Goal: Task Accomplishment & Management: Use online tool/utility

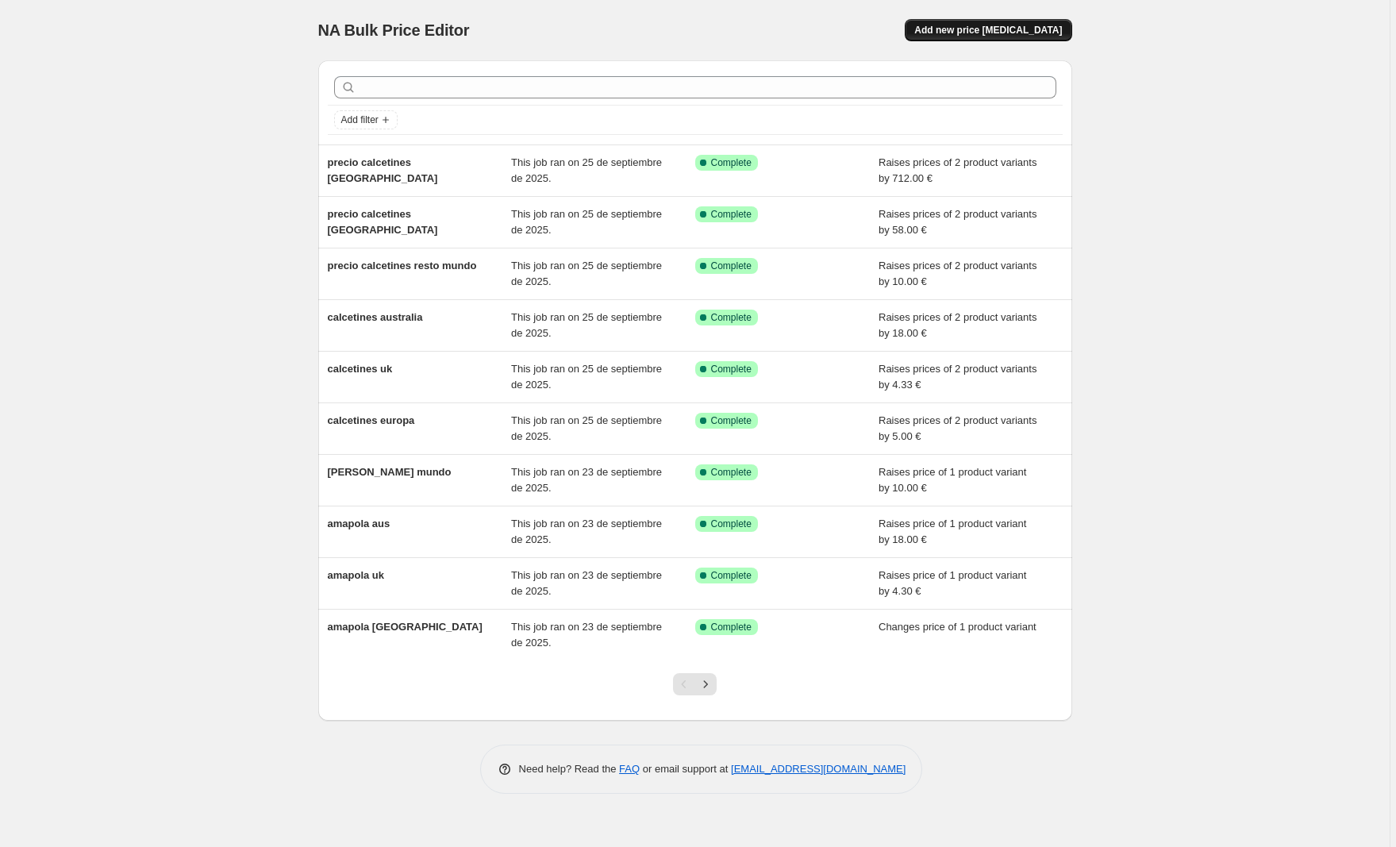
click at [993, 29] on span "Add new price [MEDICAL_DATA]" at bounding box center [988, 30] width 148 height 13
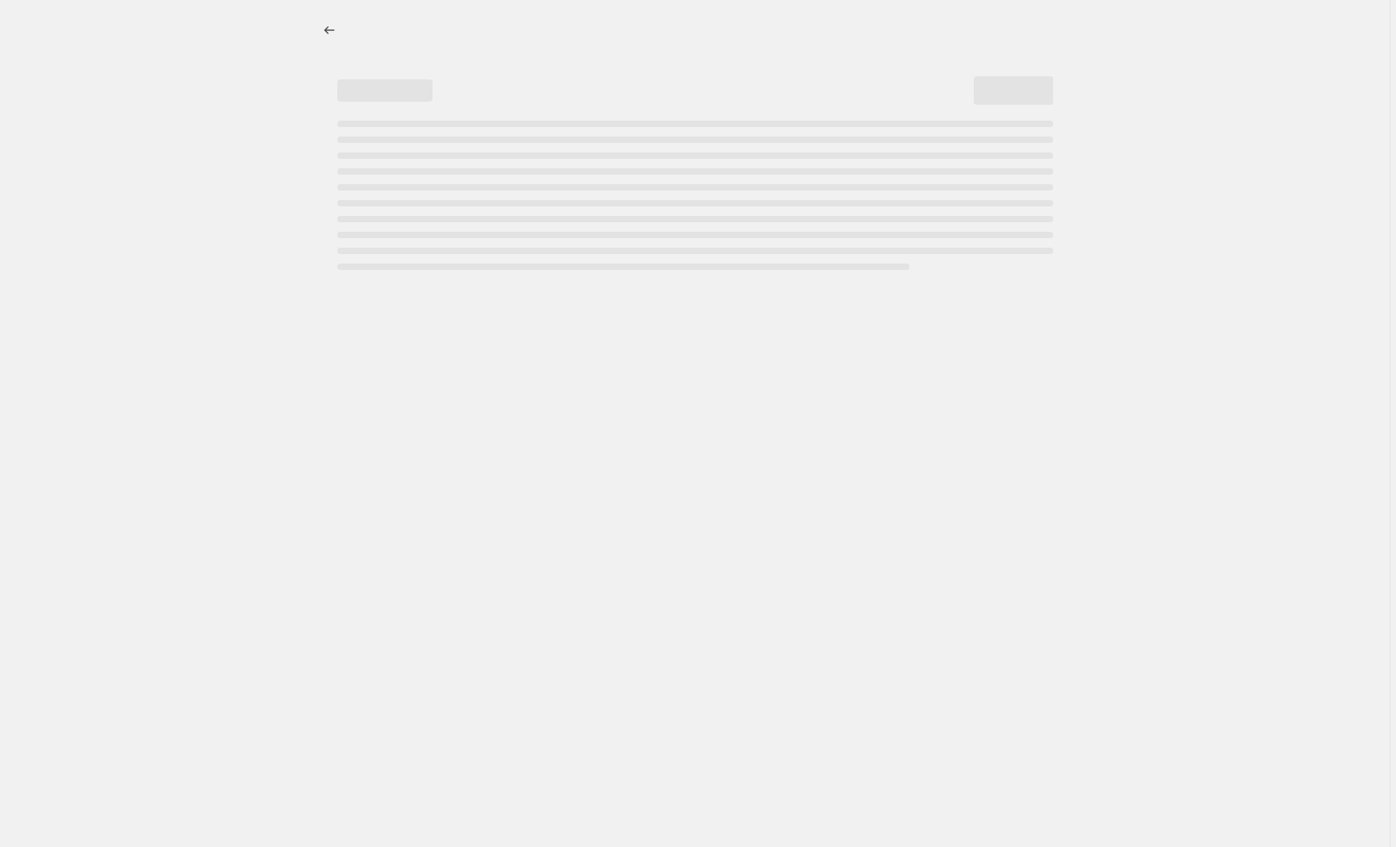
select select "percentage"
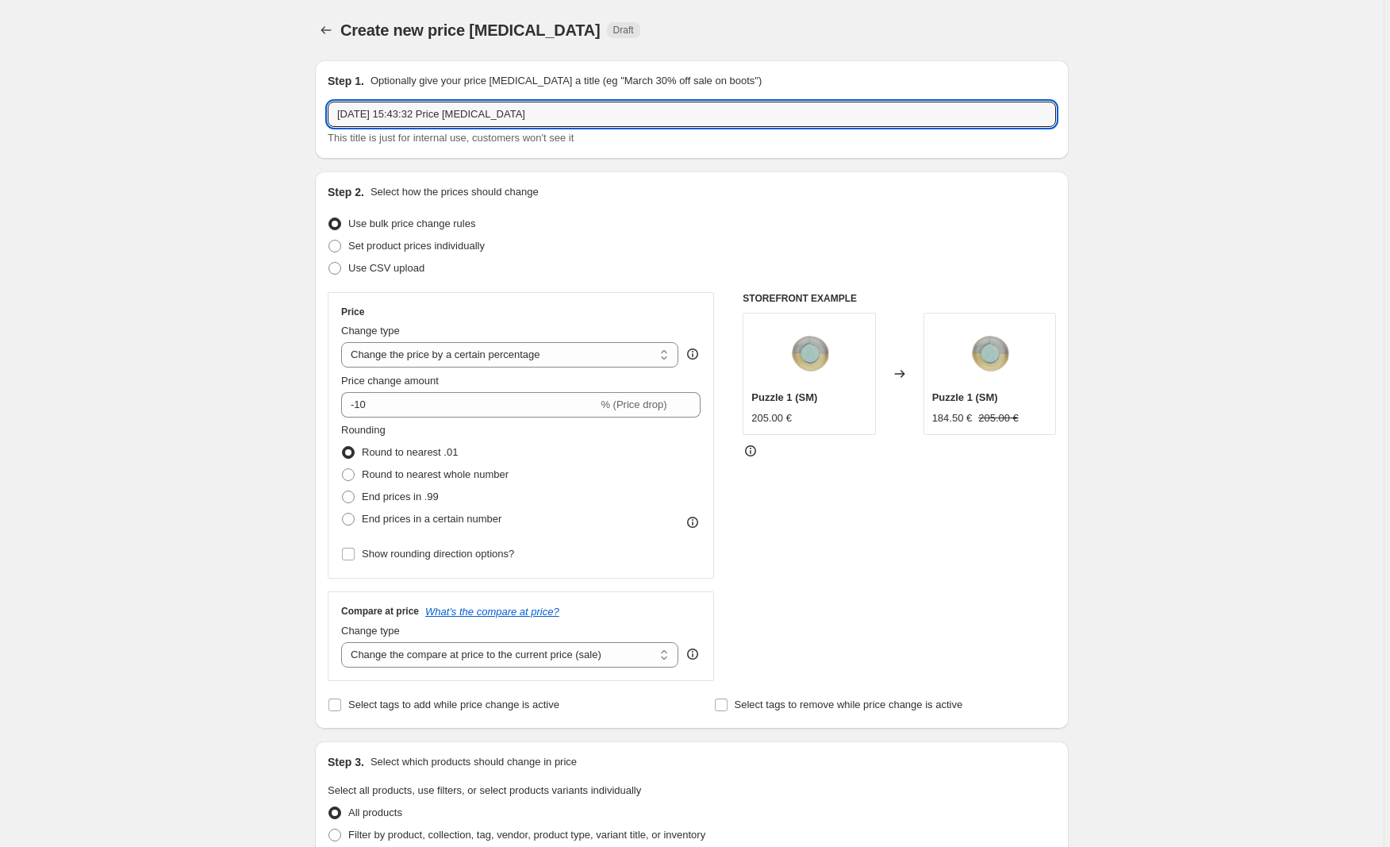
drag, startPoint x: 574, startPoint y: 118, endPoint x: 199, endPoint y: 96, distance: 375.2
click at [199, 96] on div "Create new price [MEDICAL_DATA]. This page is ready Create new price [MEDICAL_D…" at bounding box center [692, 837] width 1384 height 1675
type input "unique pieces europe"
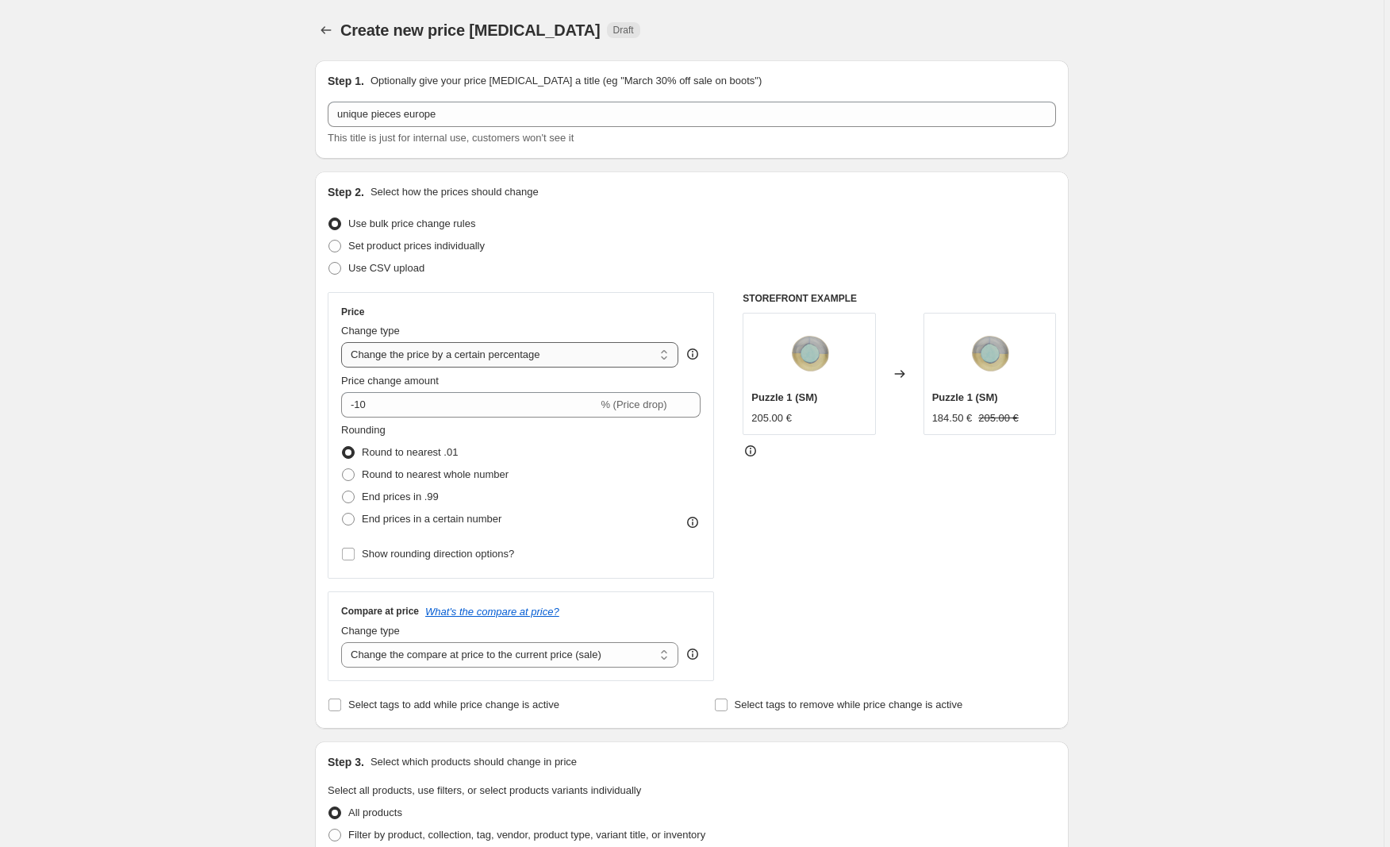
select select "by"
drag, startPoint x: 421, startPoint y: 403, endPoint x: 339, endPoint y: 400, distance: 81.8
click at [339, 400] on div "Price Change type Change the price to a certain amount Change the price by a ce…" at bounding box center [521, 435] width 386 height 286
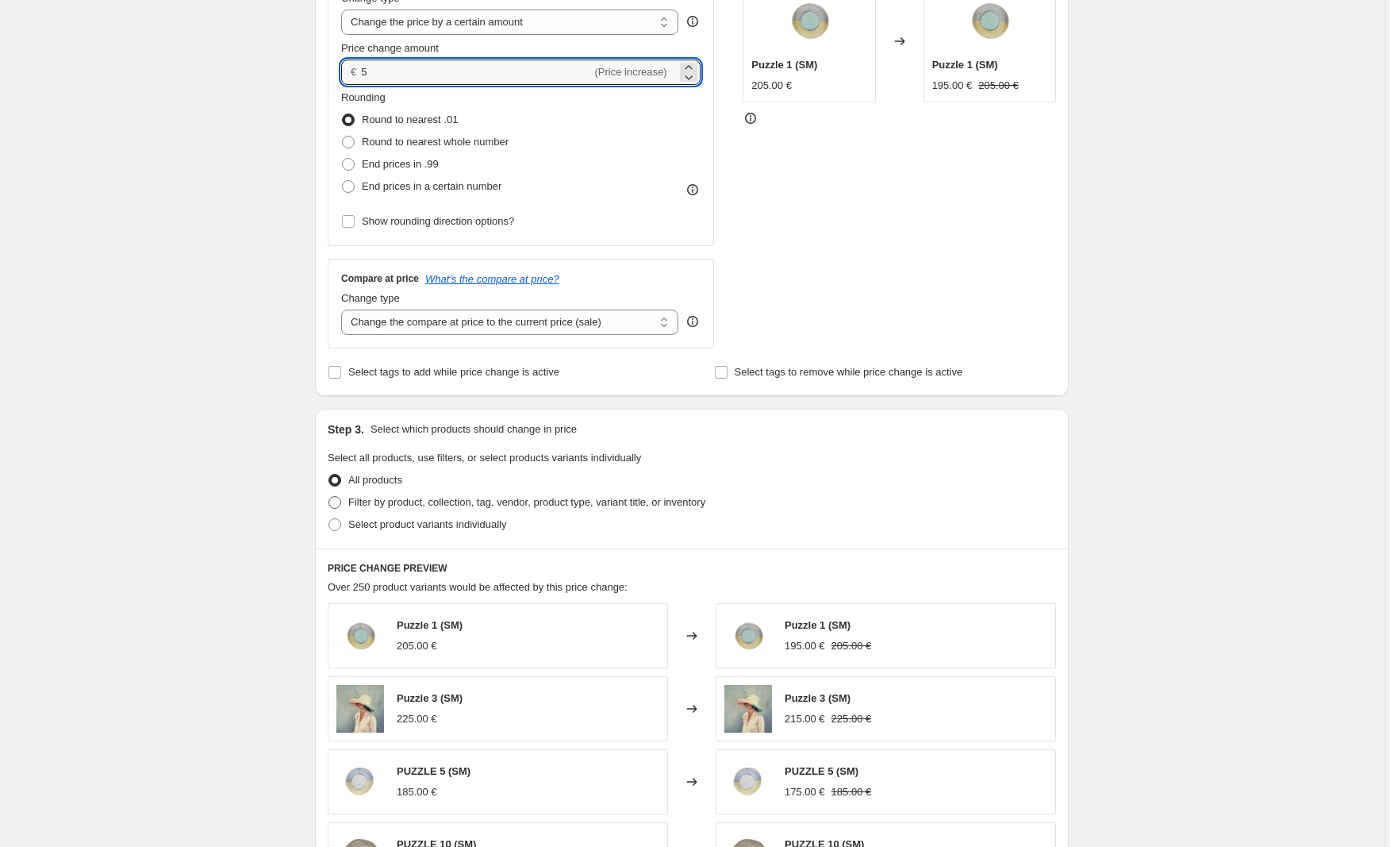
type input "5.00"
click at [337, 501] on span at bounding box center [334, 502] width 13 height 13
click at [329, 497] on input "Filter by product, collection, tag, vendor, product type, variant title, or inv…" at bounding box center [328, 496] width 1 height 1
radio input "true"
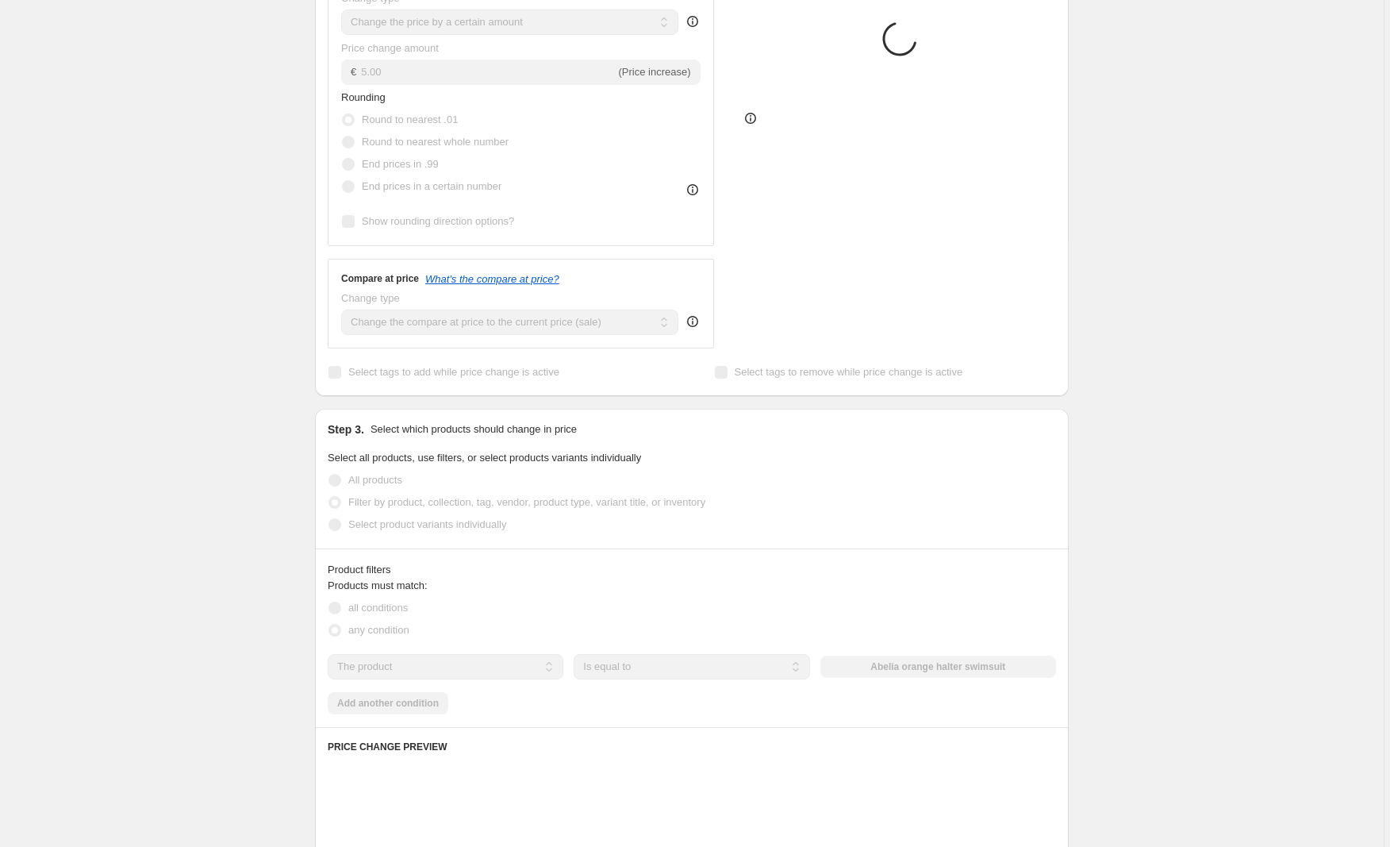
scroll to position [332, 0]
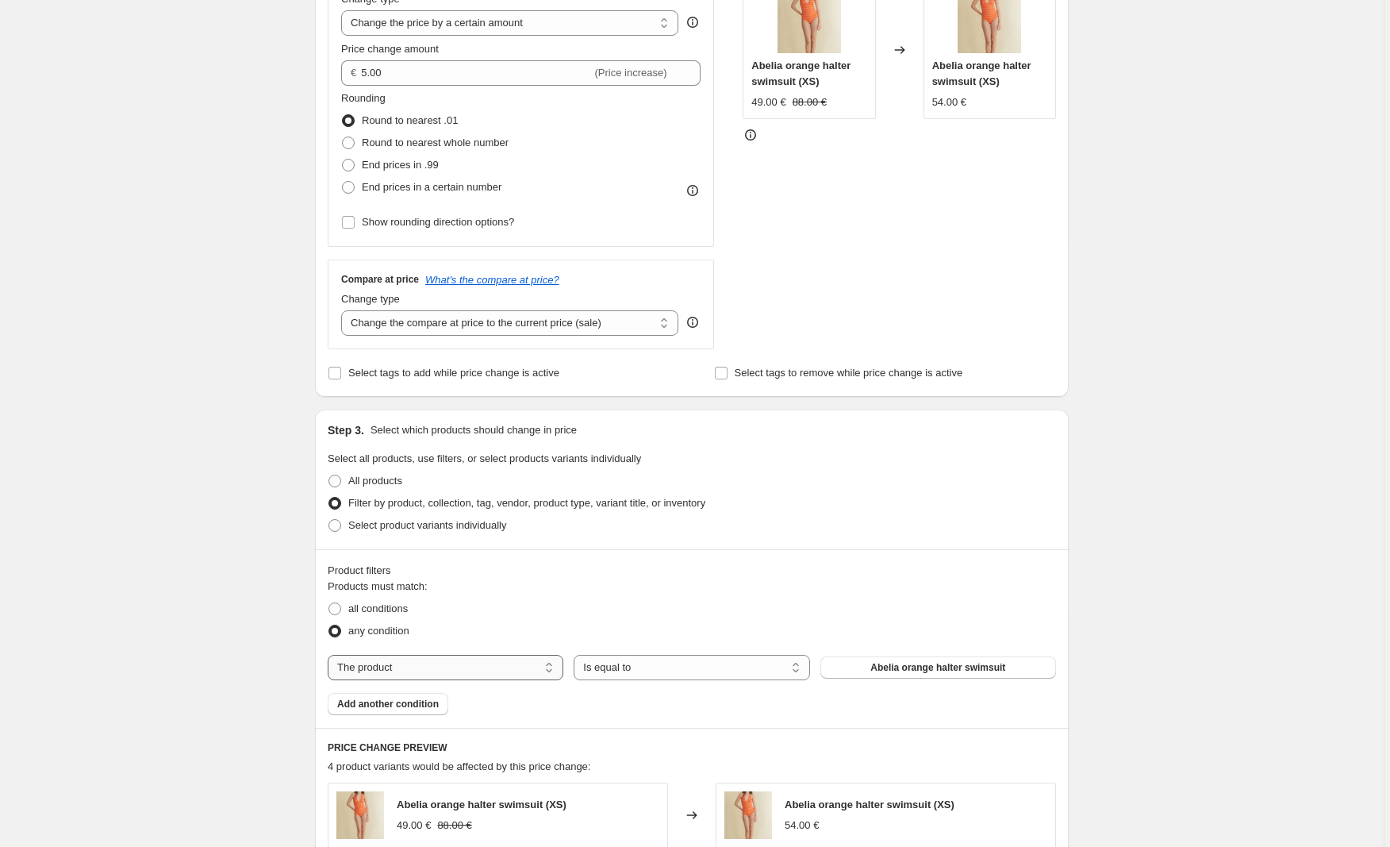
select select "collection"
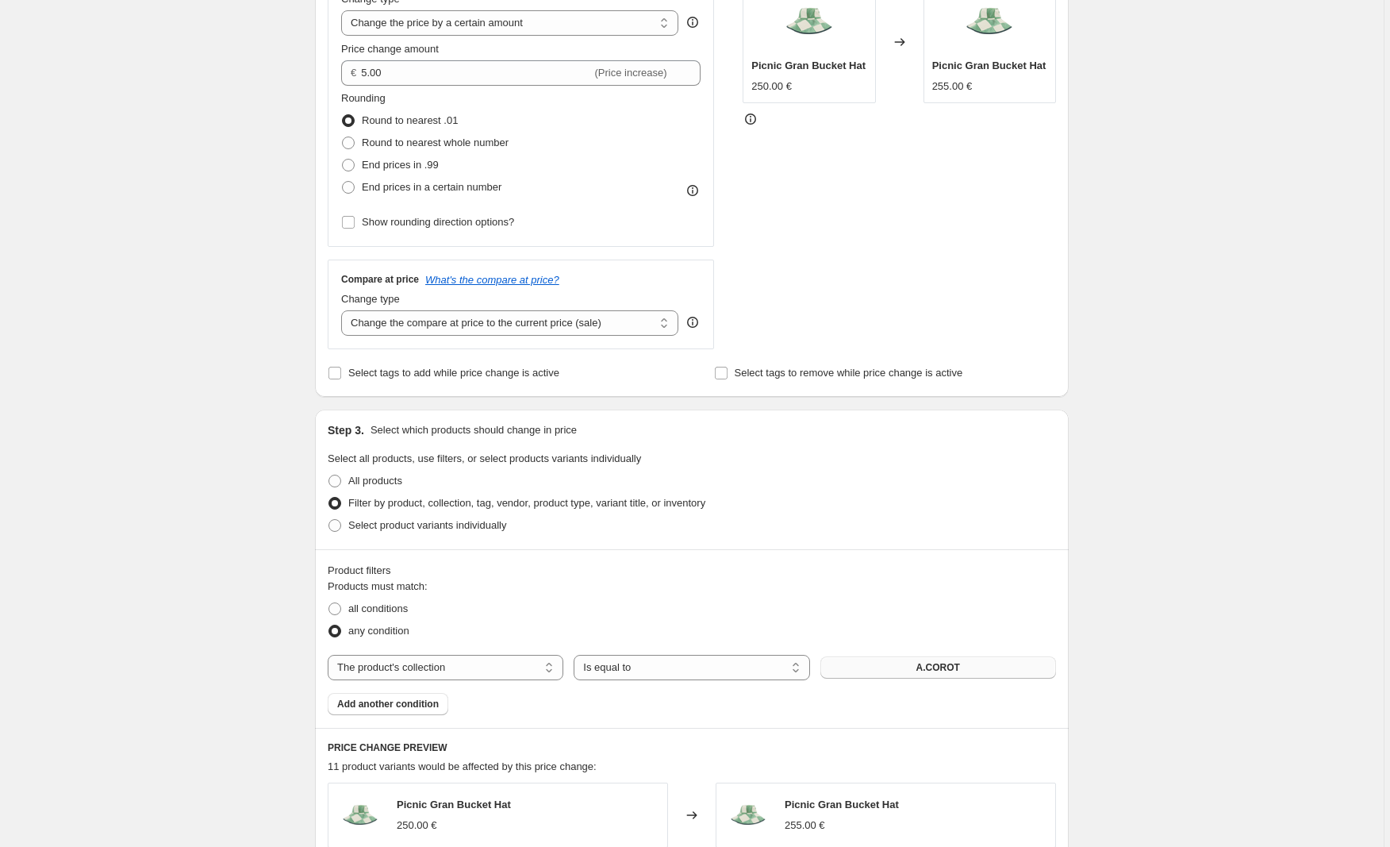
click at [856, 669] on button "A.COROT" at bounding box center [938, 667] width 236 height 22
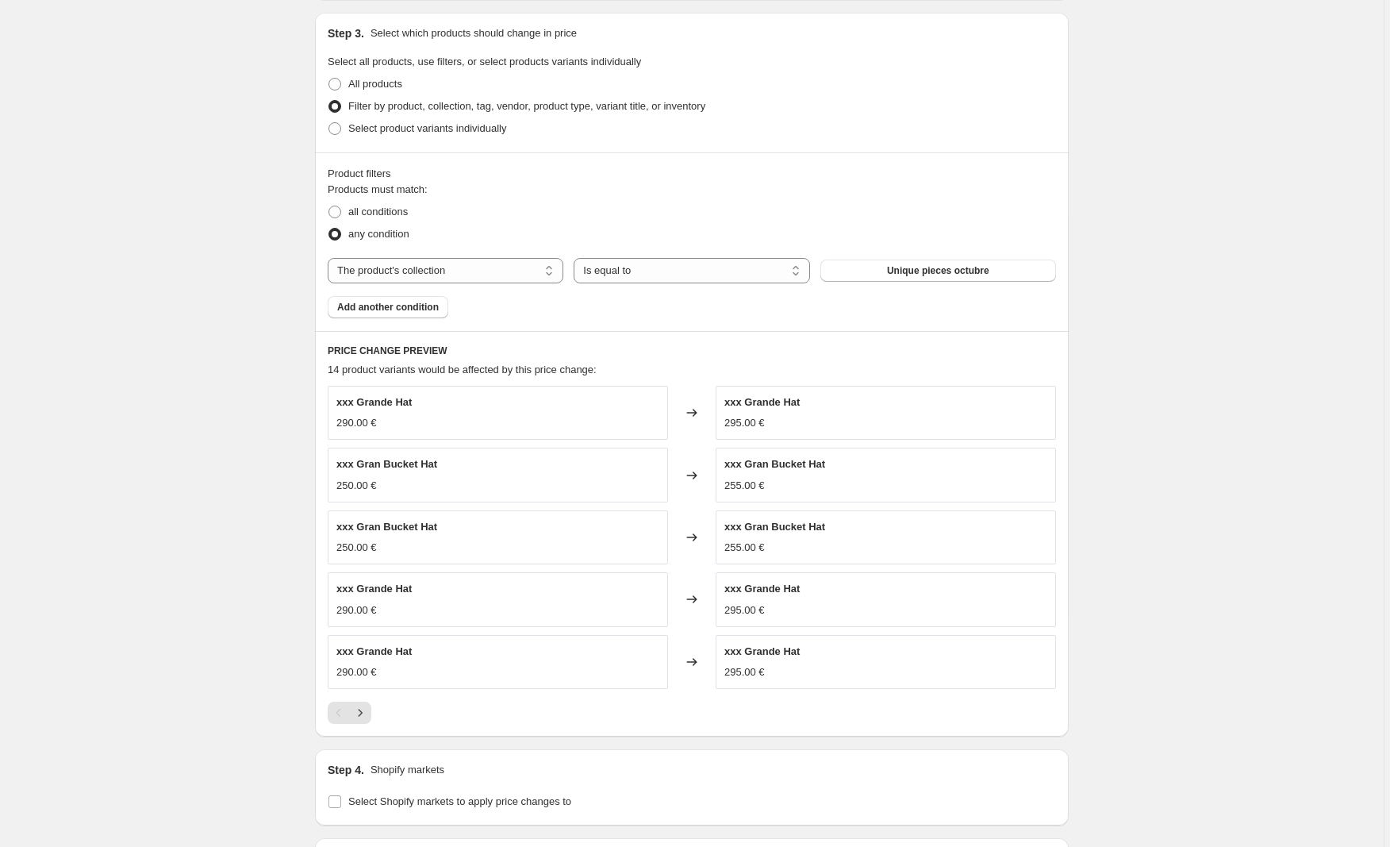
scroll to position [754, 0]
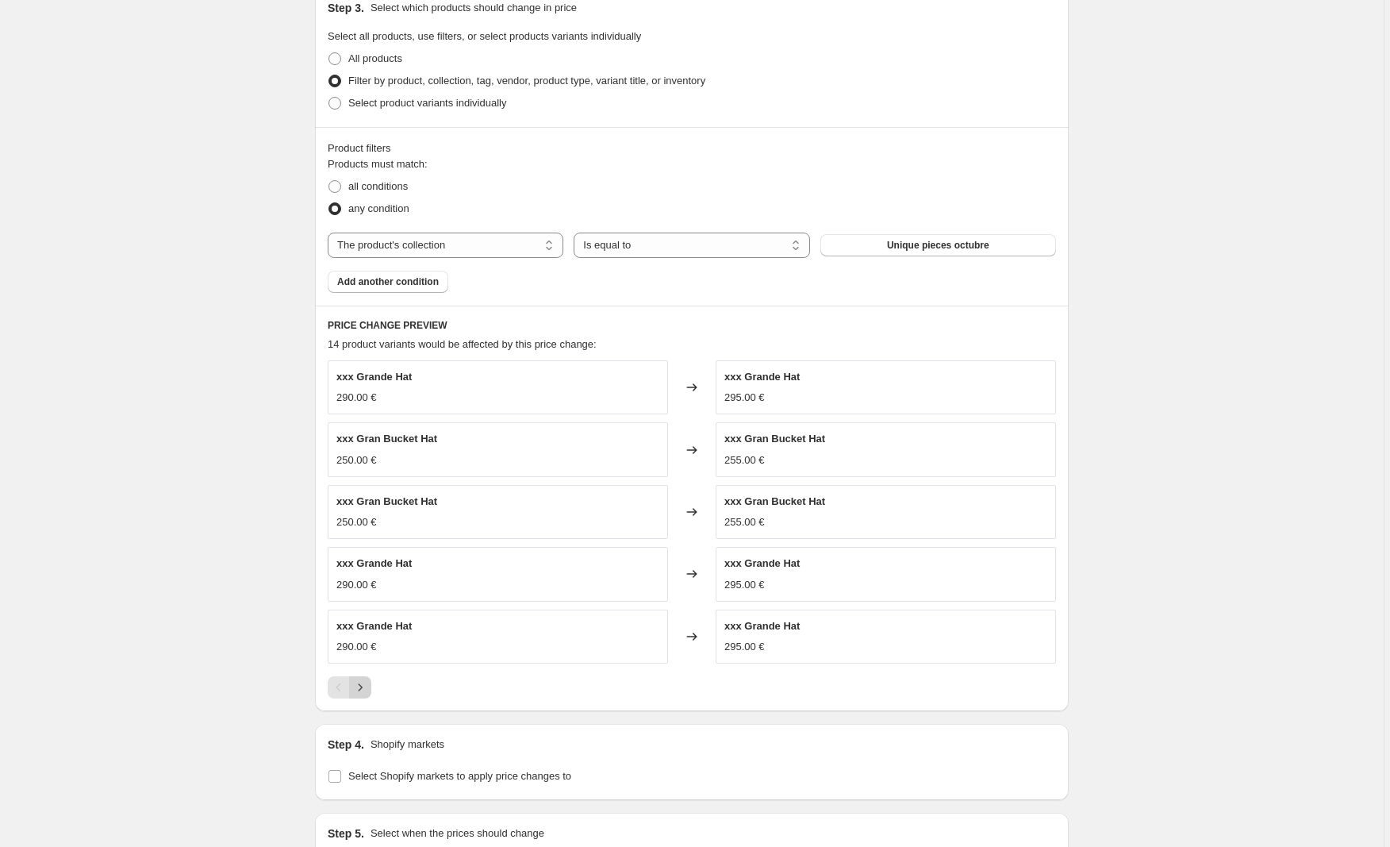
click at [367, 682] on icon "Next" at bounding box center [360, 687] width 16 height 16
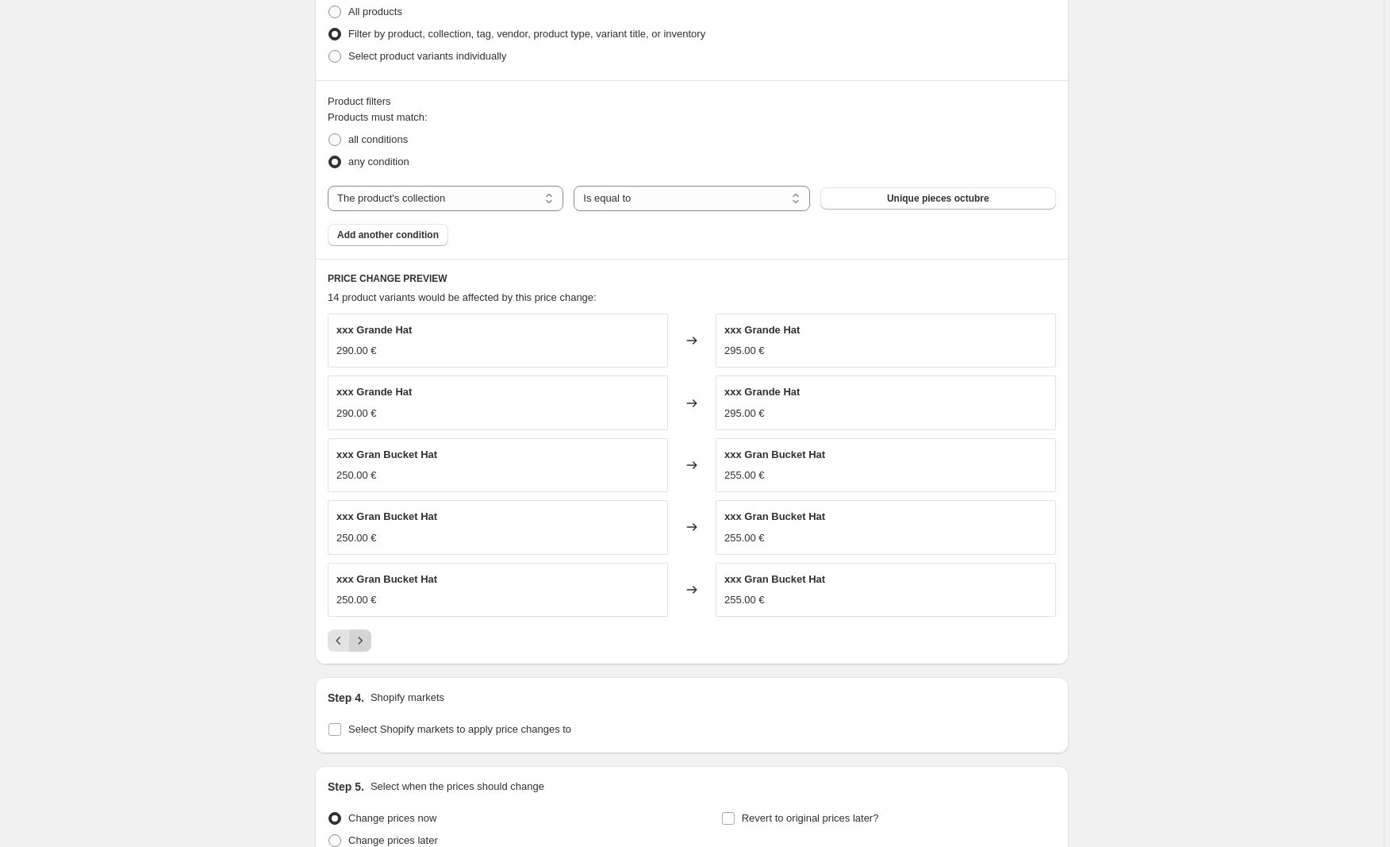
click at [365, 638] on icon "Next" at bounding box center [360, 640] width 16 height 16
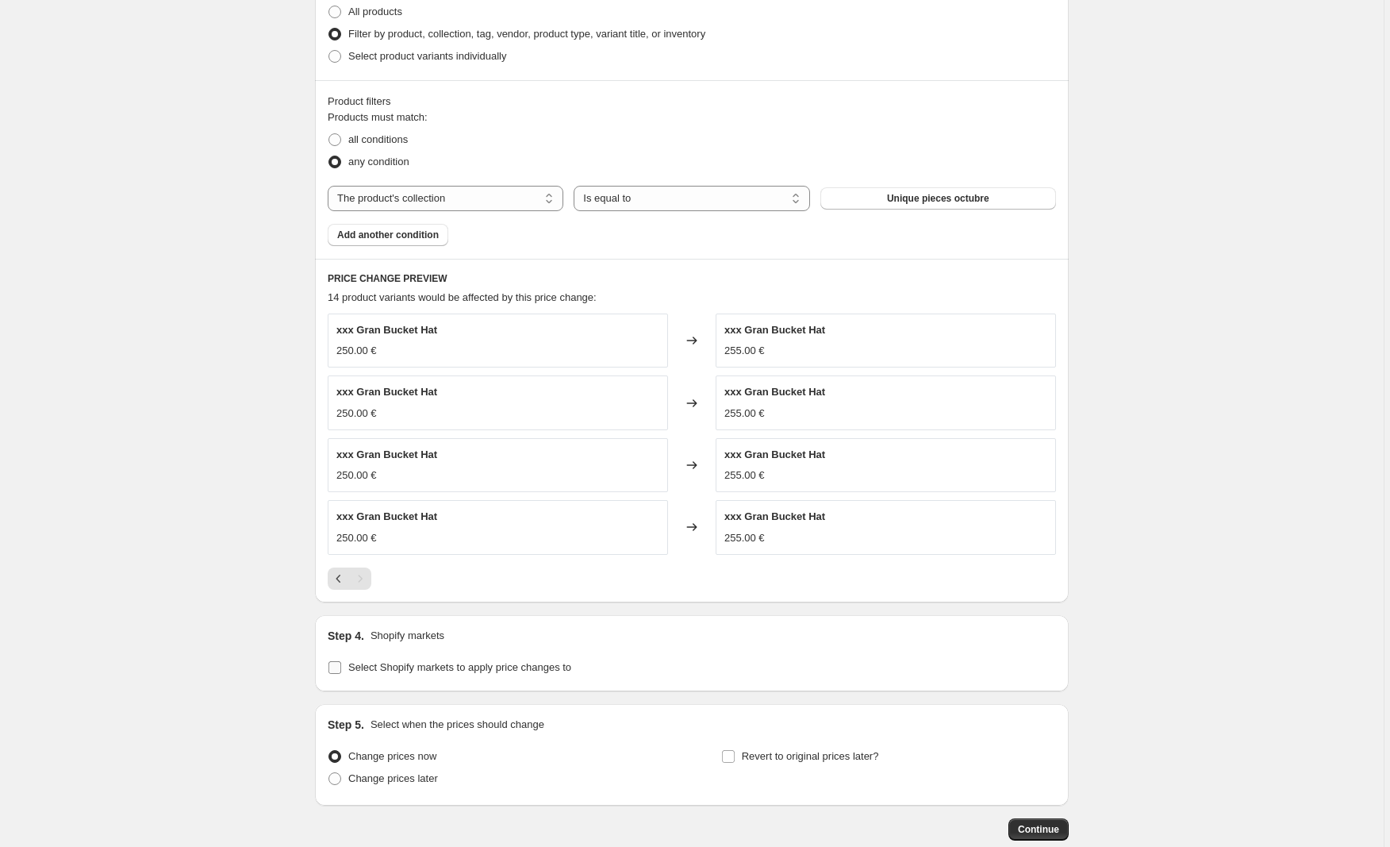
click at [336, 665] on input "Select Shopify markets to apply price changes to" at bounding box center [334, 667] width 13 height 13
checkbox input "true"
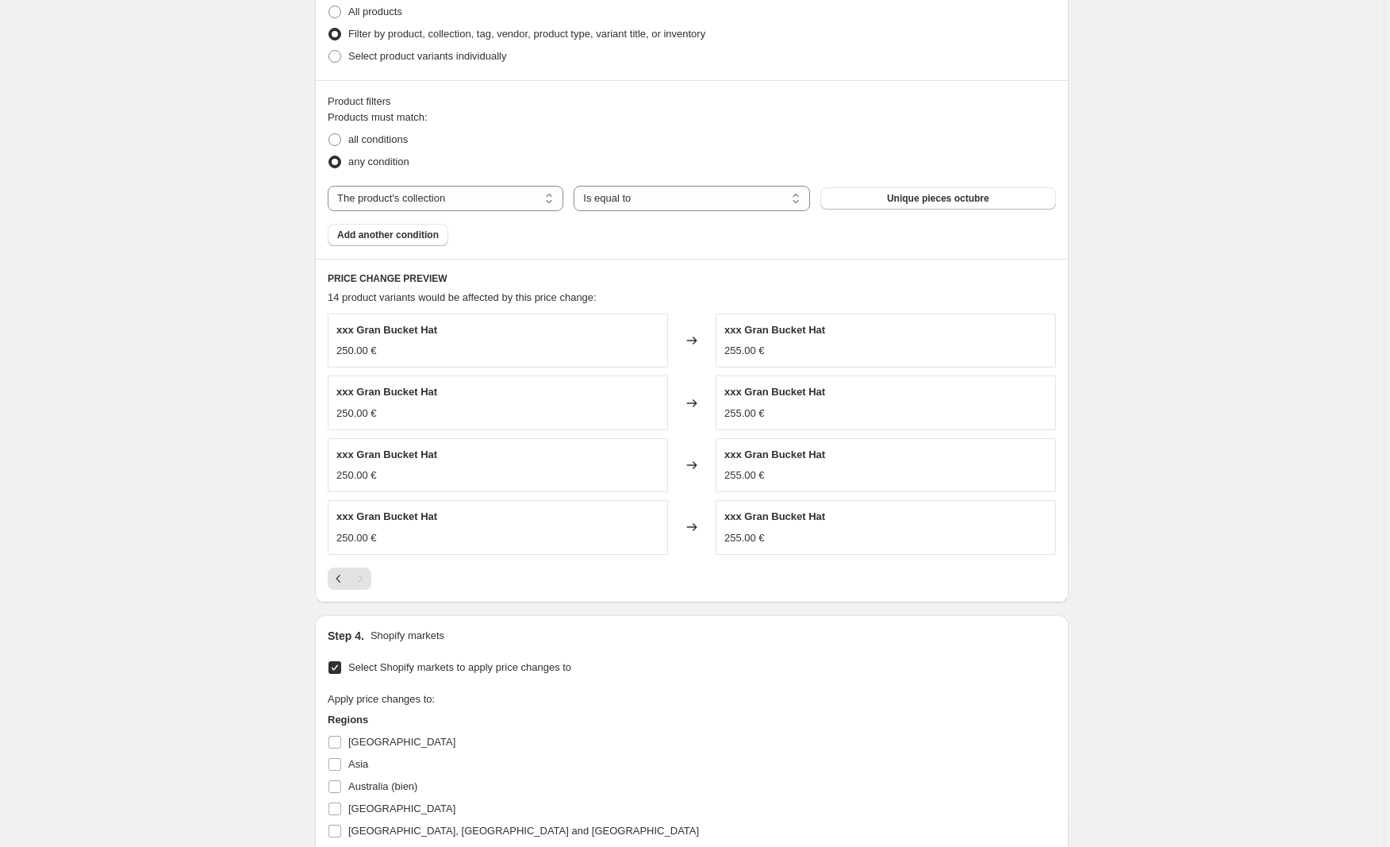
scroll to position [1122, 0]
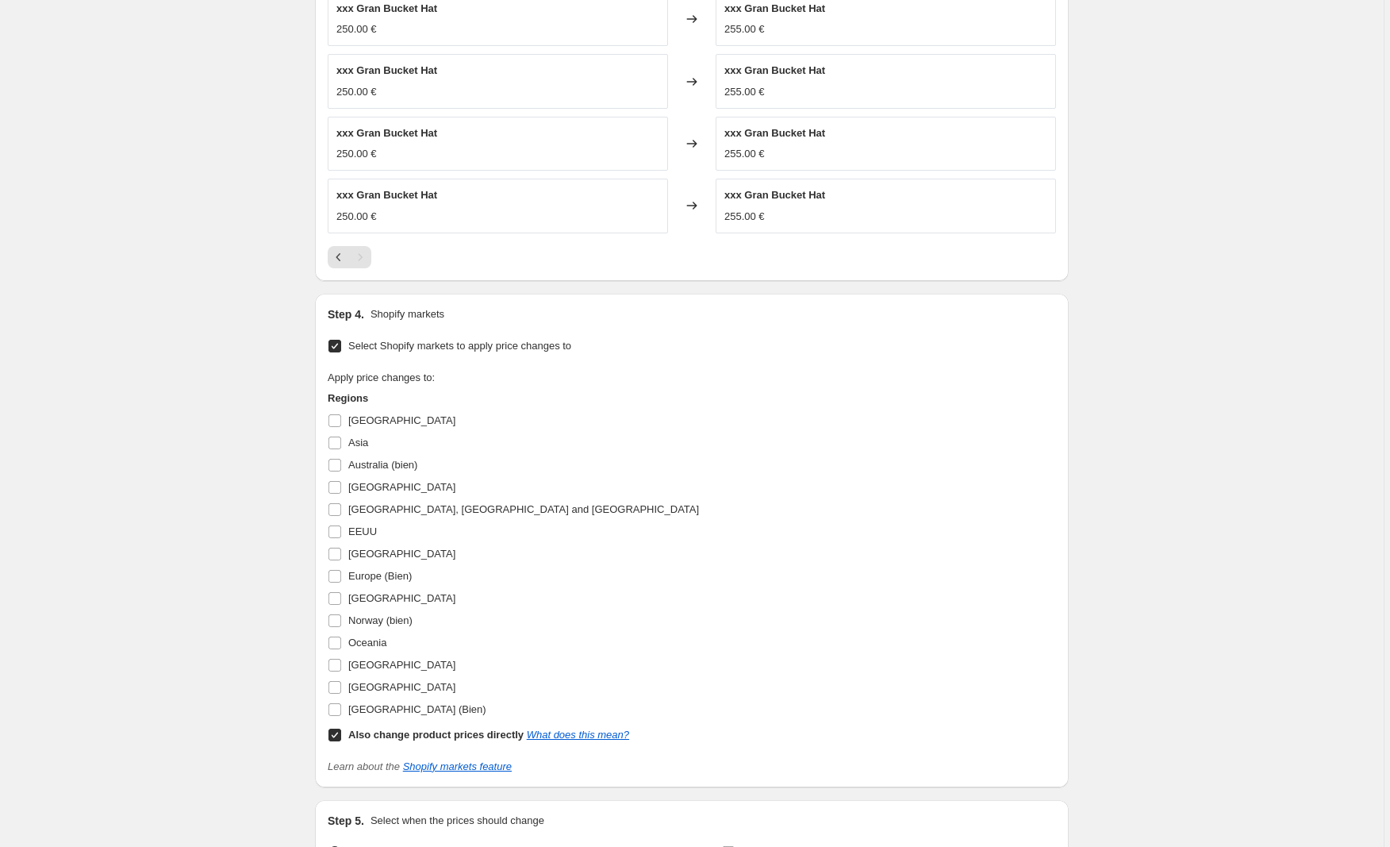
click at [340, 739] on input "Also change product prices directly What does this mean?" at bounding box center [334, 734] width 13 height 13
checkbox input "false"
click at [339, 575] on input "Europe (Bien)" at bounding box center [334, 576] width 13 height 13
checkbox input "true"
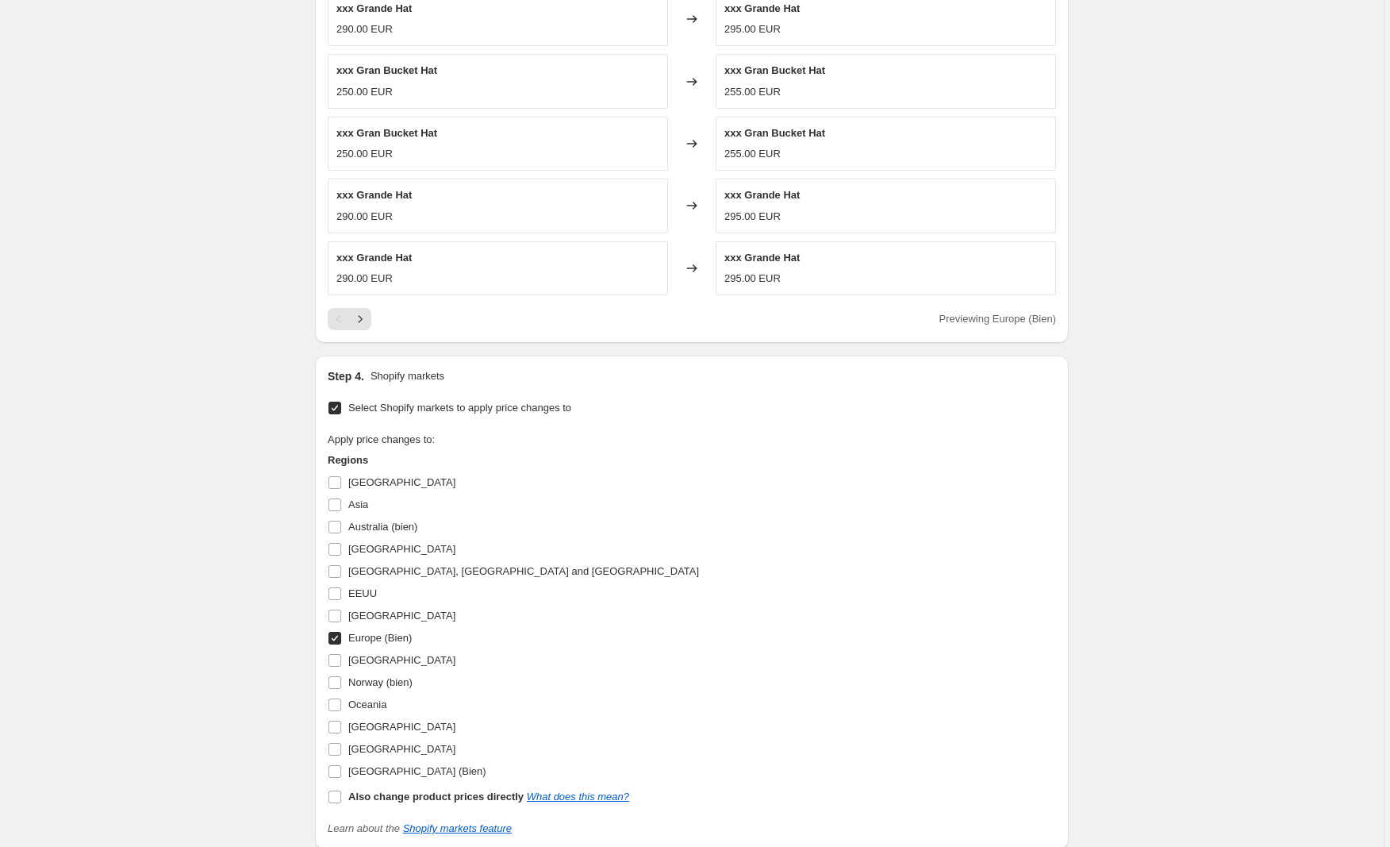
scroll to position [1370, 0]
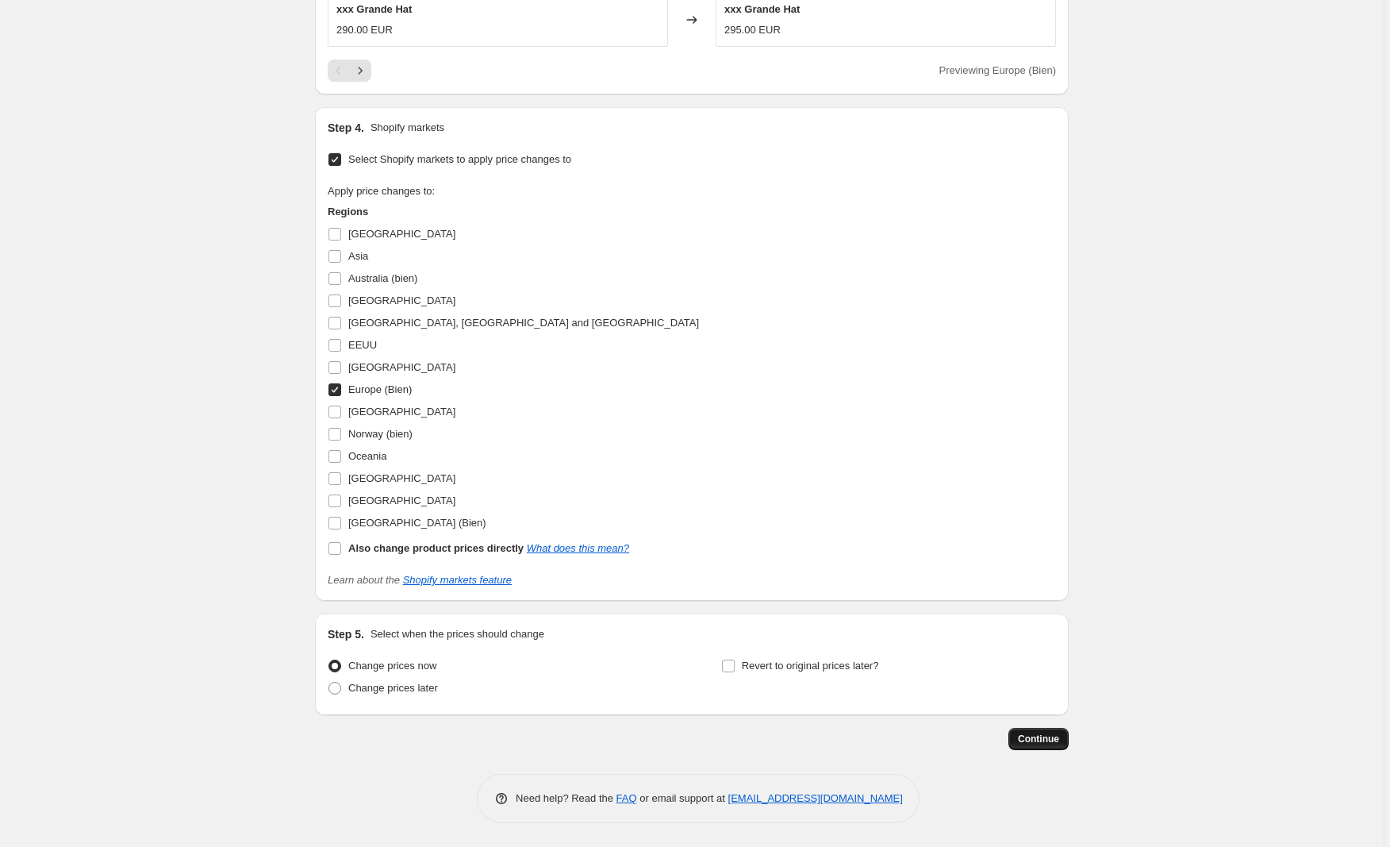
click at [1038, 740] on span "Continue" at bounding box center [1038, 738] width 41 height 13
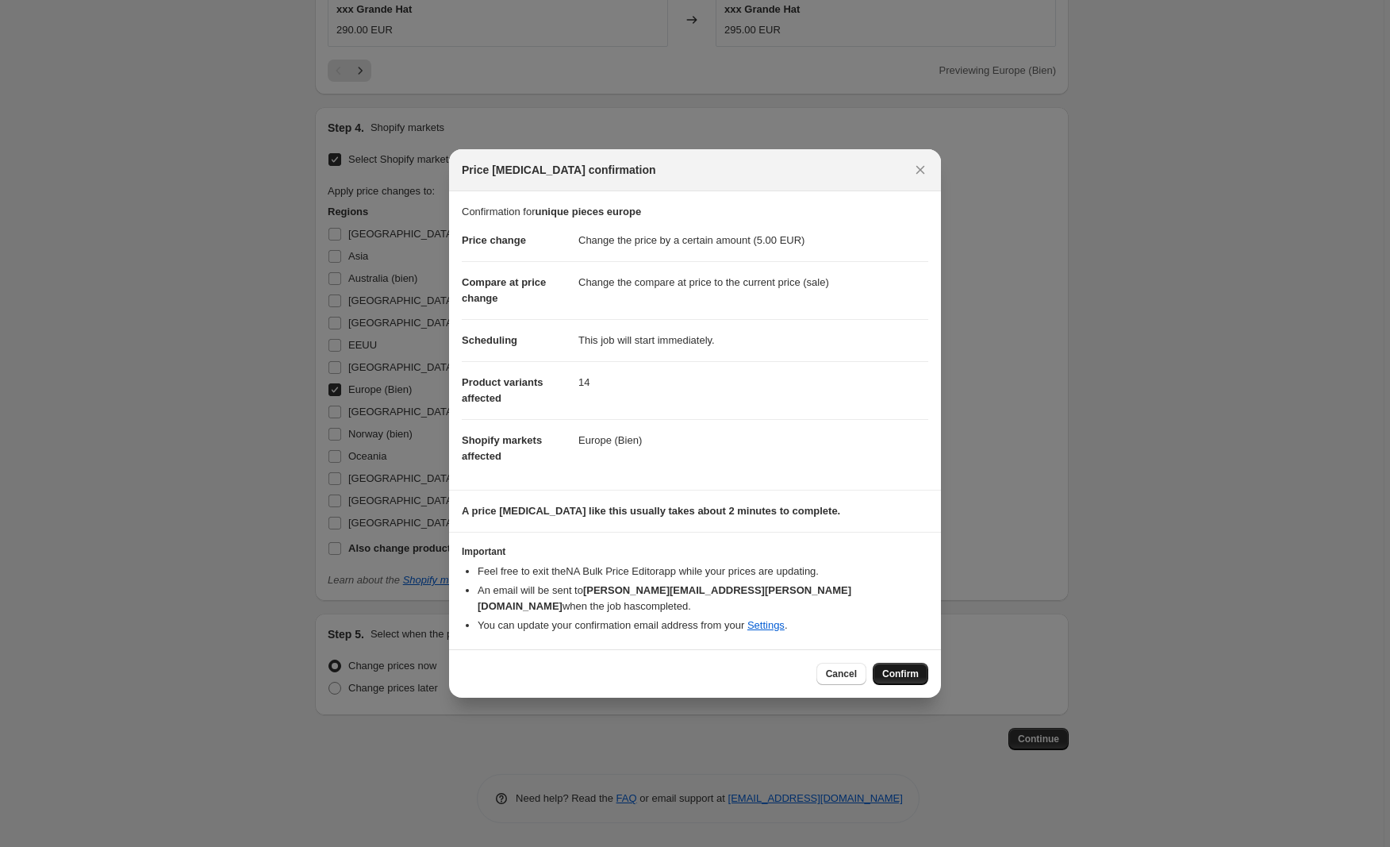
click at [888, 667] on span "Confirm" at bounding box center [900, 673] width 36 height 13
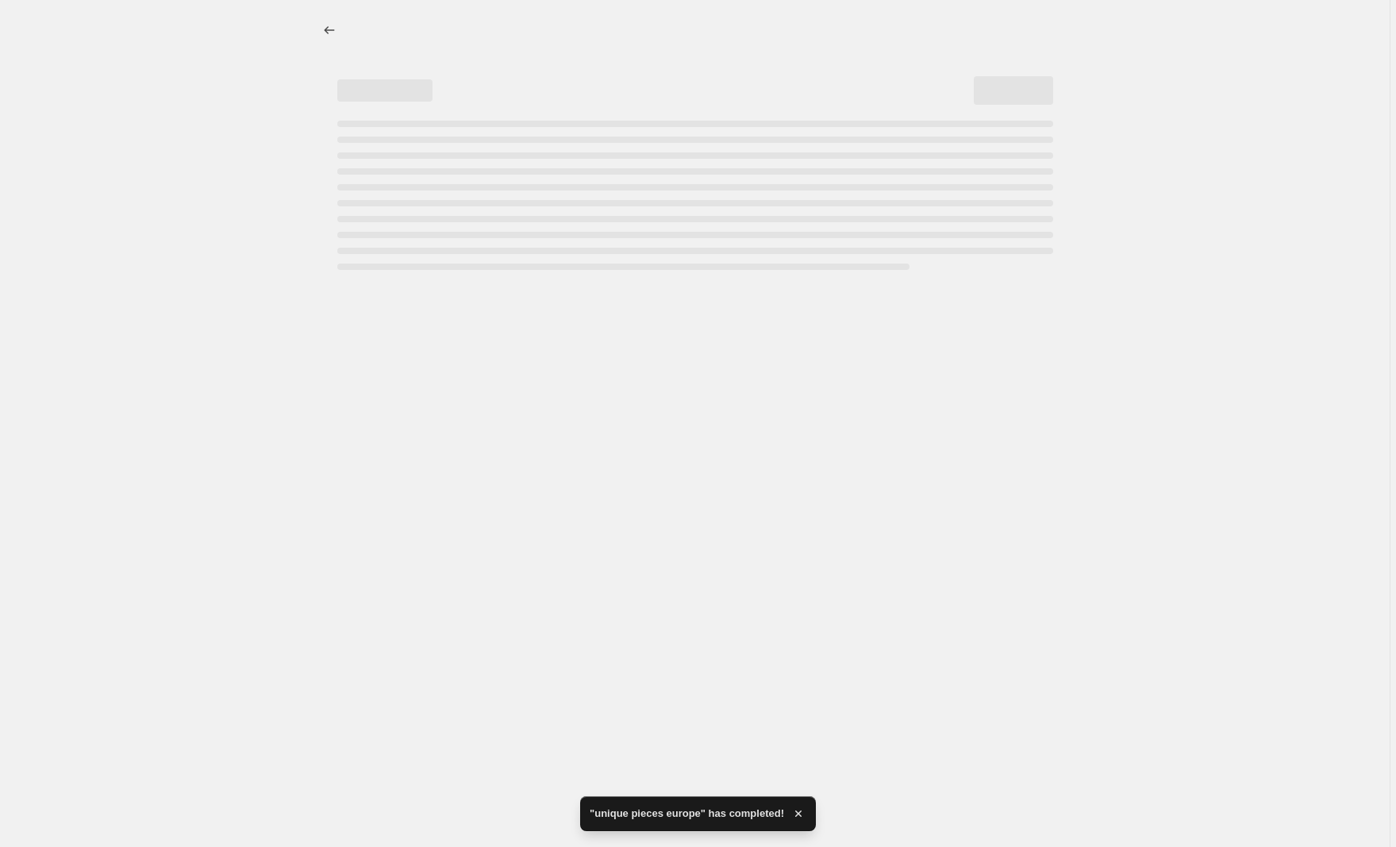
select select "by"
select select "collection"
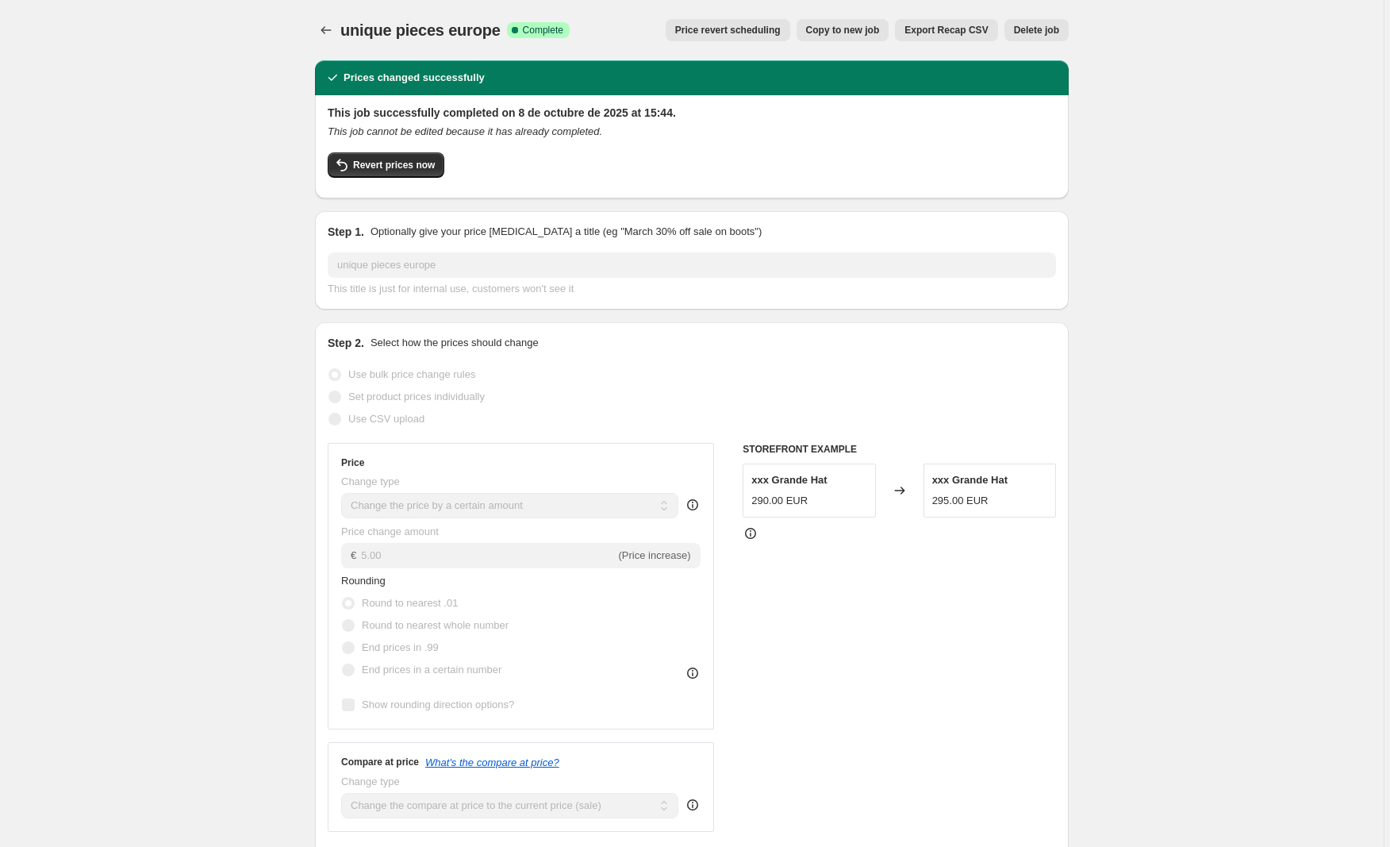
click at [841, 29] on span "Copy to new job" at bounding box center [843, 30] width 74 height 13
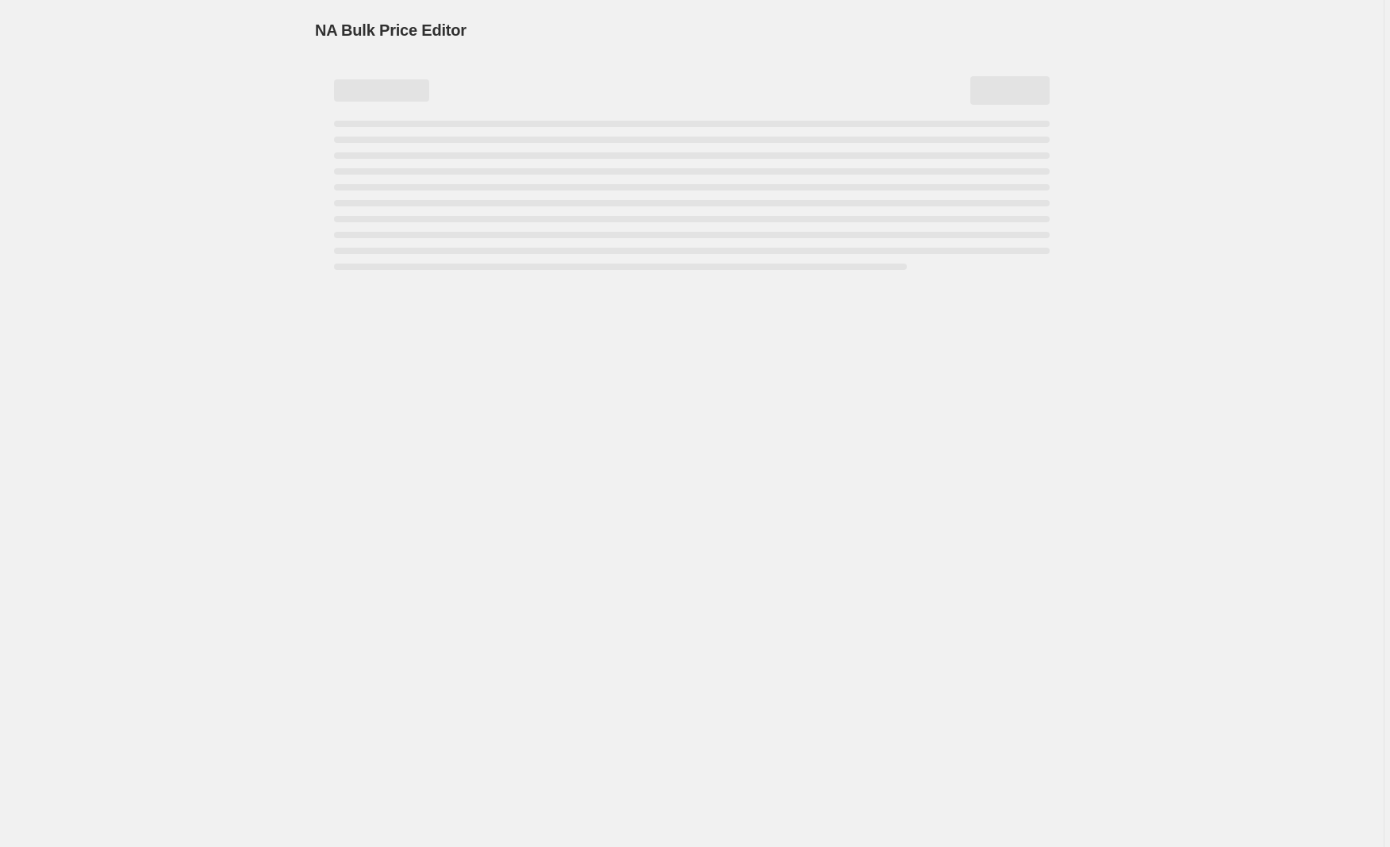
select select "by"
select select "collection"
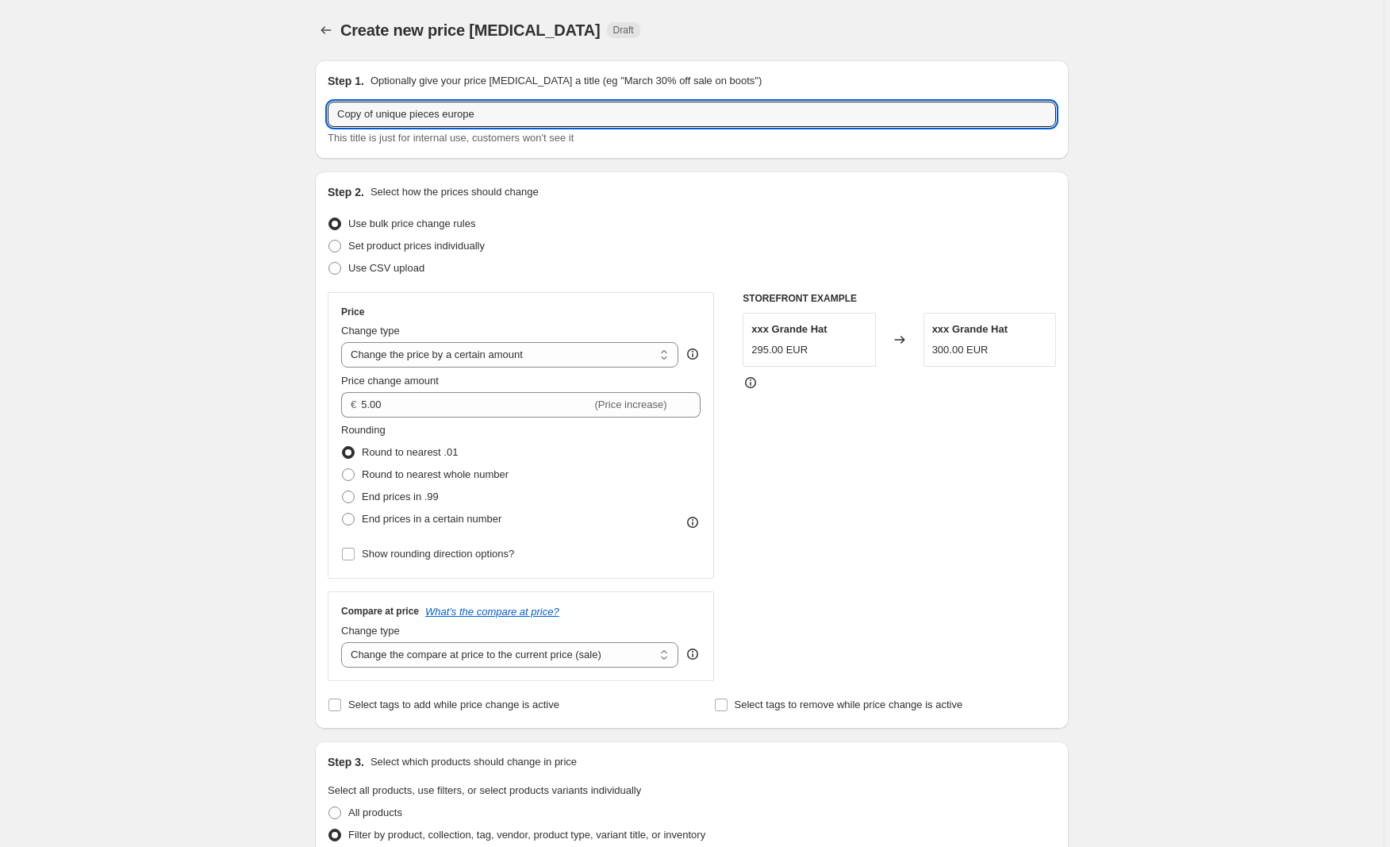
drag, startPoint x: 381, startPoint y: 114, endPoint x: 313, endPoint y: 112, distance: 68.3
drag, startPoint x: 471, startPoint y: 115, endPoint x: 410, endPoint y: 114, distance: 60.3
click at [410, 114] on input "unique pieces europe" at bounding box center [692, 114] width 728 height 25
type input "unique pieces uk"
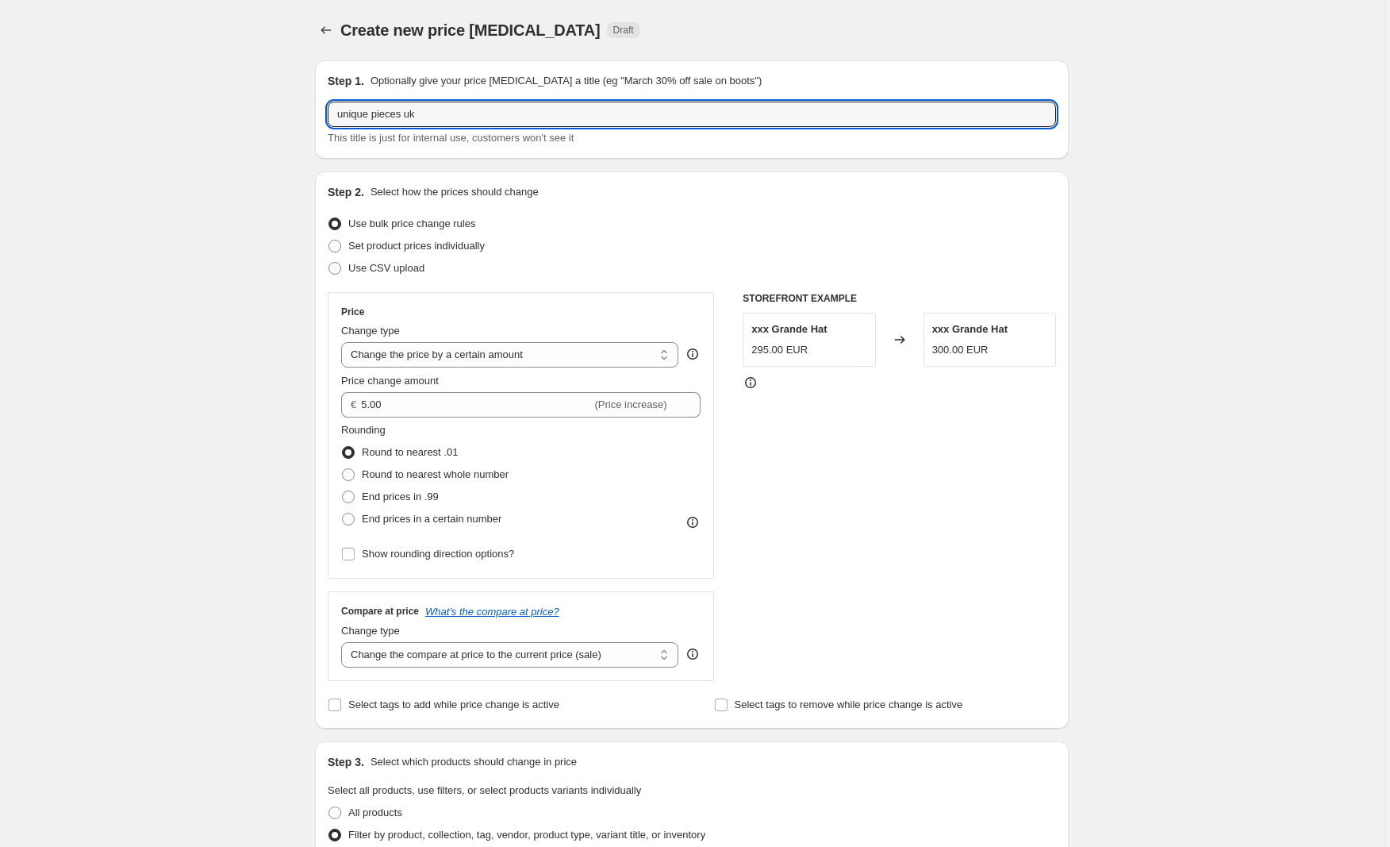
click at [555, 310] on div "Price" at bounding box center [520, 311] width 359 height 13
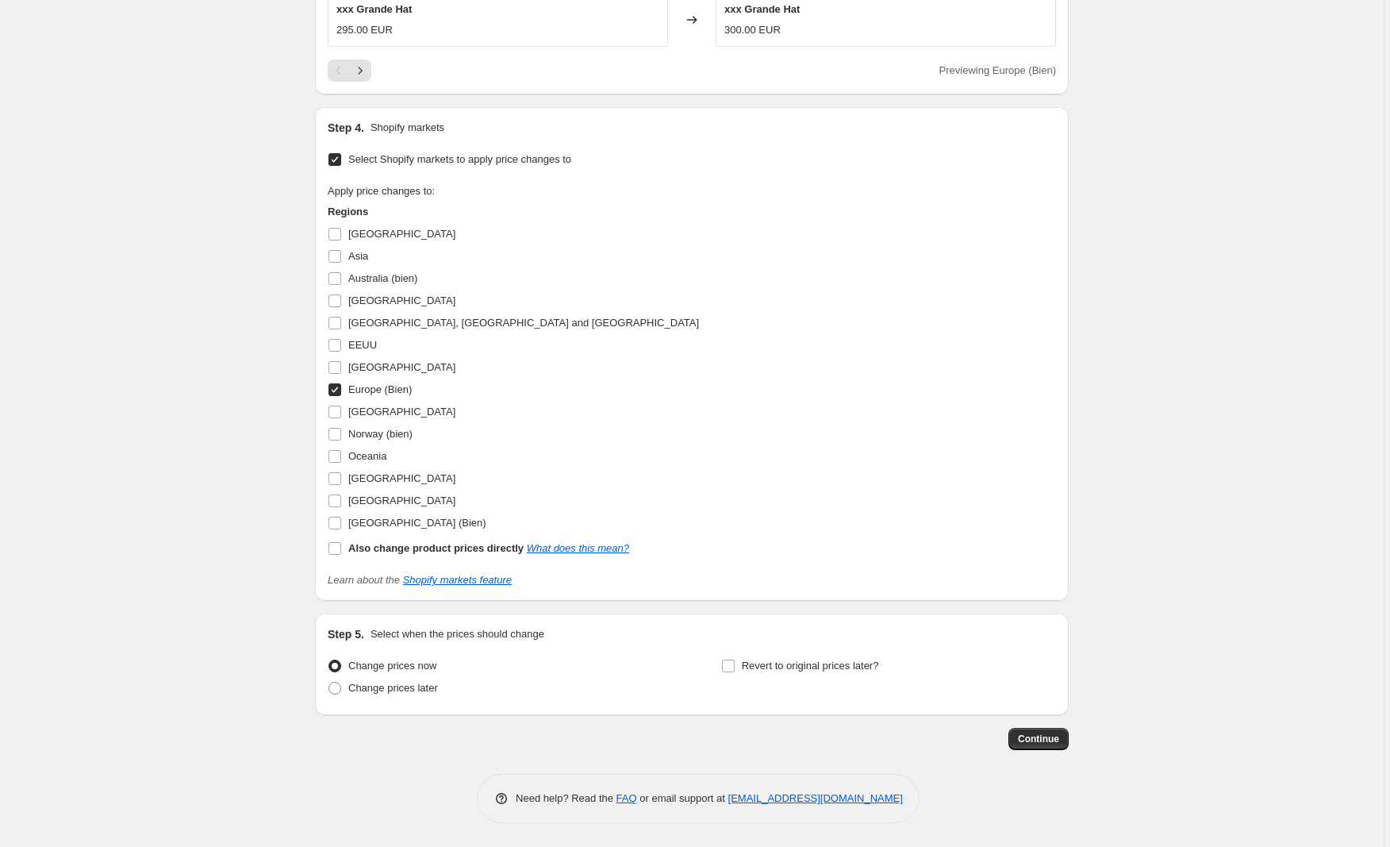
scroll to position [1370, 0]
click at [337, 524] on input "[GEOGRAPHIC_DATA] (Bien)" at bounding box center [334, 523] width 13 height 13
checkbox input "true"
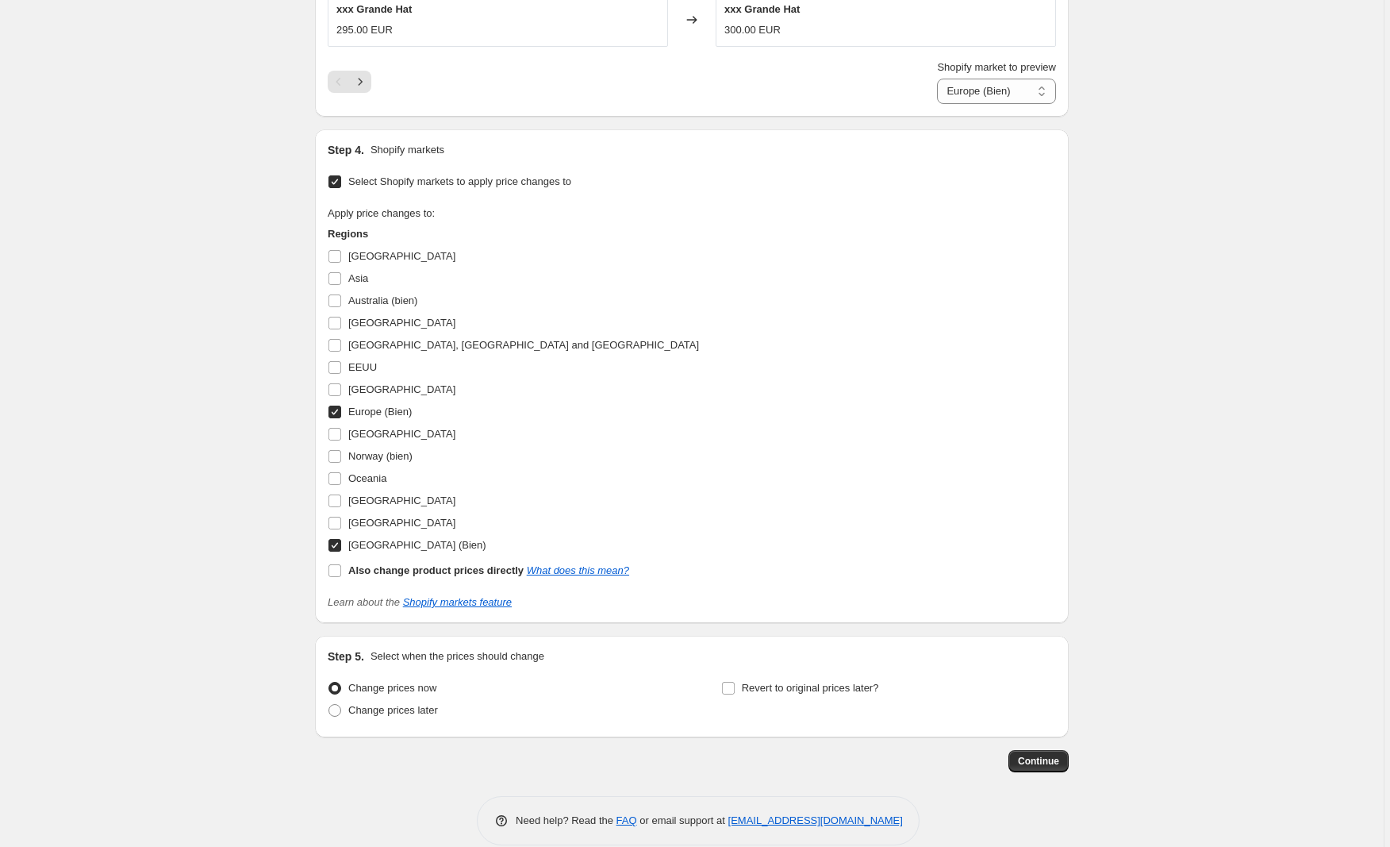
click at [341, 413] on input "Europe (Bien)" at bounding box center [334, 411] width 13 height 13
checkbox input "false"
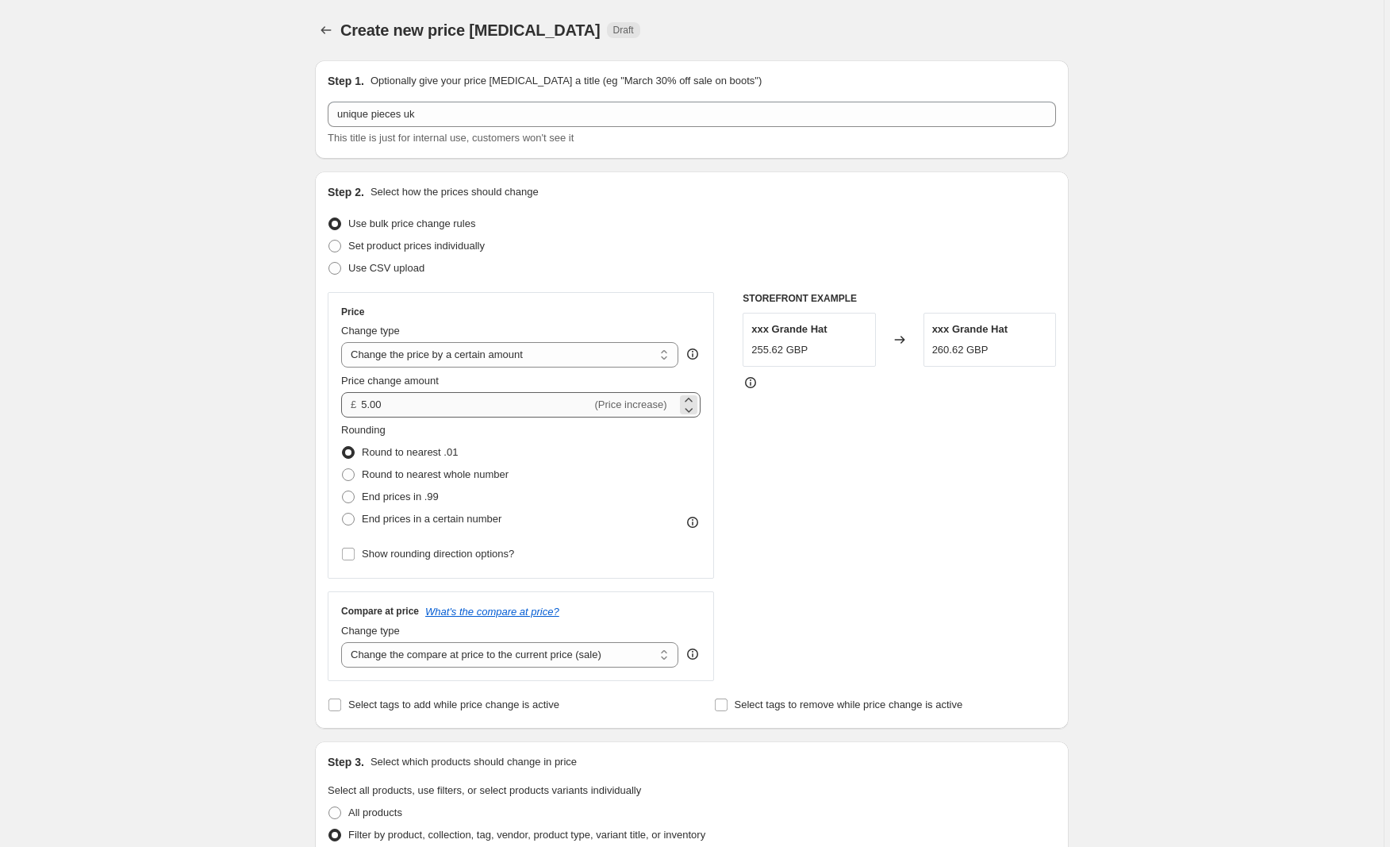
scroll to position [0, 0]
drag, startPoint x: 400, startPoint y: 406, endPoint x: 329, endPoint y: 405, distance: 70.6
click at [329, 405] on div "Step 2. Select how the prices should change Use bulk price change rules Set pro…" at bounding box center [692, 449] width 754 height 557
type input "4.30"
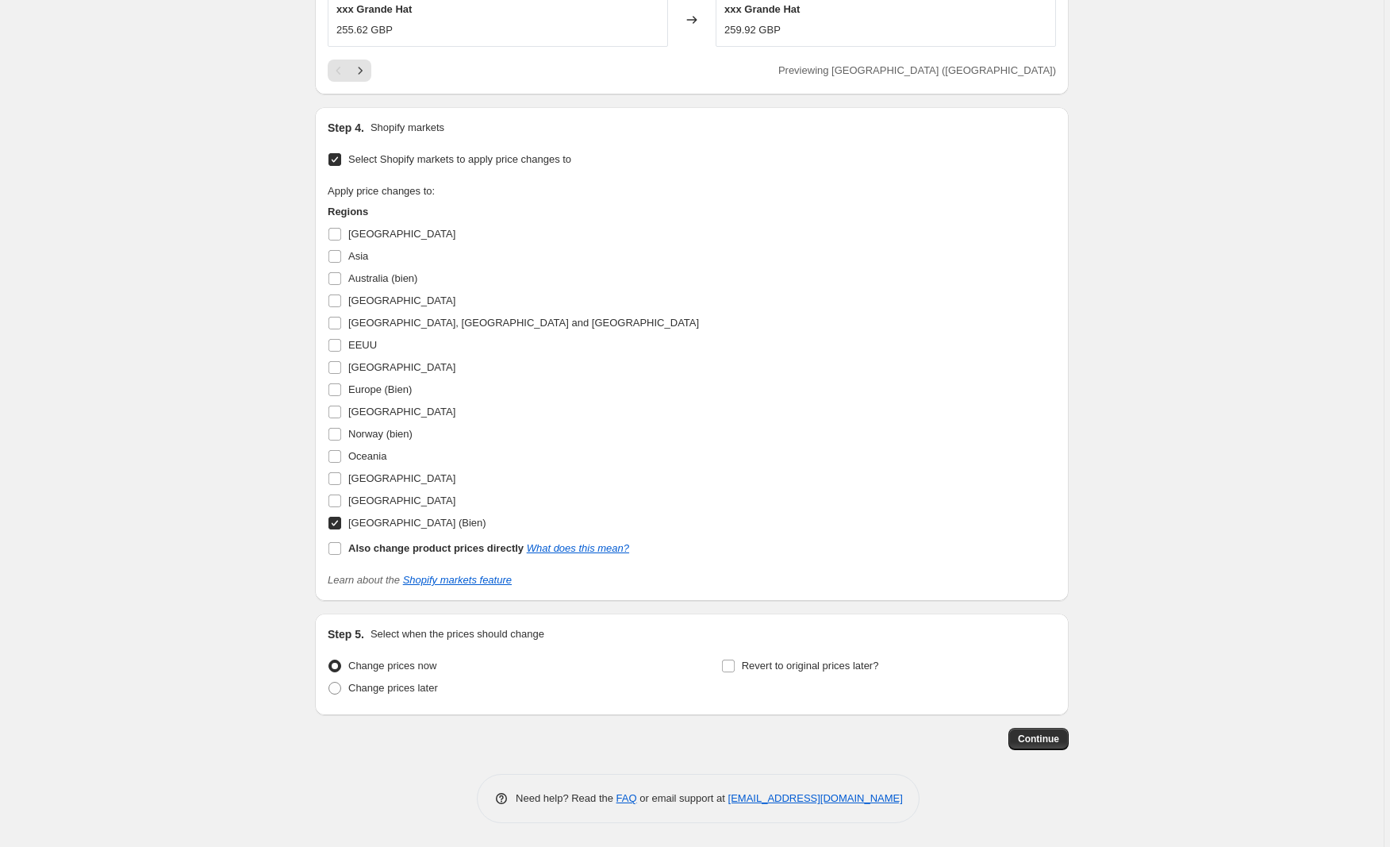
scroll to position [1370, 0]
click at [1039, 739] on span "Continue" at bounding box center [1038, 738] width 41 height 13
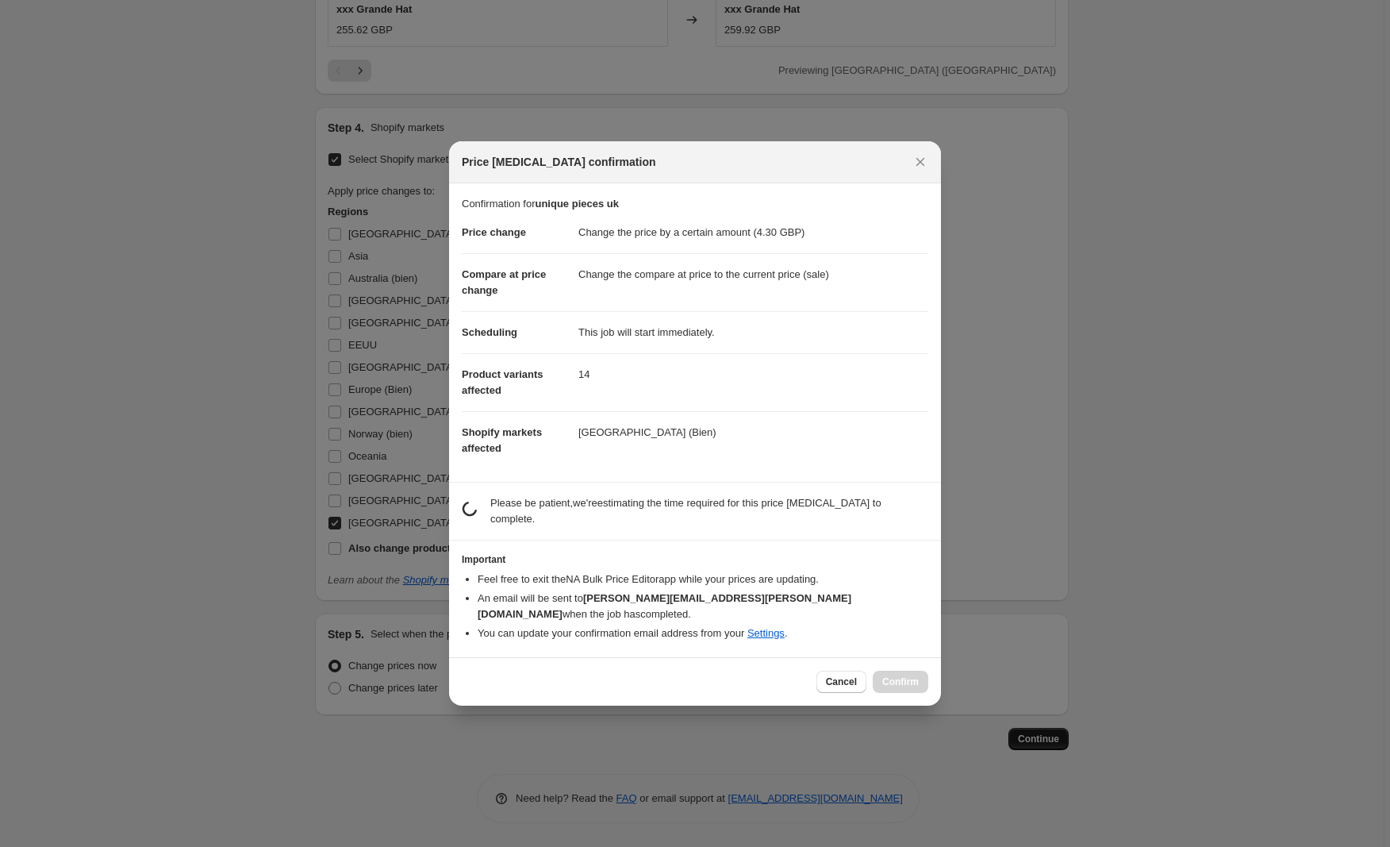
scroll to position [0, 0]
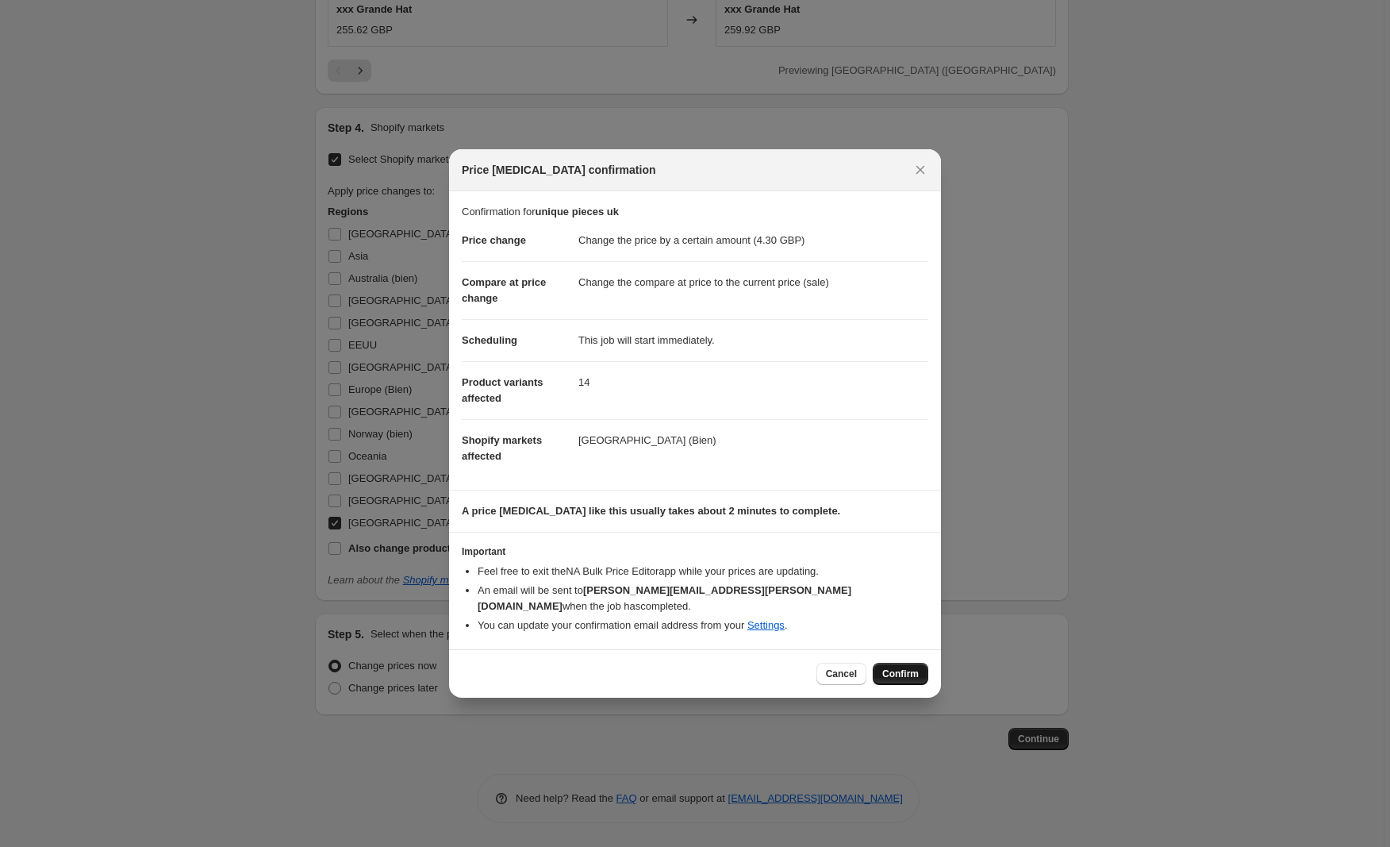
click at [898, 669] on span "Confirm" at bounding box center [900, 673] width 36 height 13
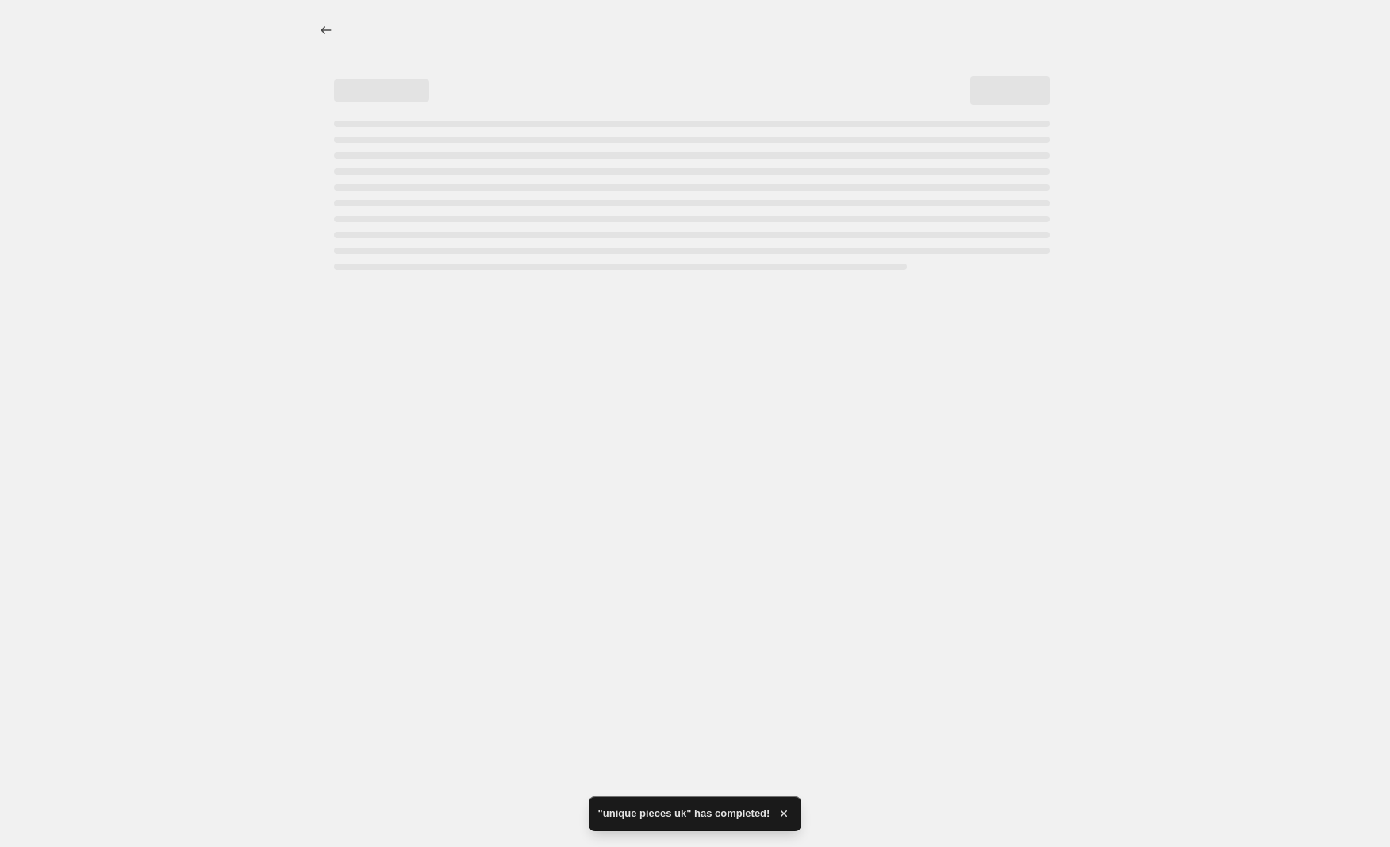
select select "by"
select select "collection"
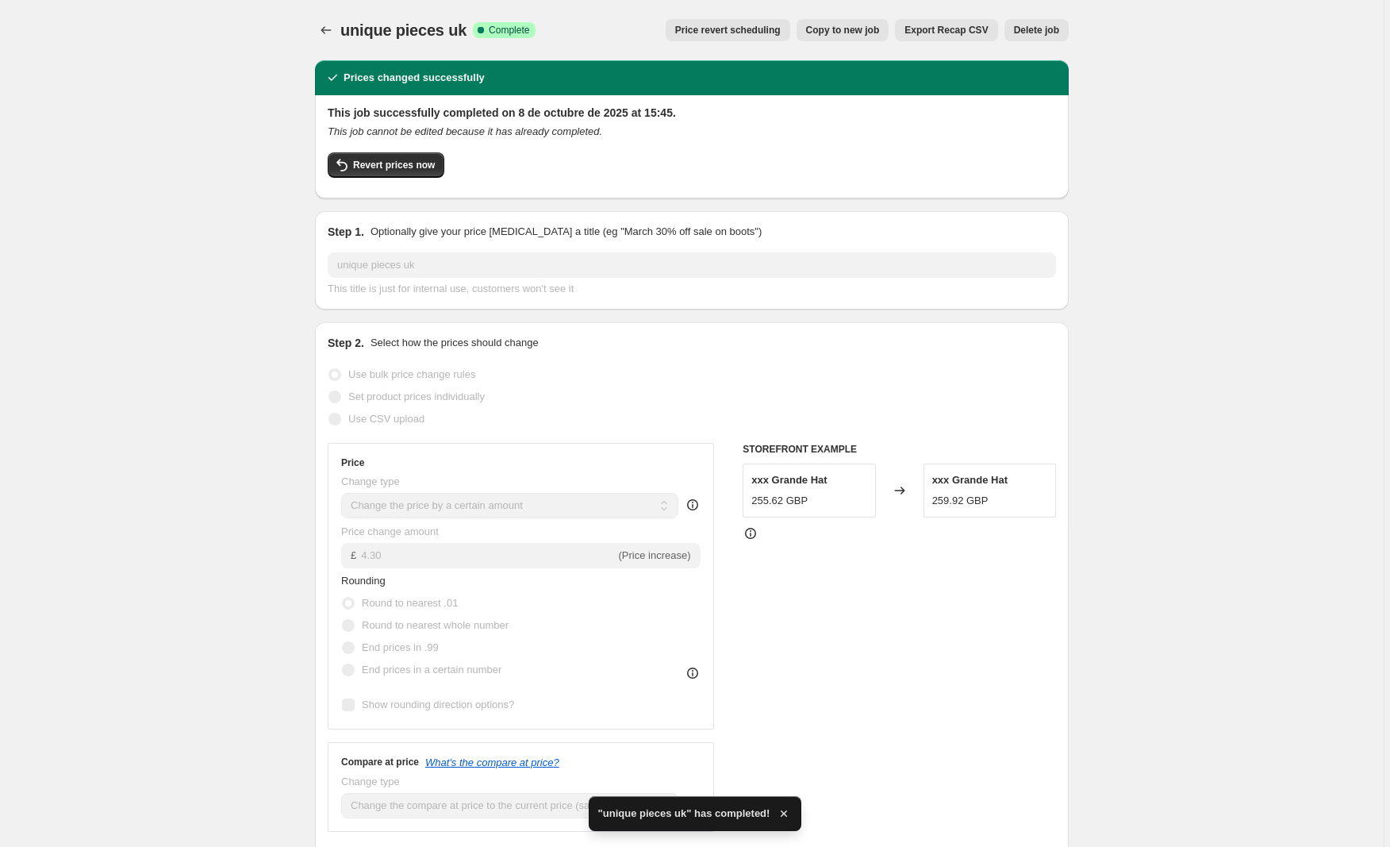
click at [822, 33] on span "Copy to new job" at bounding box center [843, 30] width 74 height 13
select select "by"
select select "collection"
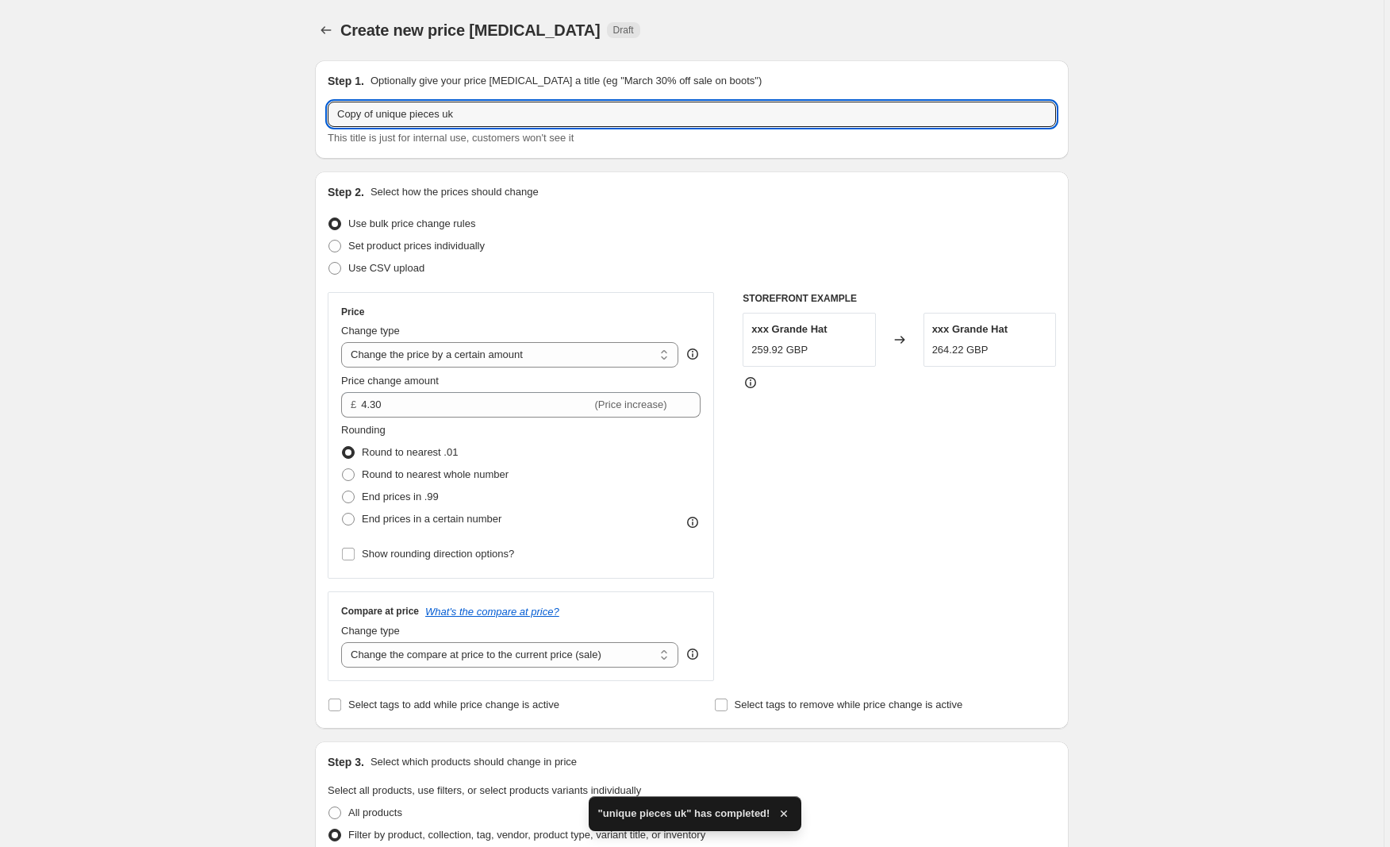
drag, startPoint x: 382, startPoint y: 110, endPoint x: 262, endPoint y: 109, distance: 120.6
drag, startPoint x: 451, startPoint y: 116, endPoint x: 408, endPoint y: 113, distance: 43.0
click at [408, 113] on input "unique pieces uk" at bounding box center [692, 114] width 728 height 25
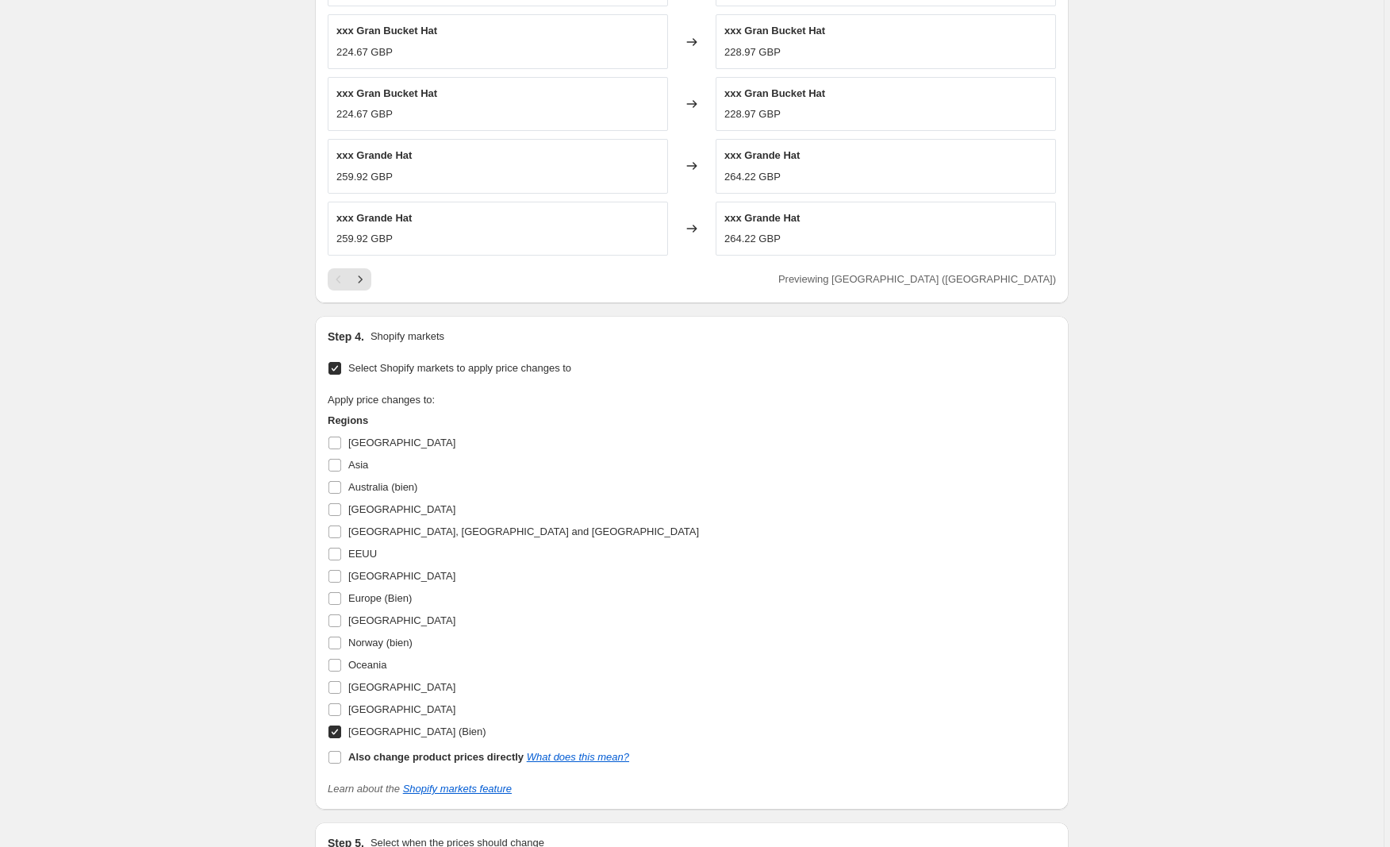
scroll to position [1161, 0]
type input "unique pieces [GEOGRAPHIC_DATA]"
click at [340, 620] on input "[GEOGRAPHIC_DATA]" at bounding box center [334, 621] width 13 height 13
checkbox input "true"
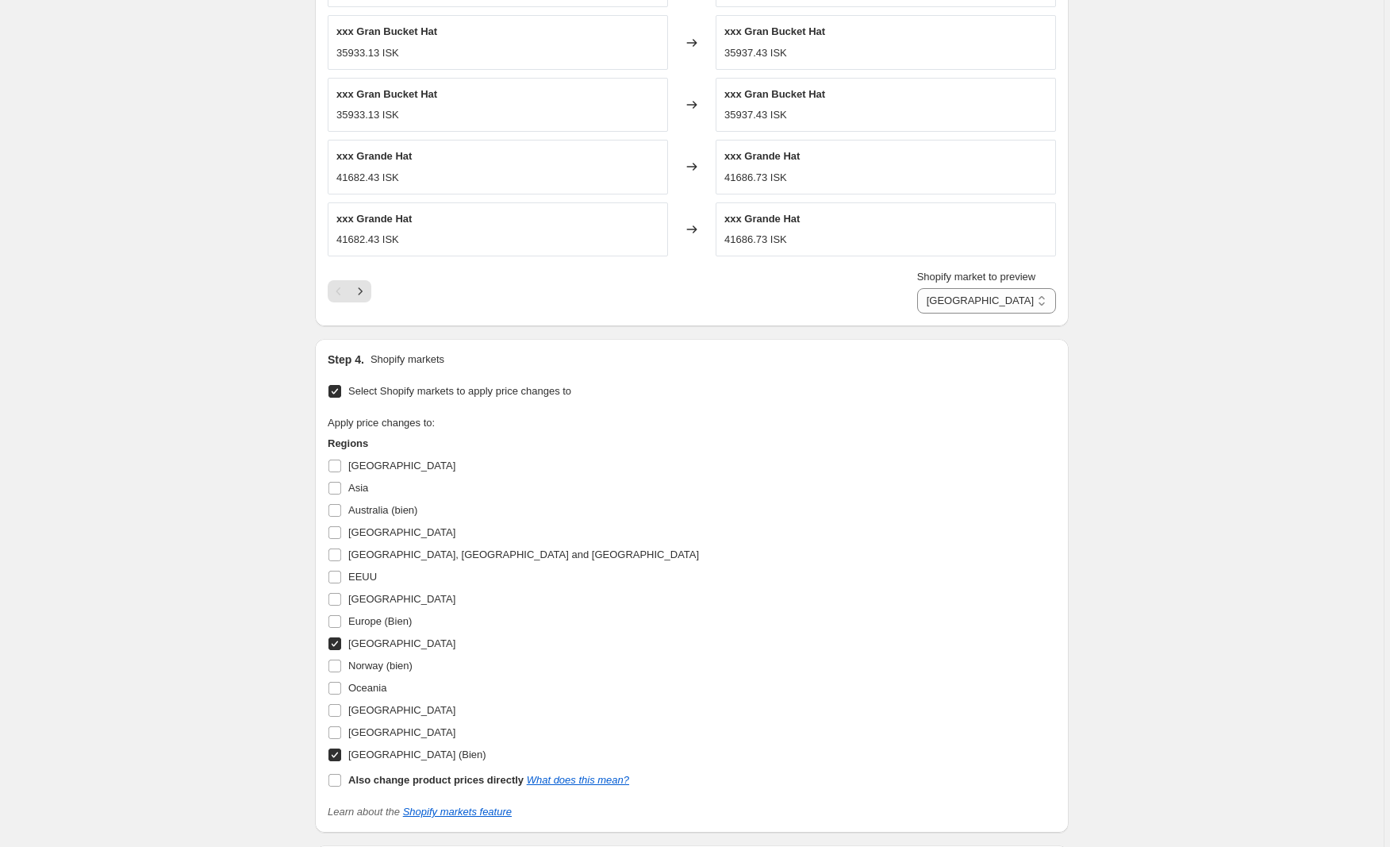
click at [332, 755] on input "[GEOGRAPHIC_DATA] (Bien)" at bounding box center [334, 754] width 13 height 13
checkbox input "false"
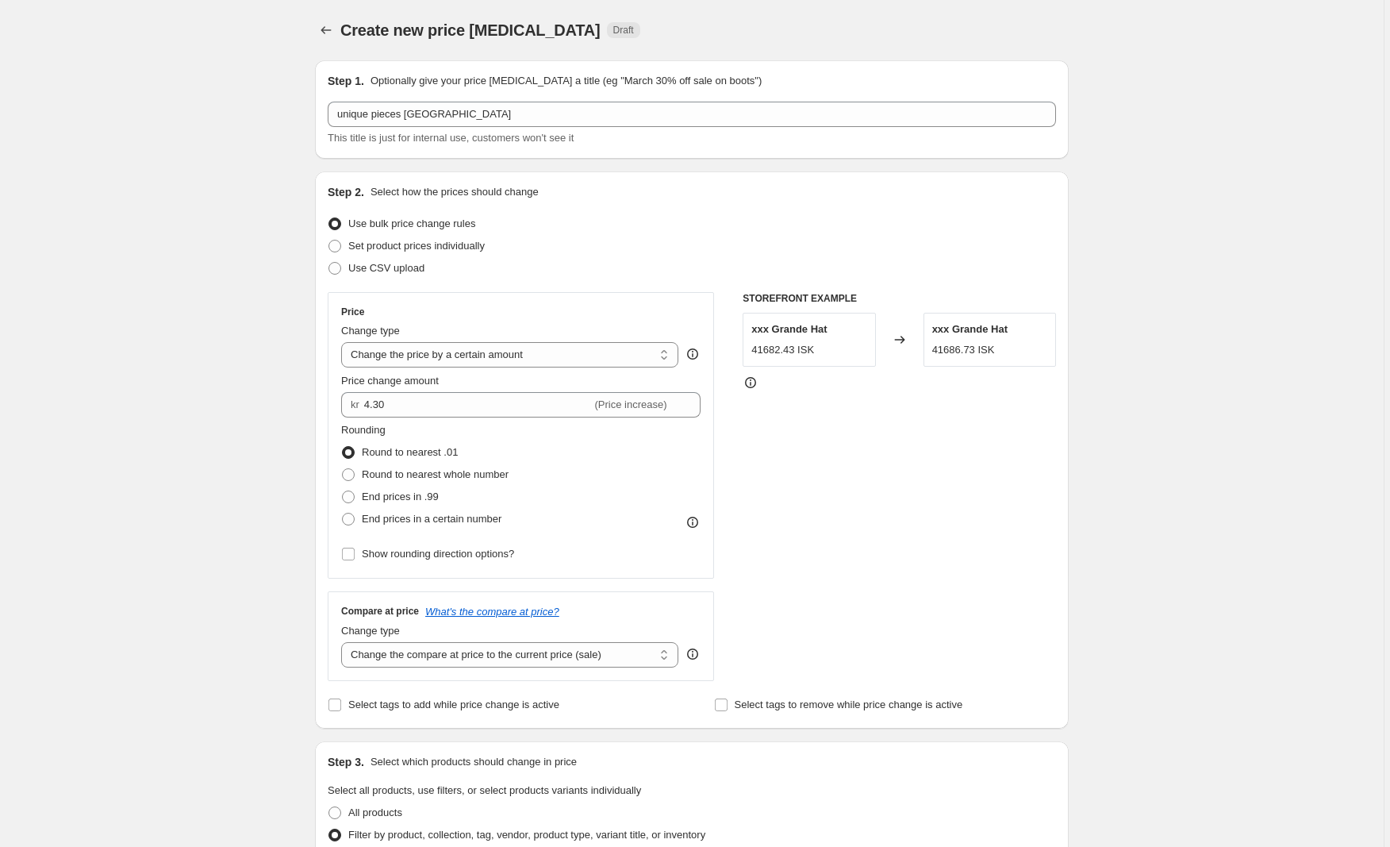
scroll to position [0, 0]
drag, startPoint x: 405, startPoint y: 401, endPoint x: 327, endPoint y: 402, distance: 78.6
click at [327, 402] on div "Step 2. Select how the prices should change Use bulk price change rules Set pro…" at bounding box center [692, 449] width 754 height 557
type input "707.00"
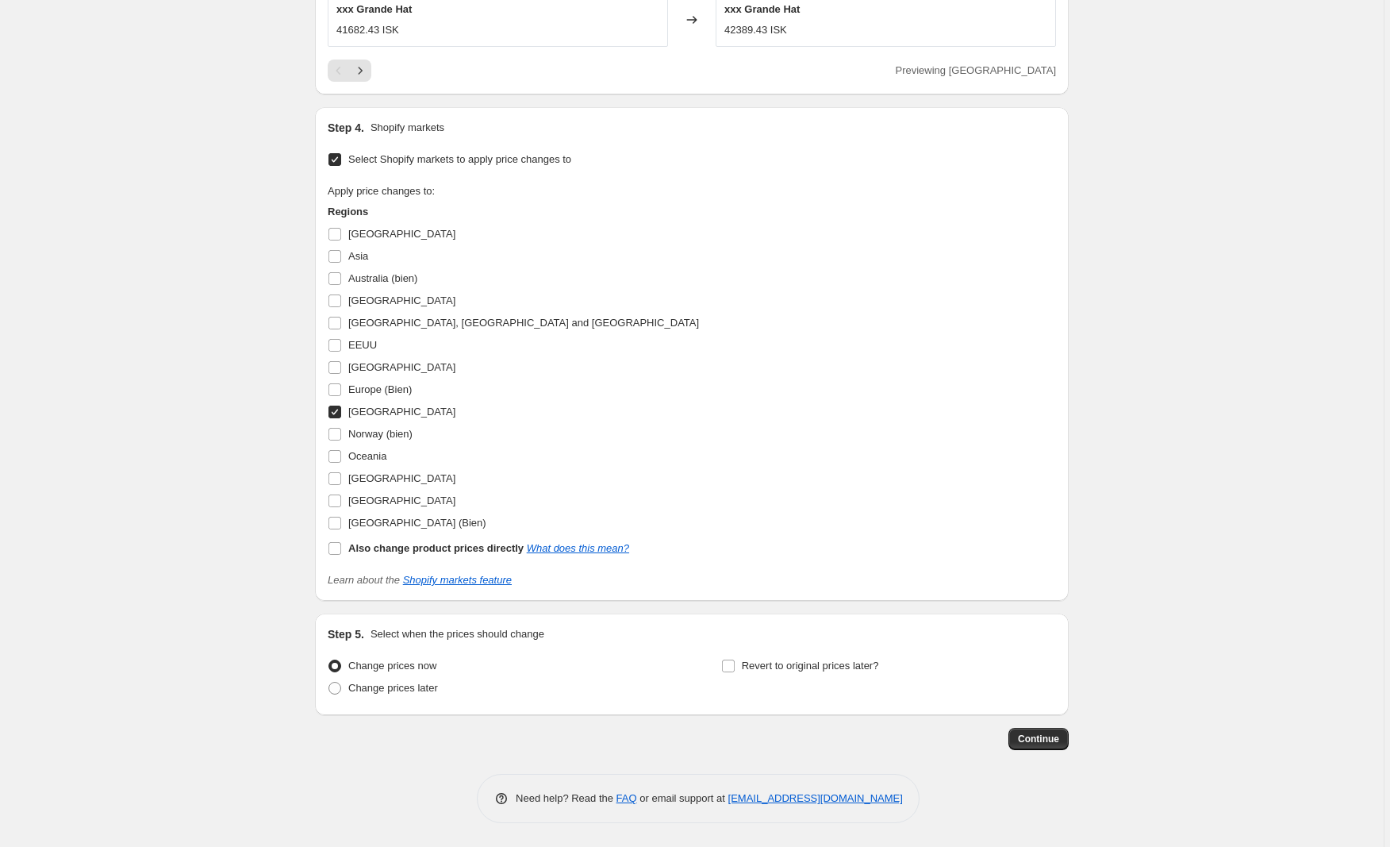
scroll to position [1370, 0]
click at [1039, 736] on span "Continue" at bounding box center [1038, 738] width 41 height 13
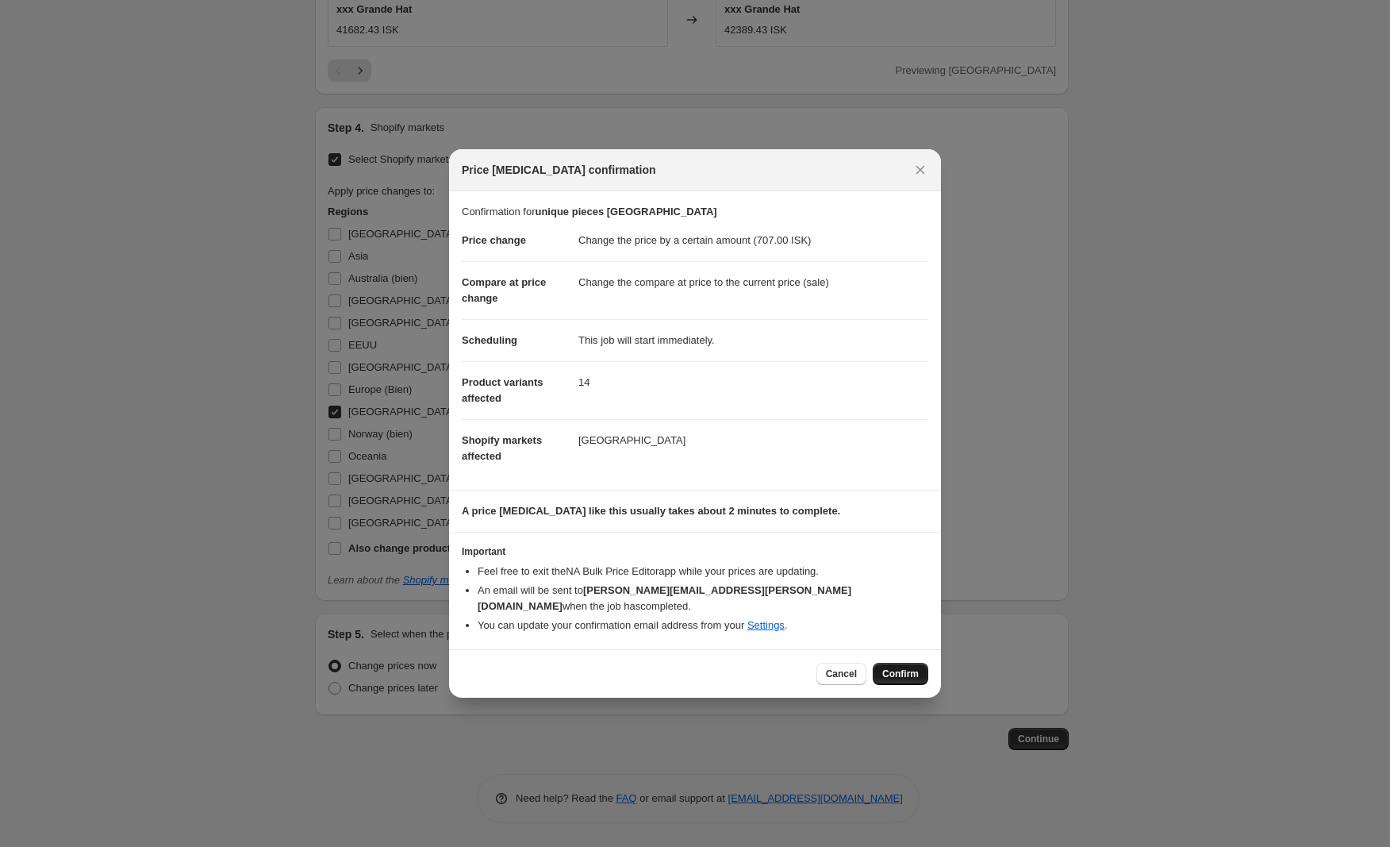
click at [887, 667] on span "Confirm" at bounding box center [900, 673] width 36 height 13
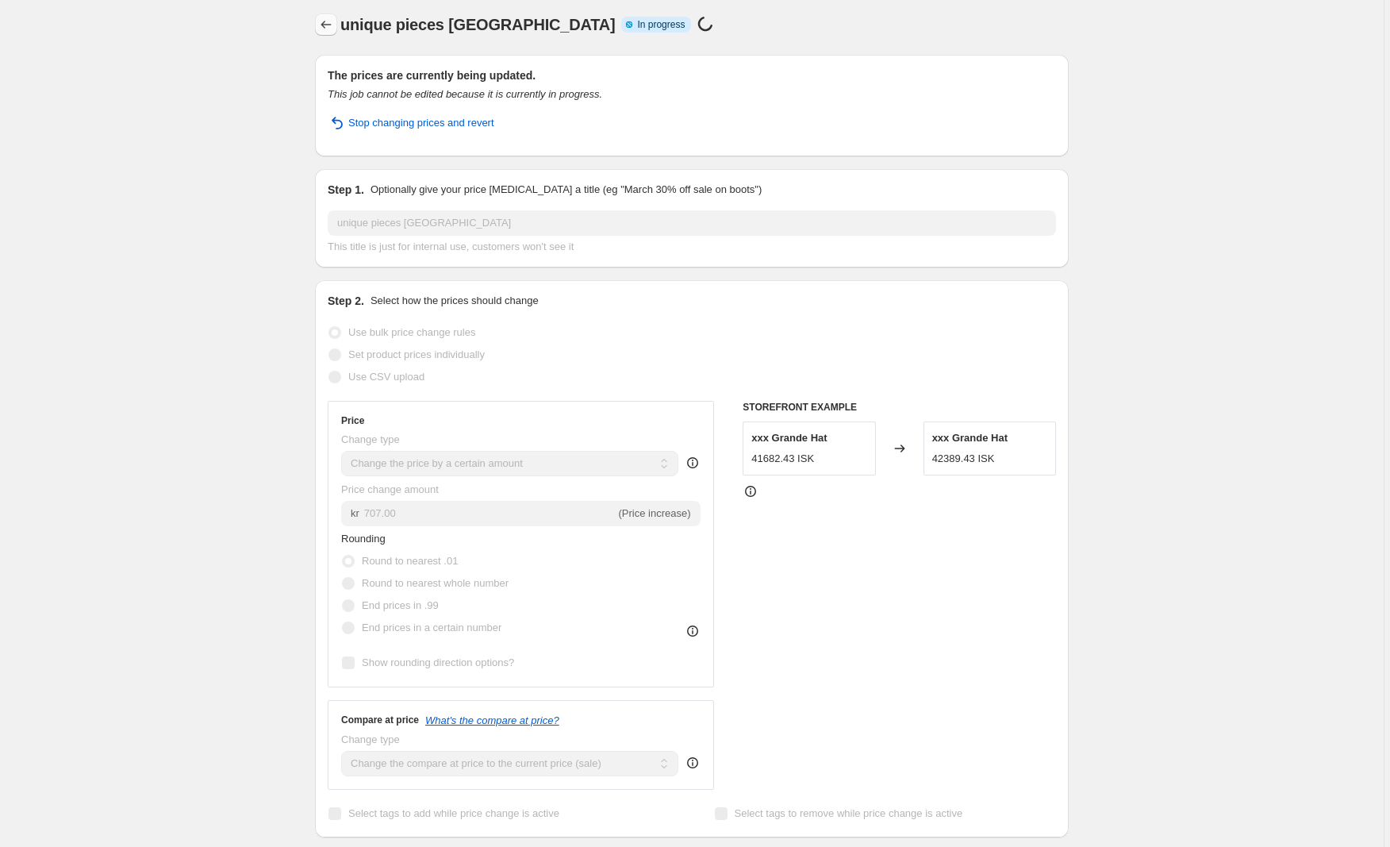
scroll to position [6, 0]
click at [334, 21] on icon "Price change jobs" at bounding box center [326, 24] width 16 height 16
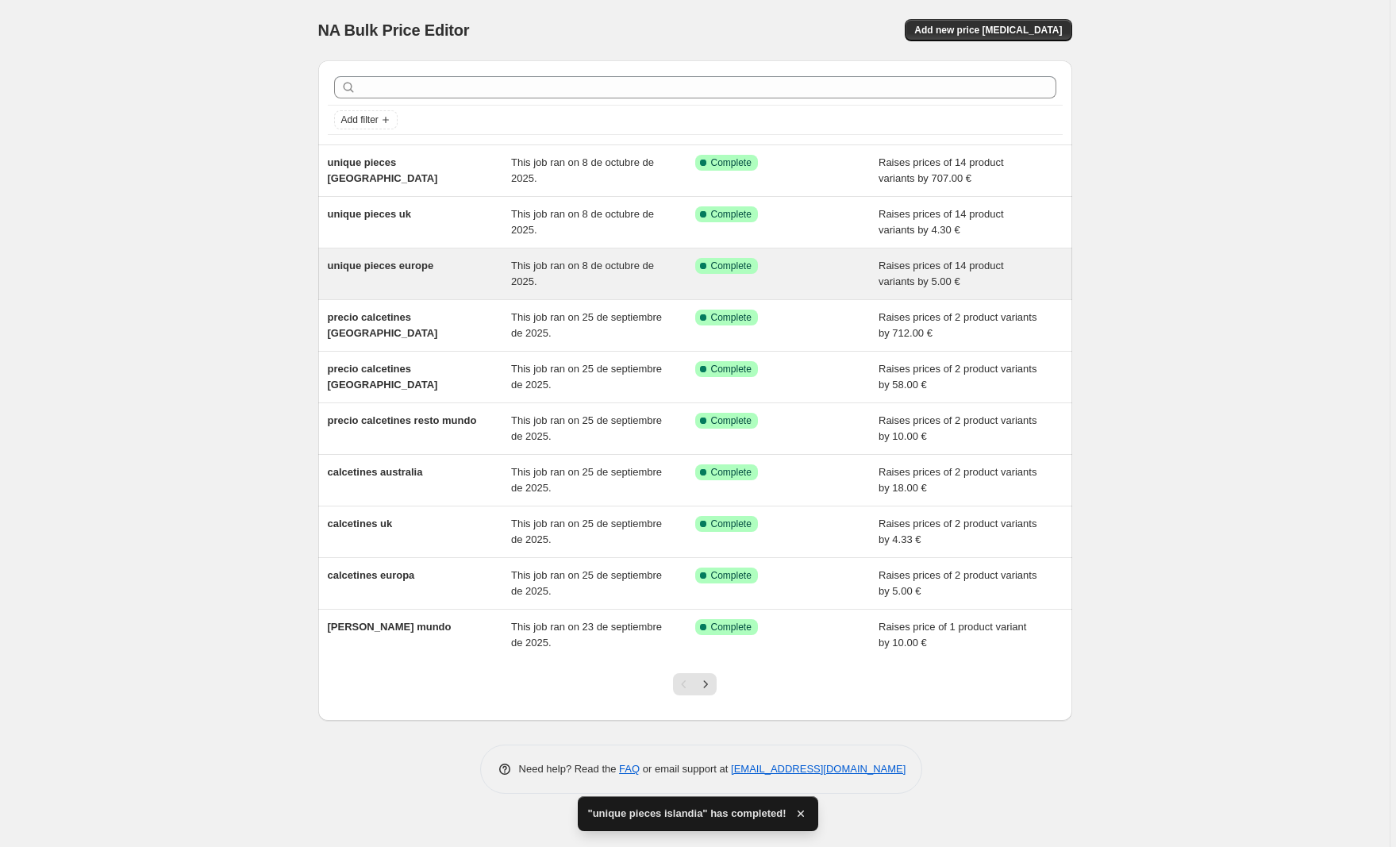
click at [394, 275] on div "unique pieces europe" at bounding box center [420, 274] width 184 height 32
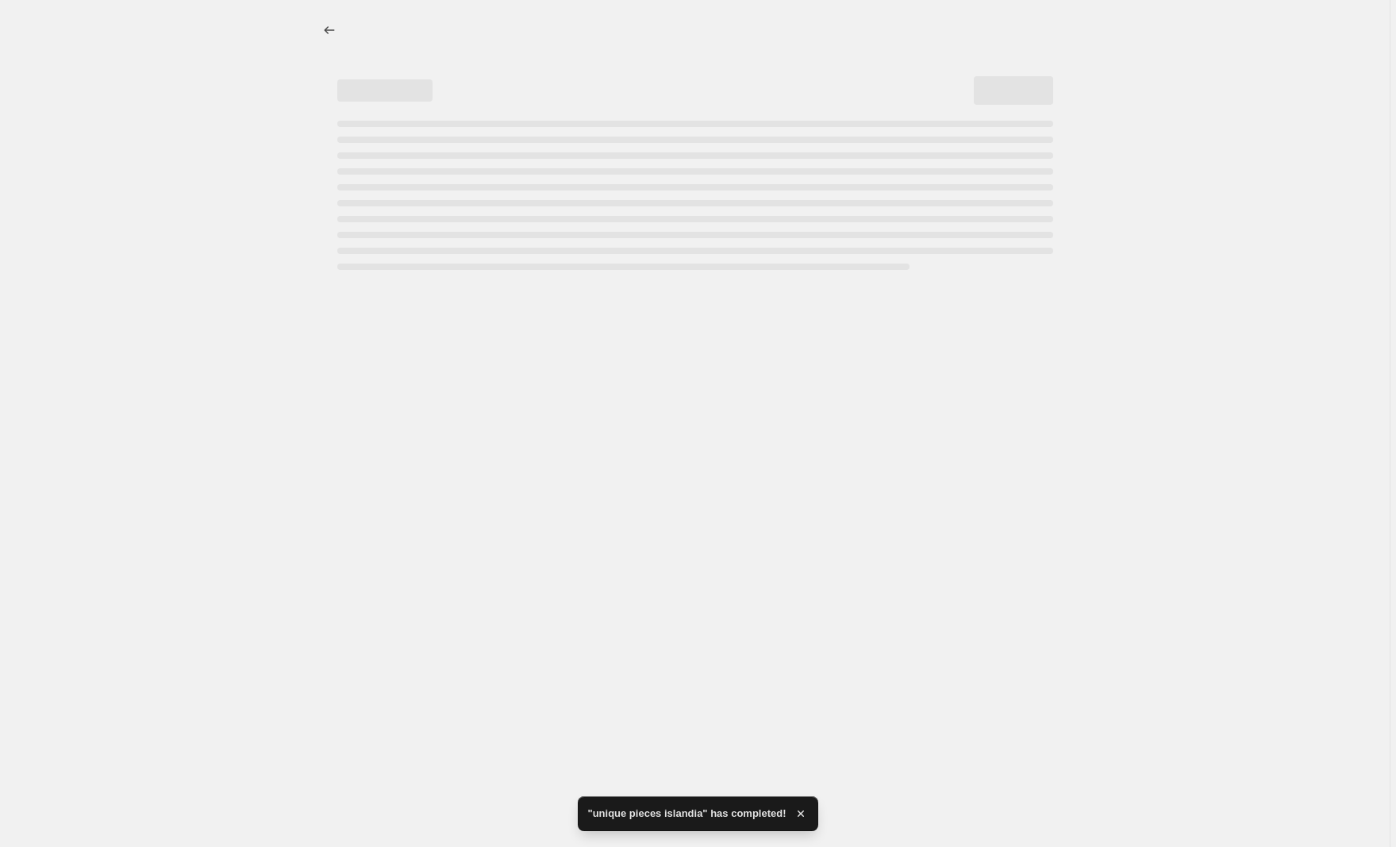
select select "by"
select select "collection"
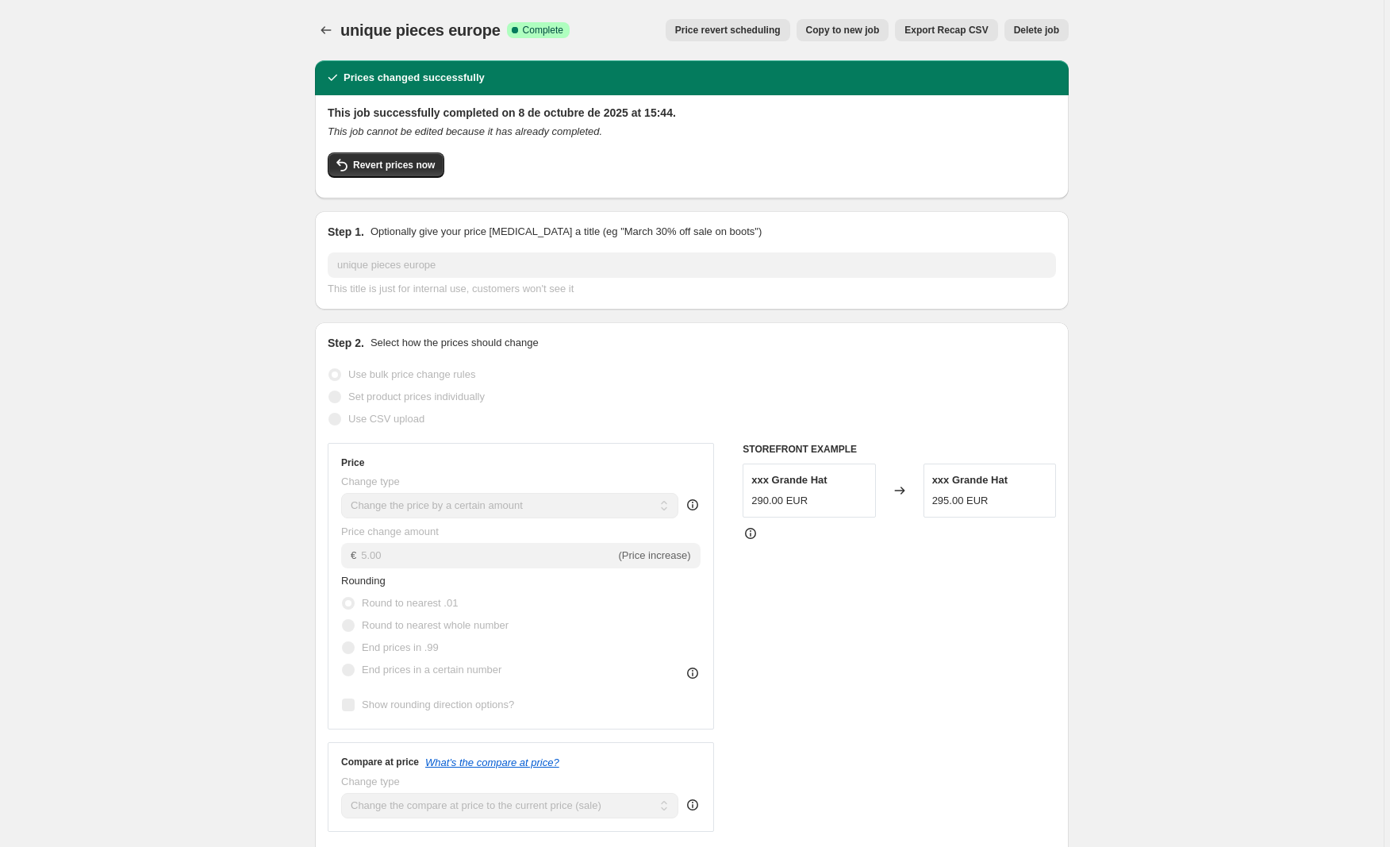
click at [840, 33] on span "Copy to new job" at bounding box center [843, 30] width 74 height 13
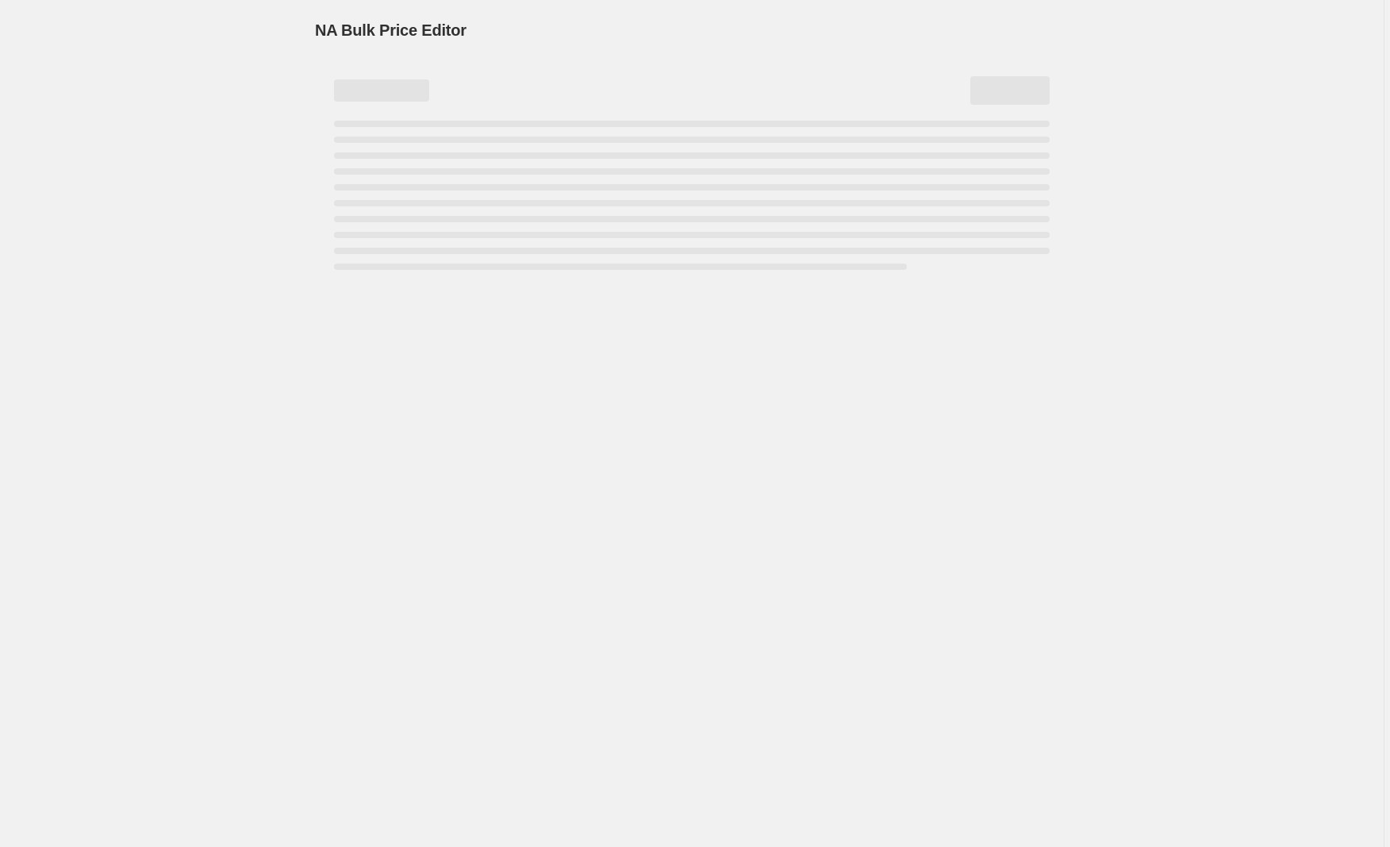
select select "by"
select select "collection"
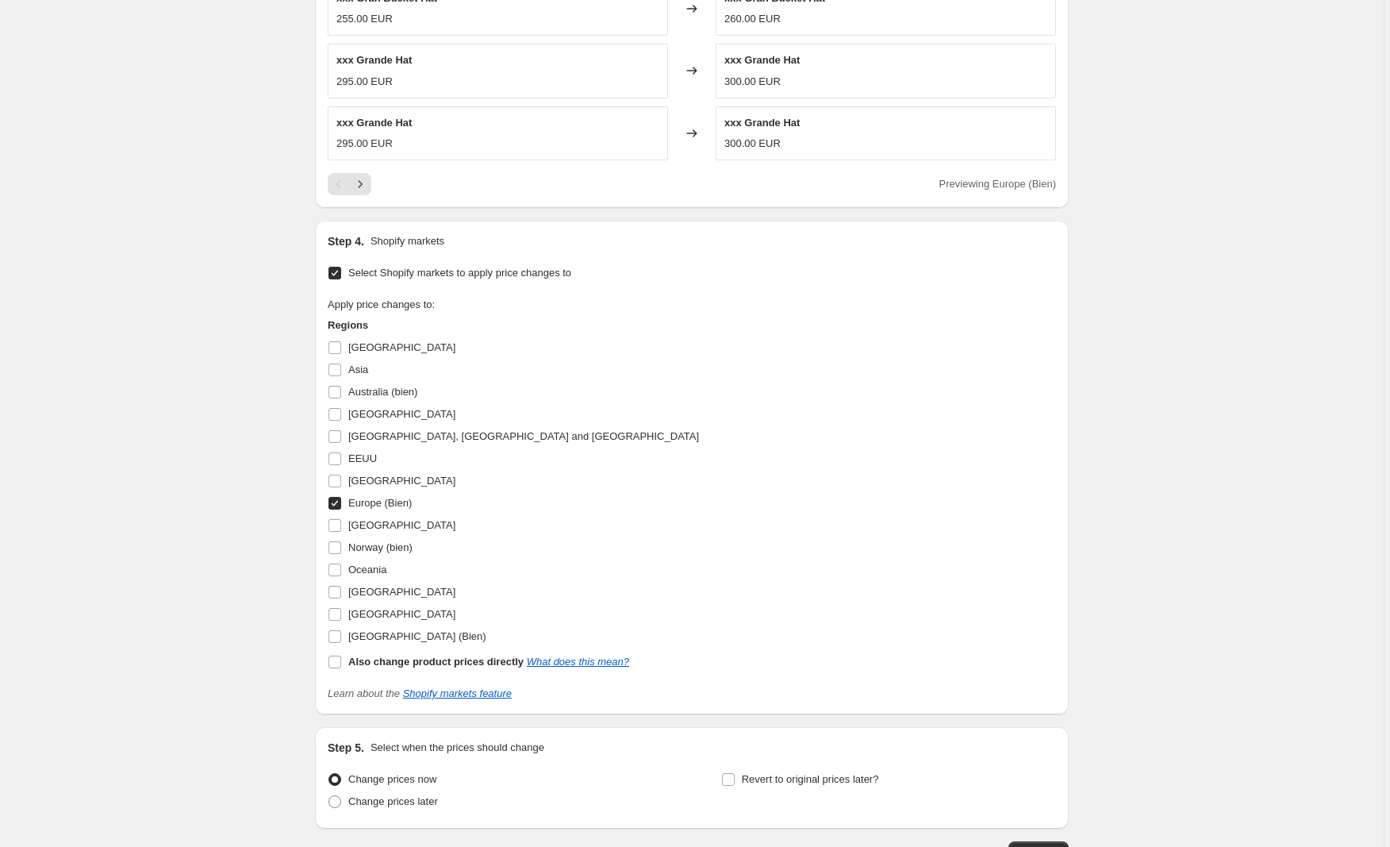
scroll to position [1293, 0]
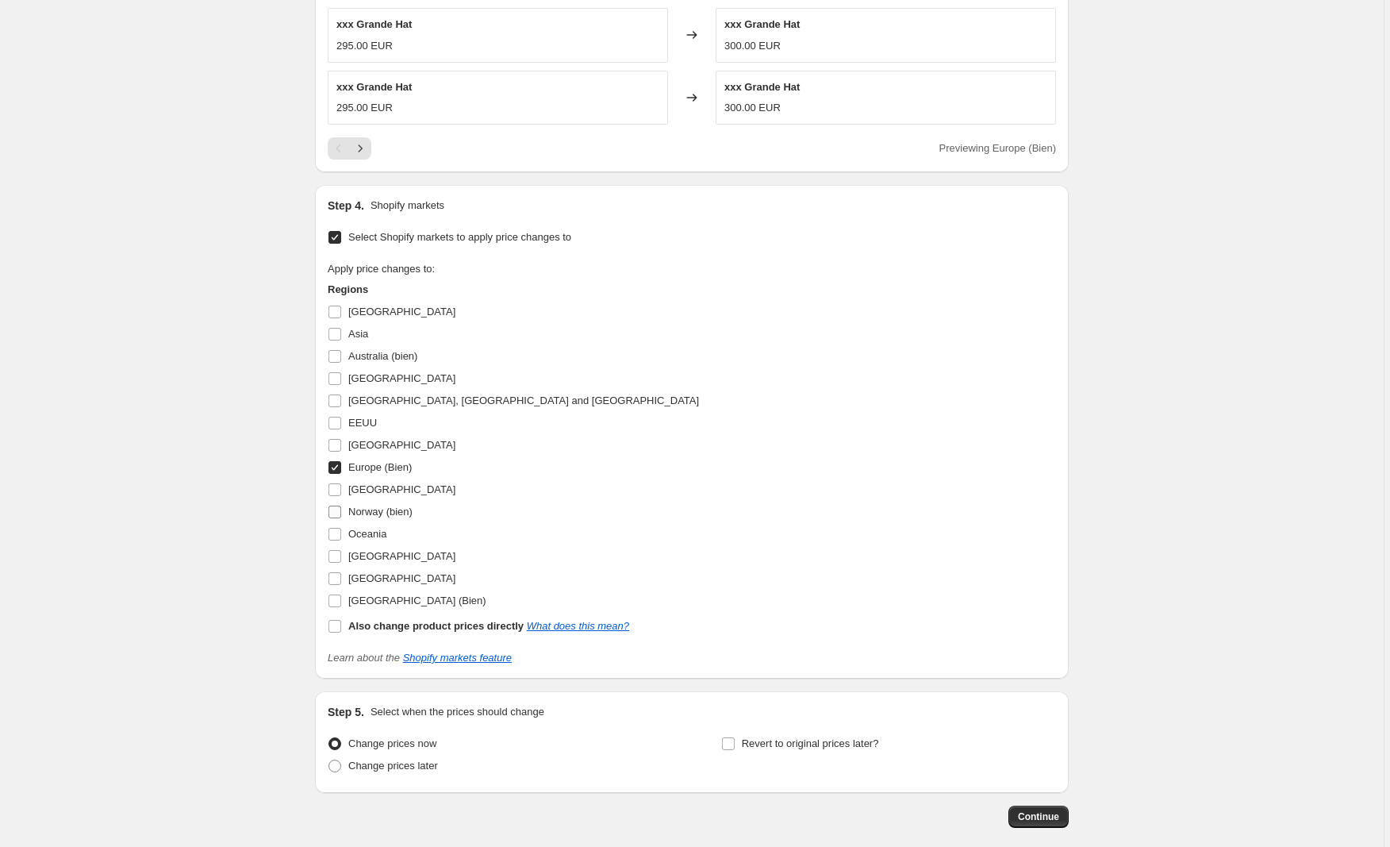
click at [341, 513] on input "Norway (bien)" at bounding box center [334, 511] width 13 height 13
checkbox input "true"
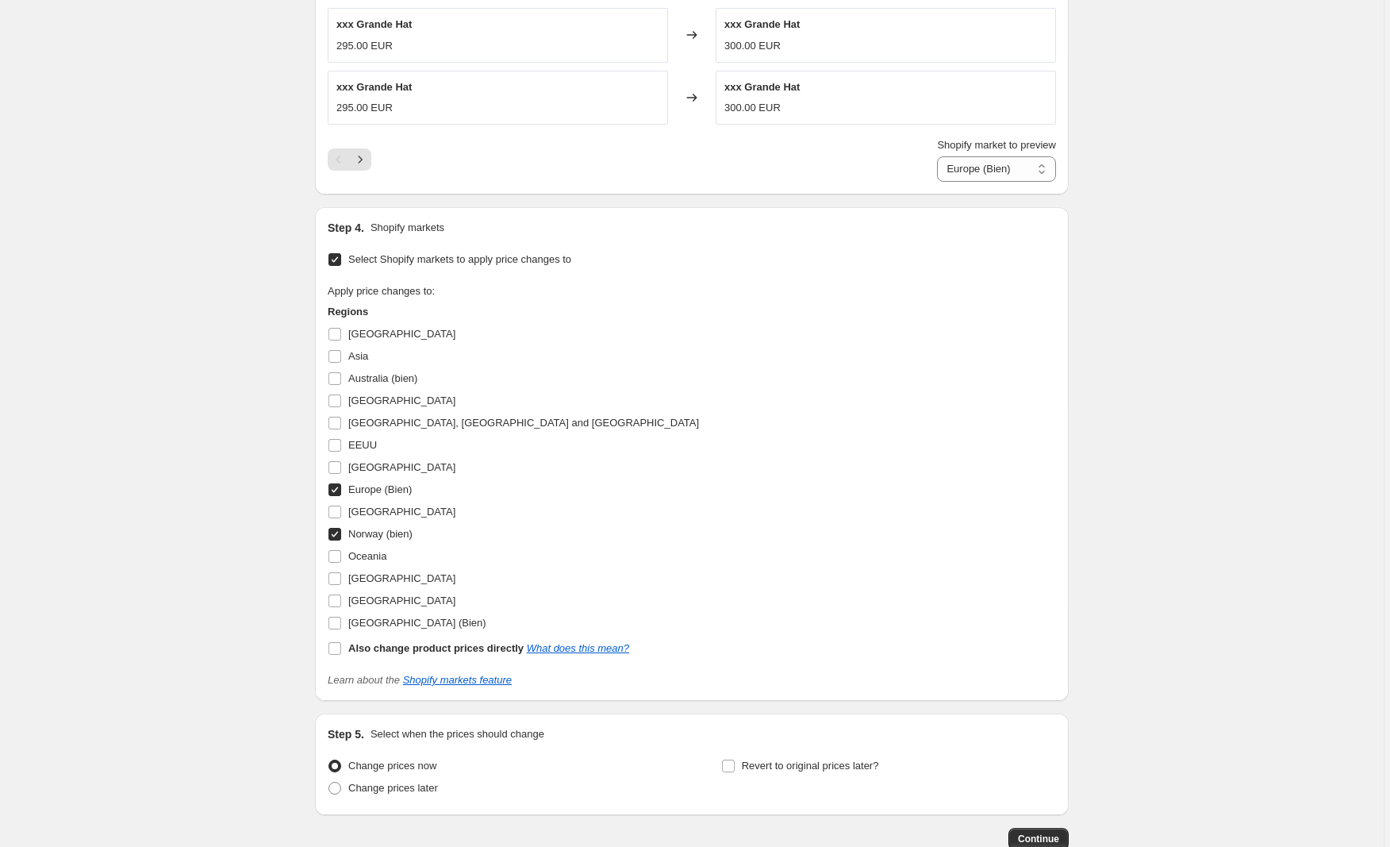
click at [336, 492] on input "Europe (Bien)" at bounding box center [334, 489] width 13 height 13
checkbox input "false"
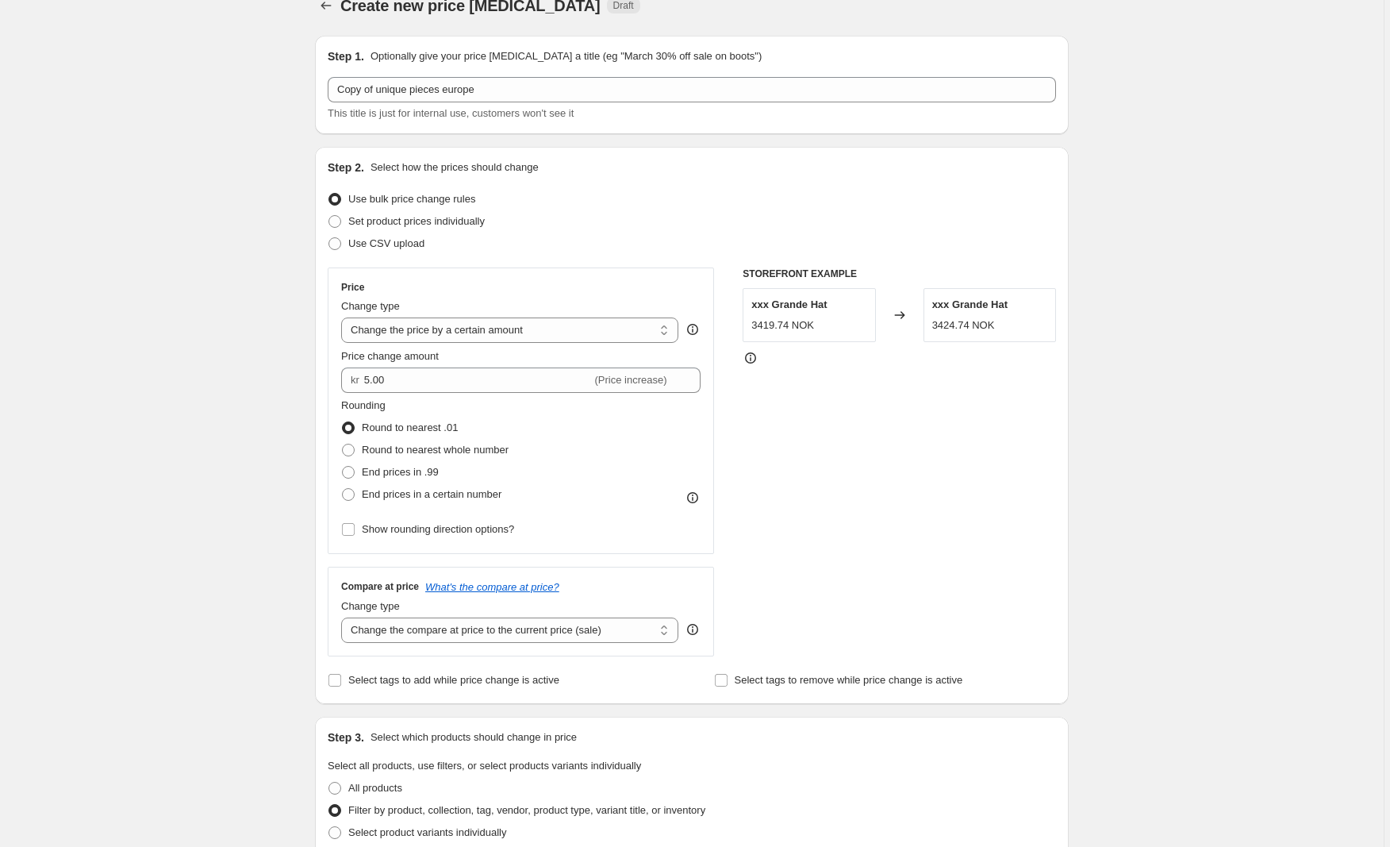
scroll to position [95, 0]
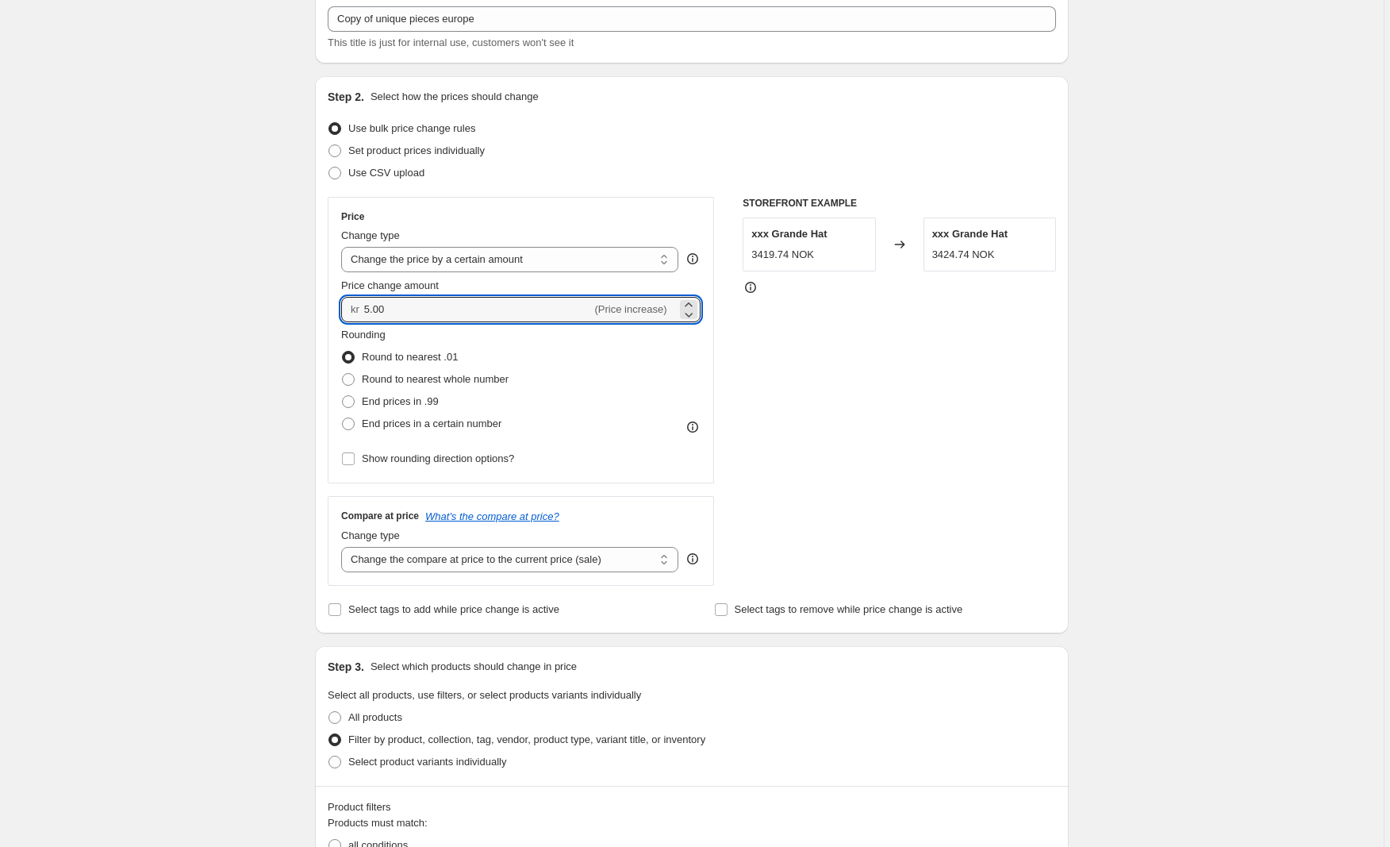
drag, startPoint x: 393, startPoint y: 309, endPoint x: 301, endPoint y: 298, distance: 92.6
type input "61.00"
click at [891, 314] on div "STOREFRONT EXAMPLE xxx Grande Hat 3419.74 NOK Changed to xxx Grande Hat 3424.74…" at bounding box center [899, 390] width 313 height 389
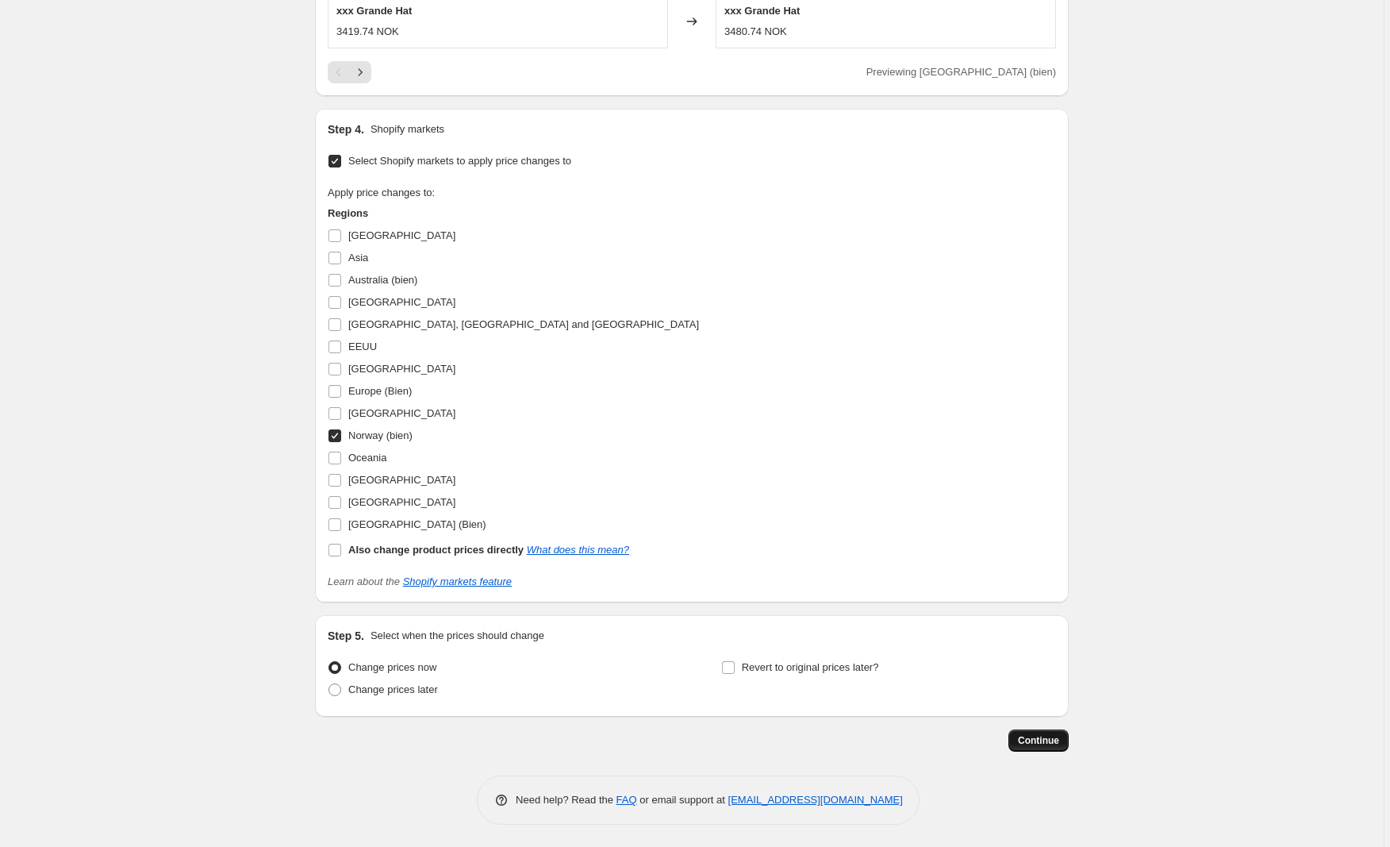
scroll to position [1370, 0]
click at [1030, 740] on span "Continue" at bounding box center [1038, 739] width 41 height 13
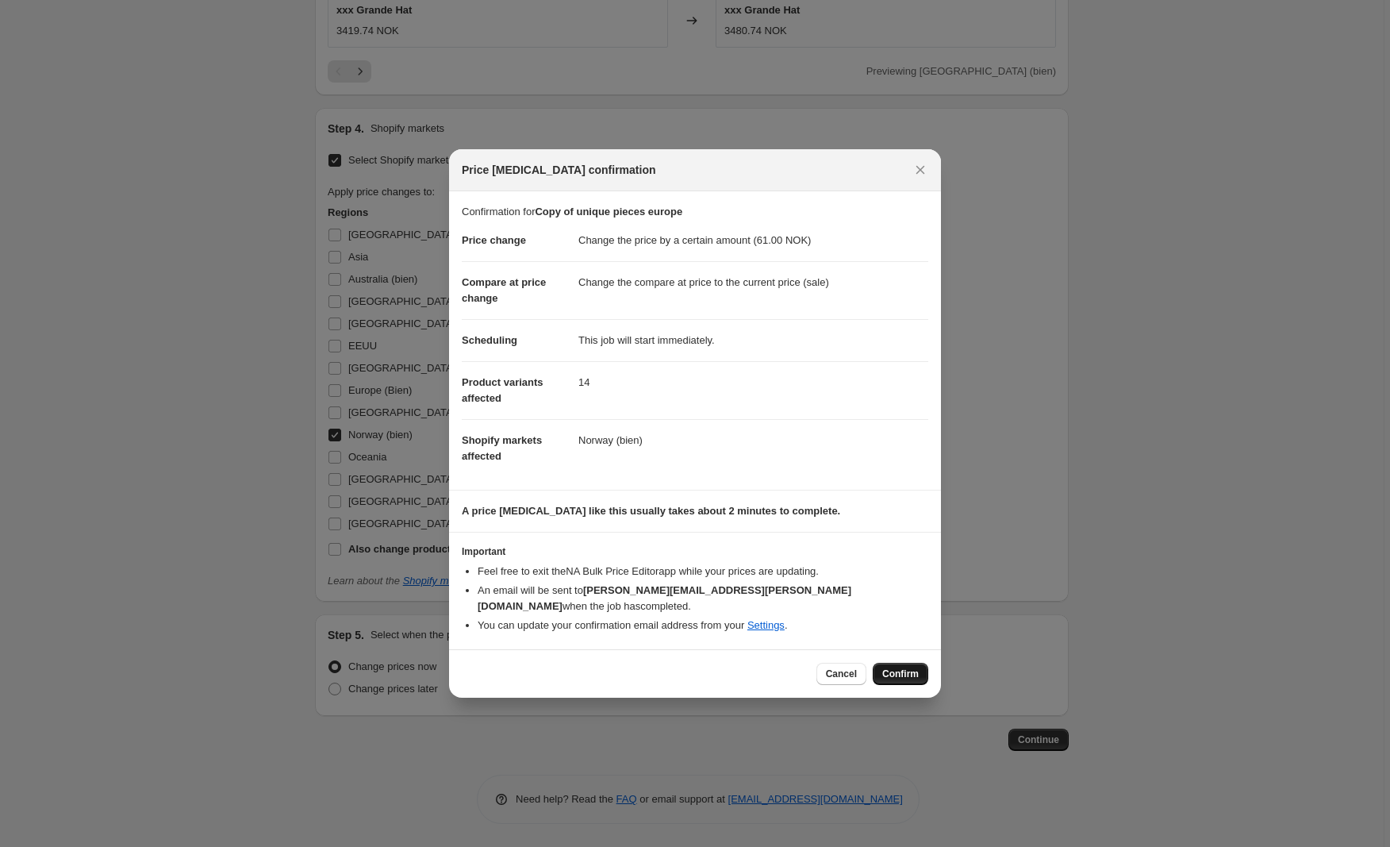
click at [904, 669] on span "Confirm" at bounding box center [900, 673] width 36 height 13
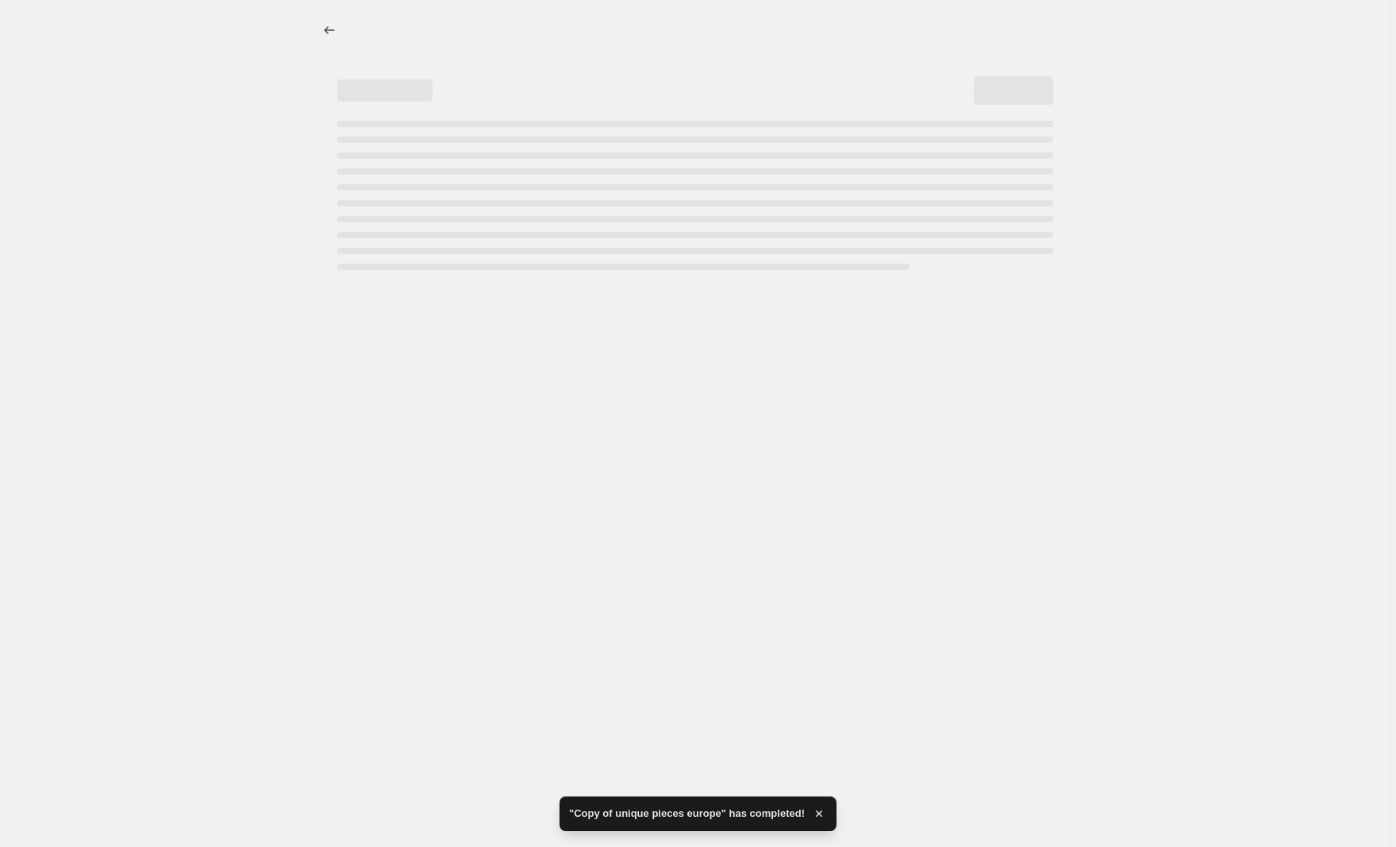
select select "by"
select select "collection"
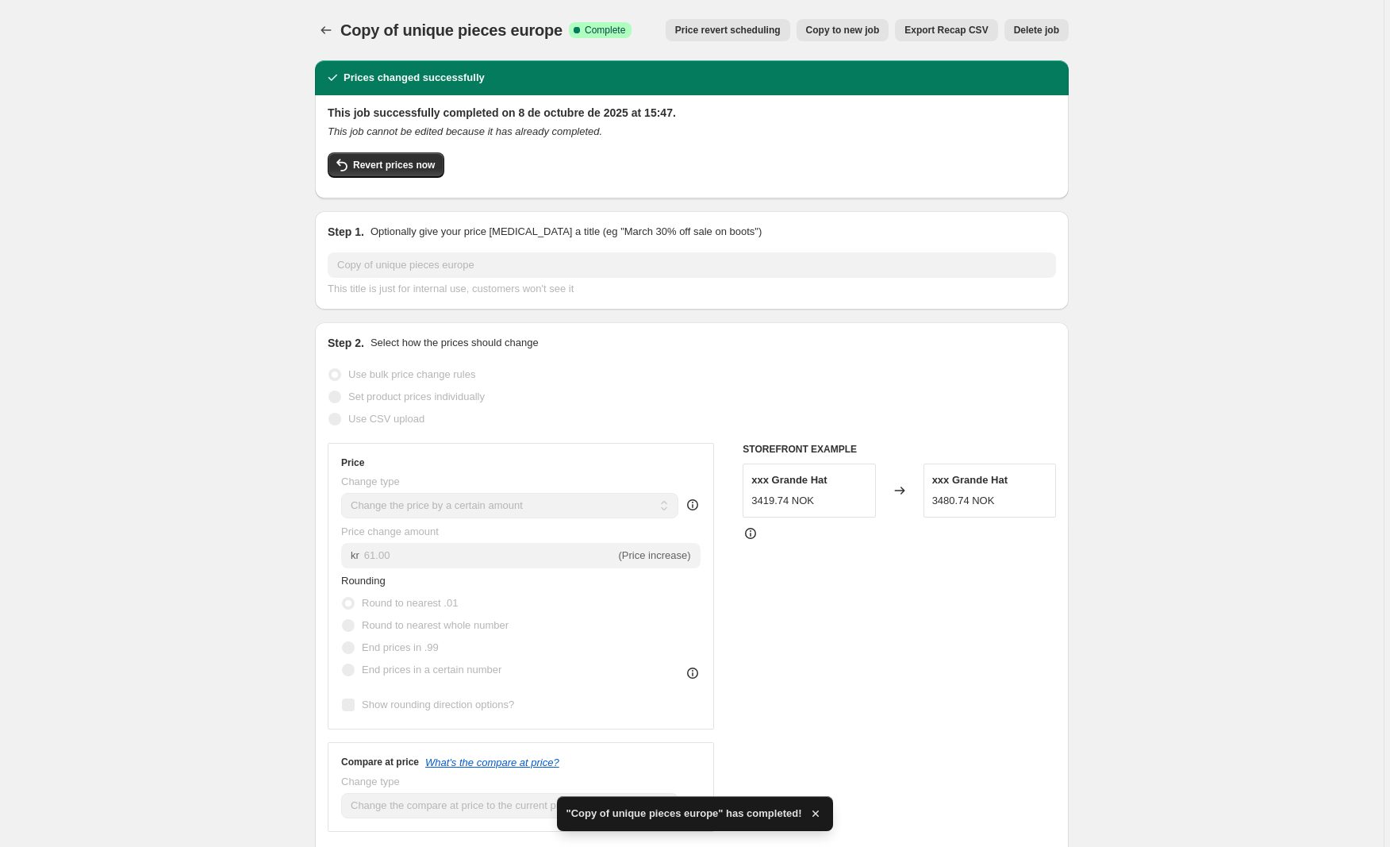
click at [835, 32] on span "Copy to new job" at bounding box center [843, 30] width 74 height 13
select select "by"
select select "collection"
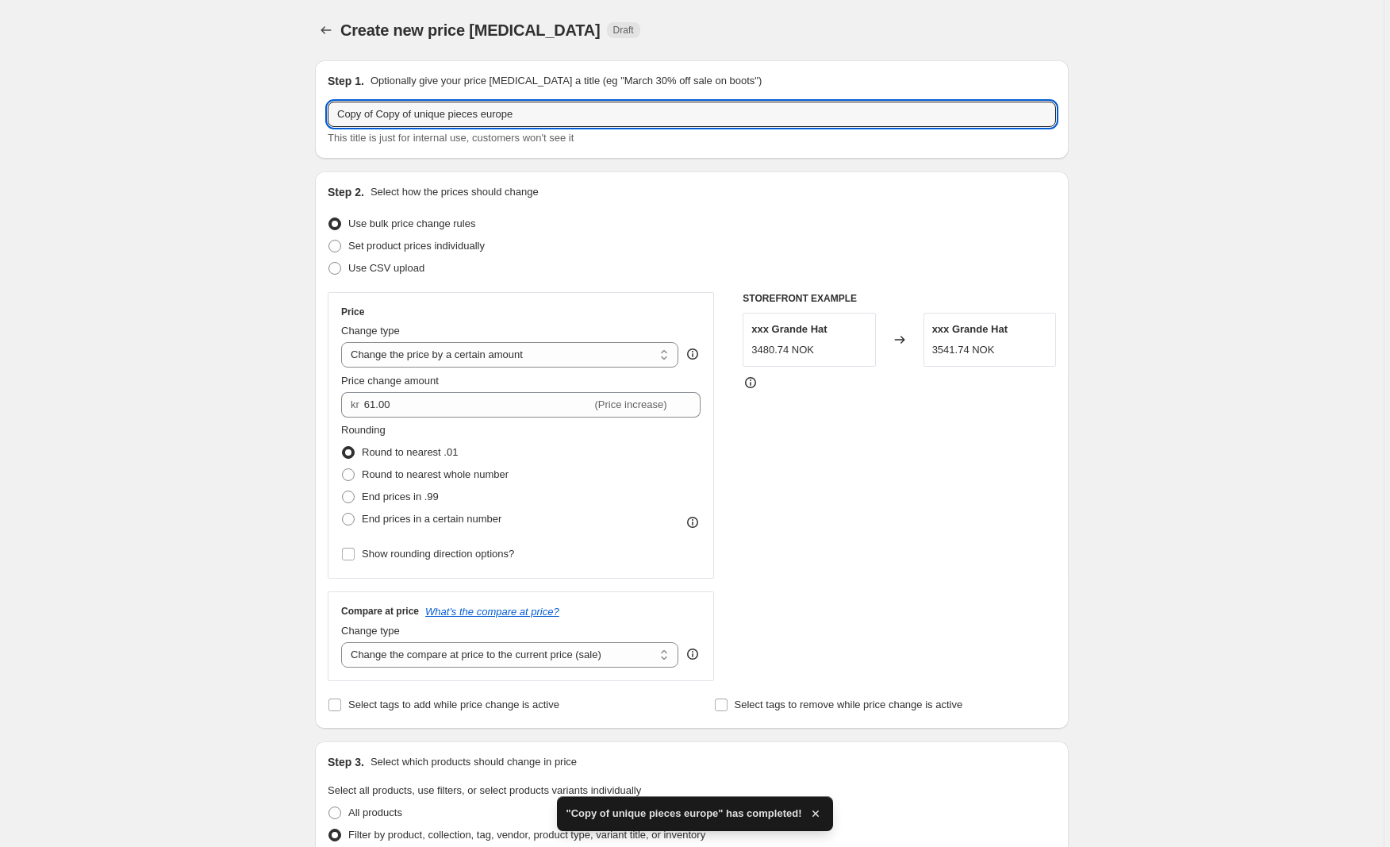
drag, startPoint x: 419, startPoint y: 113, endPoint x: 236, endPoint y: 114, distance: 183.3
drag, startPoint x: 482, startPoint y: 120, endPoint x: 412, endPoint y: 117, distance: 69.9
click at [412, 117] on input "unique pieces europe" at bounding box center [692, 114] width 728 height 25
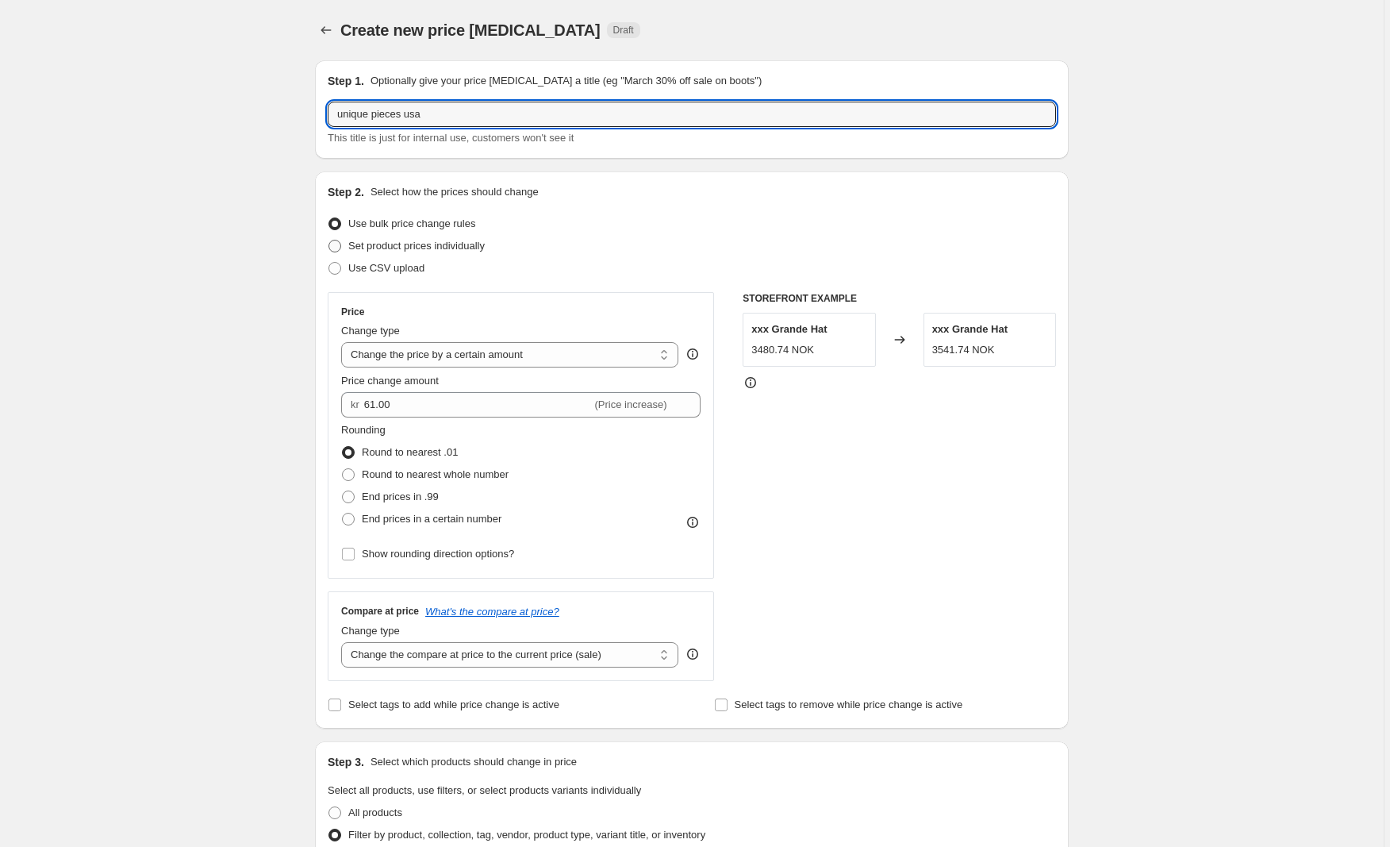
type input "unique pieces usa"
click at [345, 248] on label "Set product prices individually" at bounding box center [406, 246] width 157 height 22
click at [329, 240] on input "Set product prices individually" at bounding box center [328, 240] width 1 height 1
radio input "true"
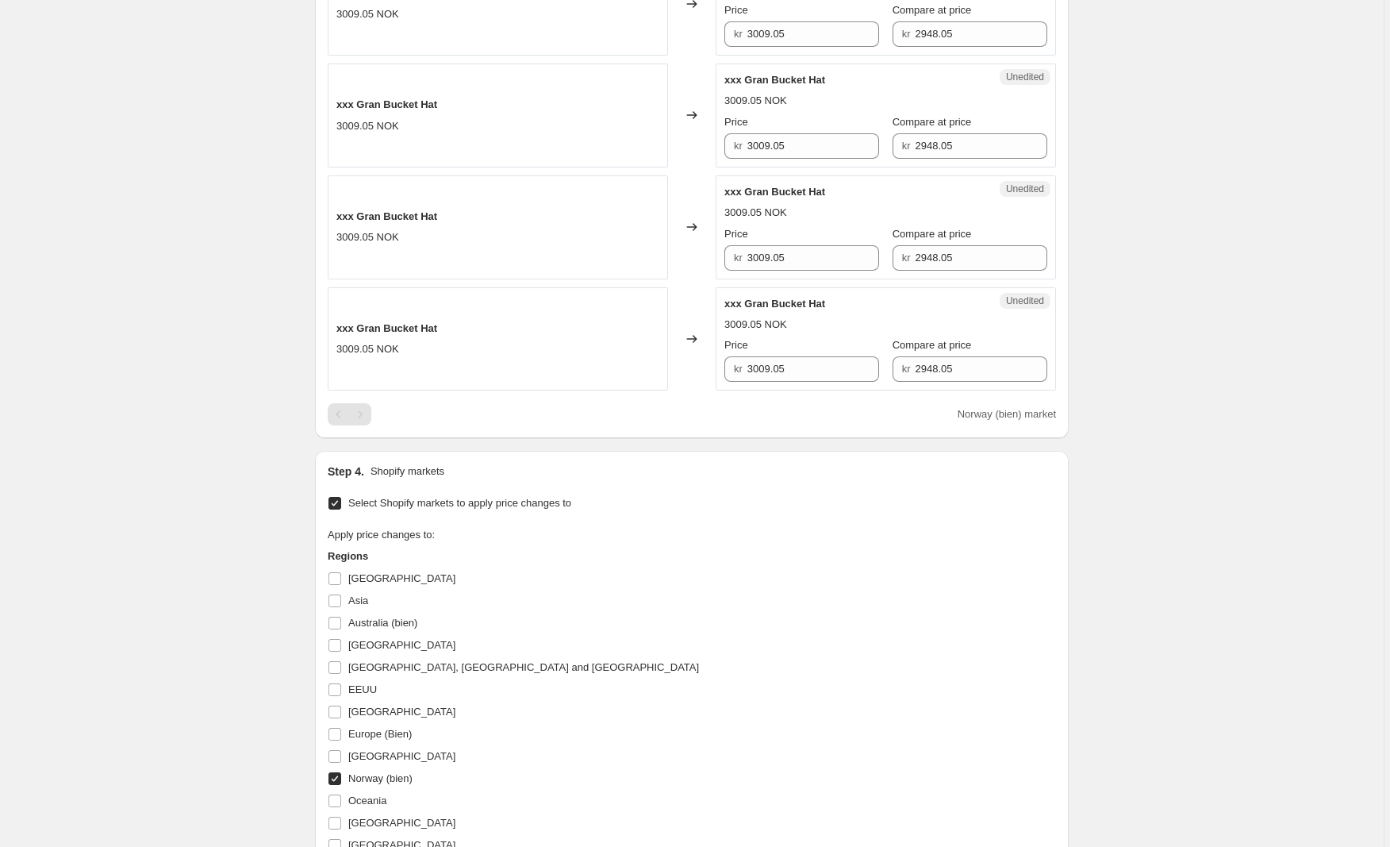
scroll to position [1973, 0]
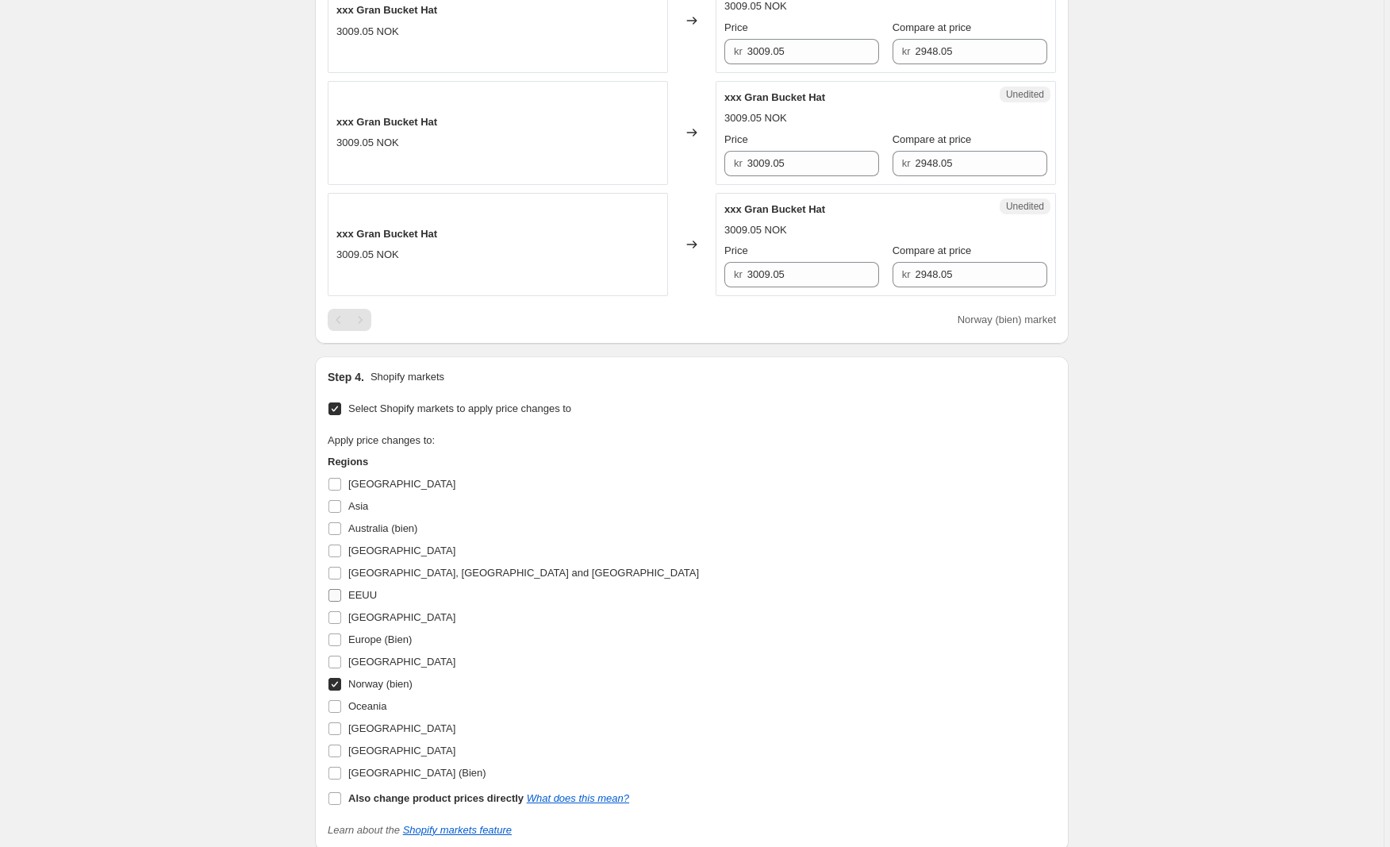
click at [341, 596] on input "EEUU" at bounding box center [334, 595] width 13 height 13
checkbox input "true"
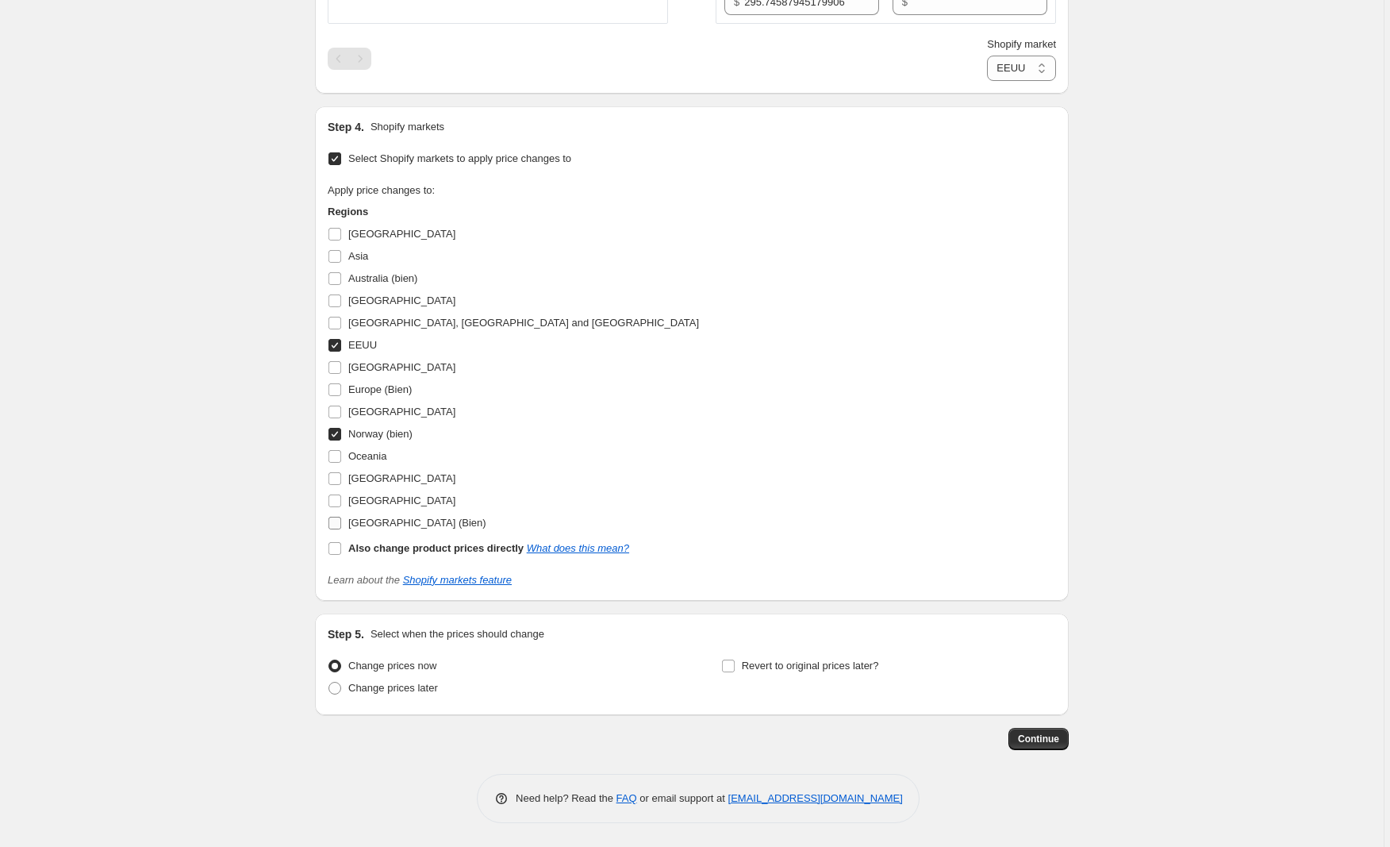
scroll to position [2245, 0]
click at [336, 432] on input "Norway (bien)" at bounding box center [334, 434] width 13 height 13
checkbox input "false"
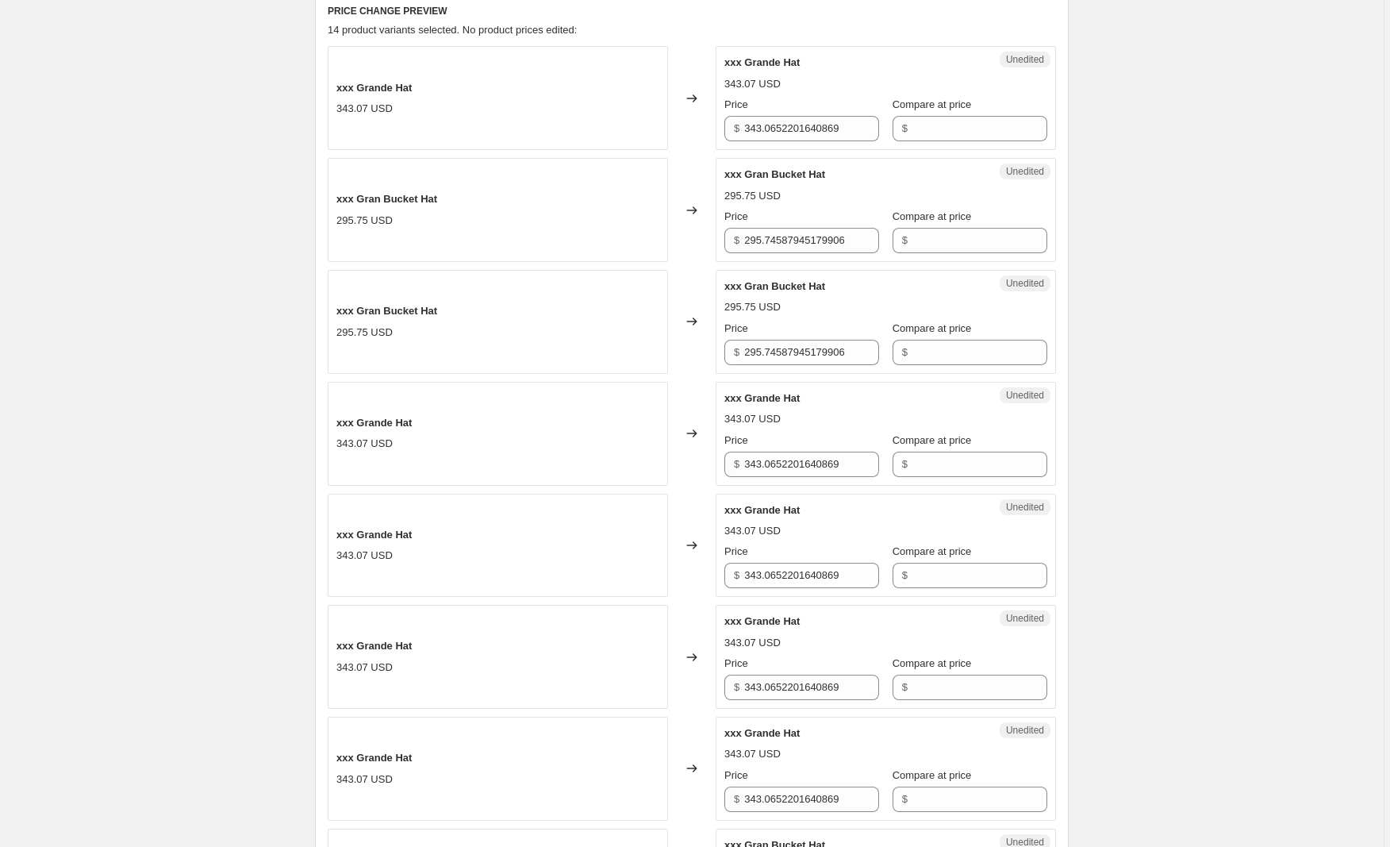
scroll to position [637, 0]
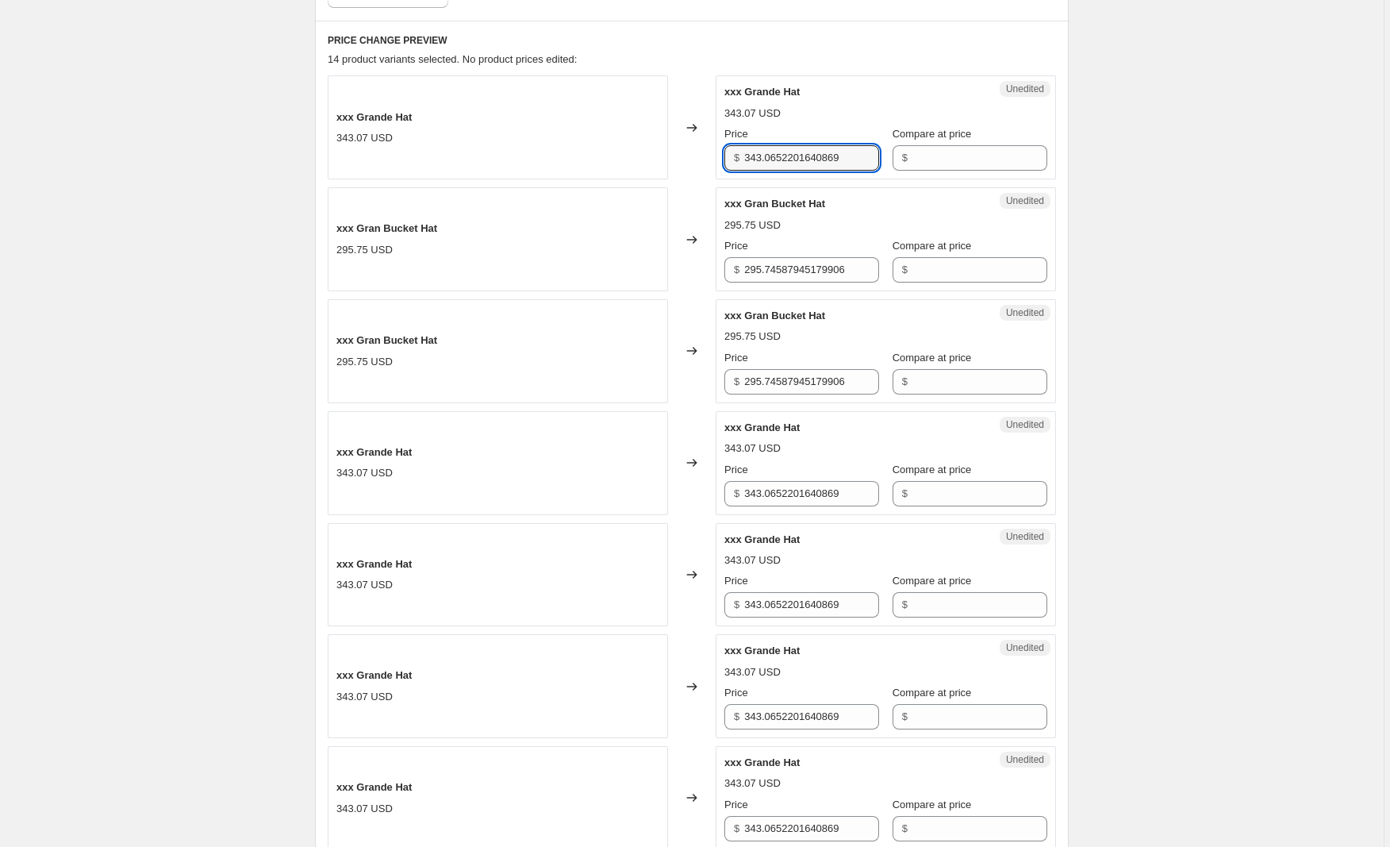
drag, startPoint x: 868, startPoint y: 160, endPoint x: 676, endPoint y: 154, distance: 192.1
click at [676, 154] on div "xxx Grande Hat 343.07 USD Changed to Unedited xxx Grande Hat 343.07 USD Price $…" at bounding box center [692, 127] width 728 height 104
type input "390"
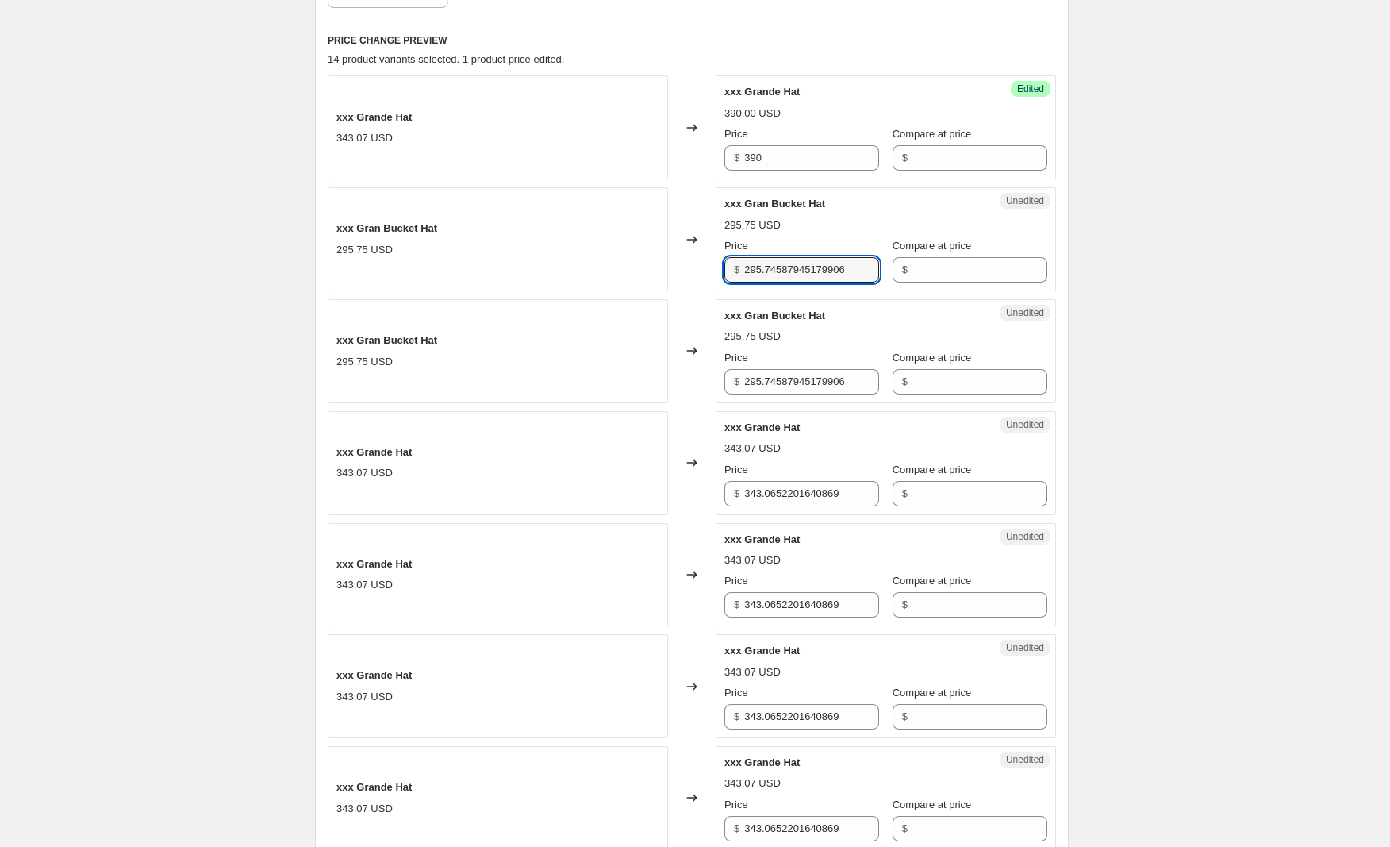
drag, startPoint x: 865, startPoint y: 269, endPoint x: 685, endPoint y: 270, distance: 180.1
click at [685, 270] on div "xxx Gran Bucket Hat 295.75 USD Changed to Unedited xxx Gran Bucket Hat 295.75 U…" at bounding box center [692, 239] width 728 height 104
type input "336"
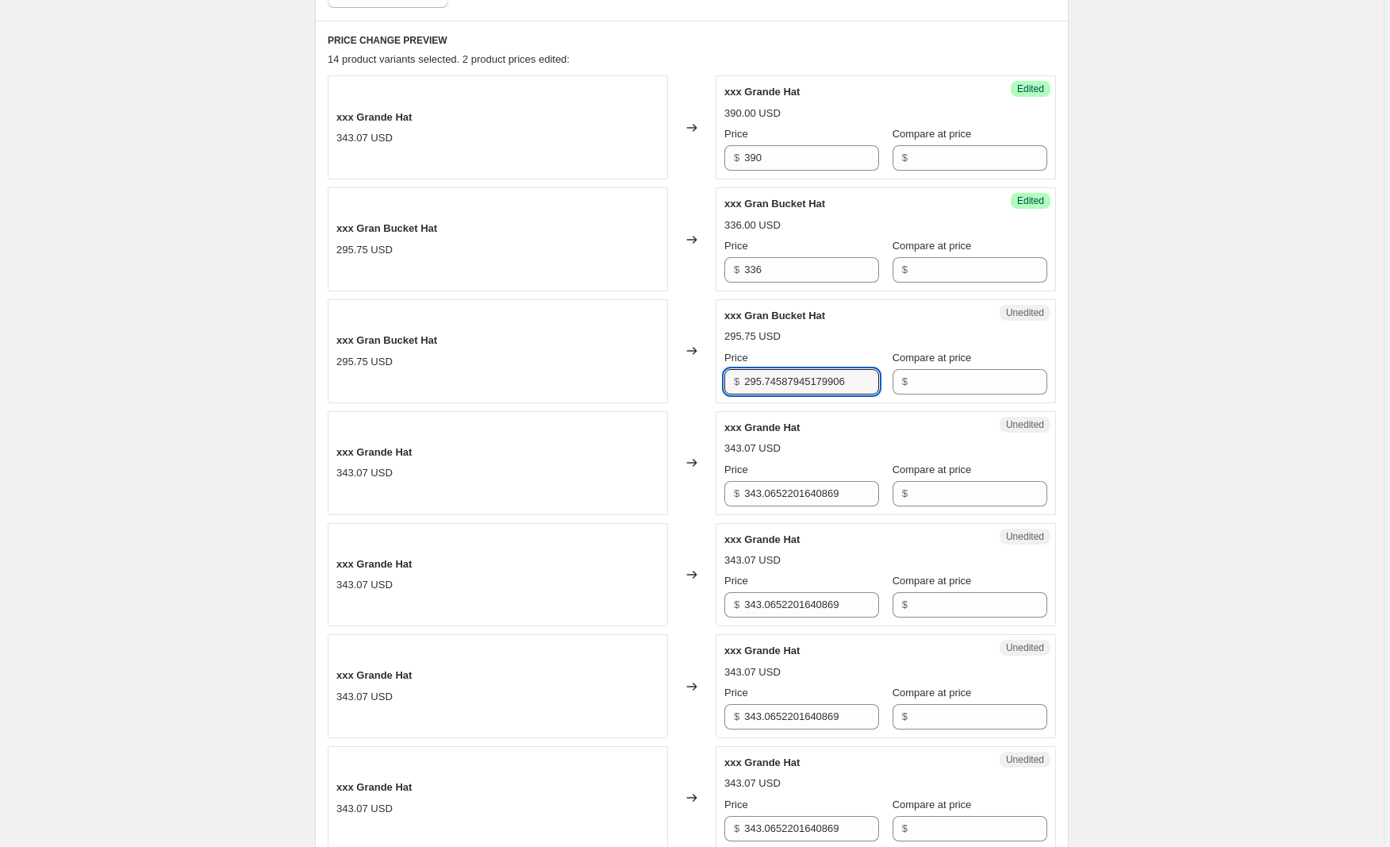
drag, startPoint x: 869, startPoint y: 380, endPoint x: 699, endPoint y: 374, distance: 169.9
click at [699, 374] on div "xxx Gran Bucket Hat 295.75 USD Changed to Unedited xxx Gran Bucket Hat 295.75 U…" at bounding box center [692, 351] width 728 height 104
type input "336"
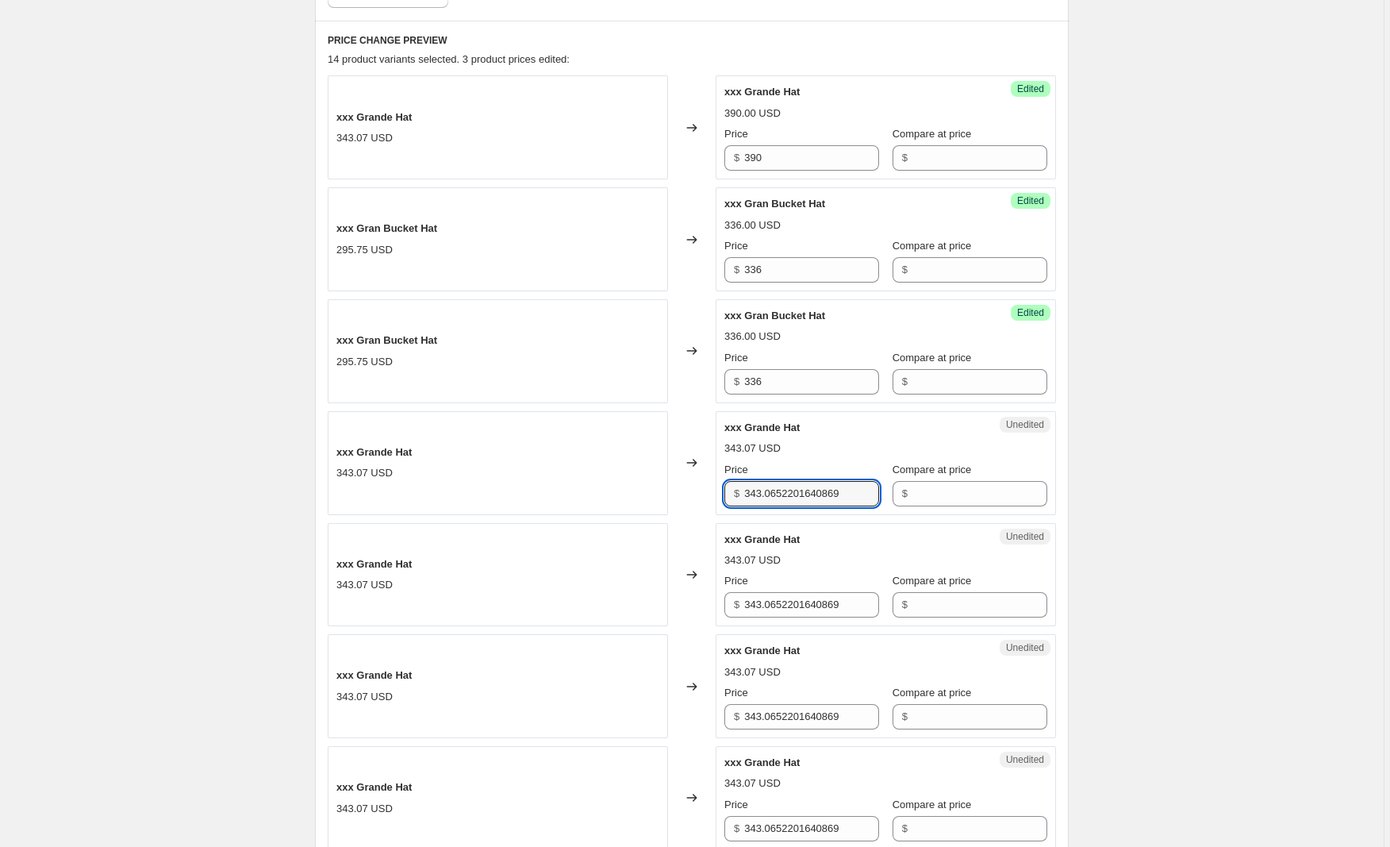
drag, startPoint x: 871, startPoint y: 494, endPoint x: 667, endPoint y: 486, distance: 204.9
click at [667, 486] on div "xxx Grande Hat 343.07 USD Changed to Unedited xxx Grande Hat 343.07 USD Price $…" at bounding box center [692, 463] width 728 height 104
type input "390"
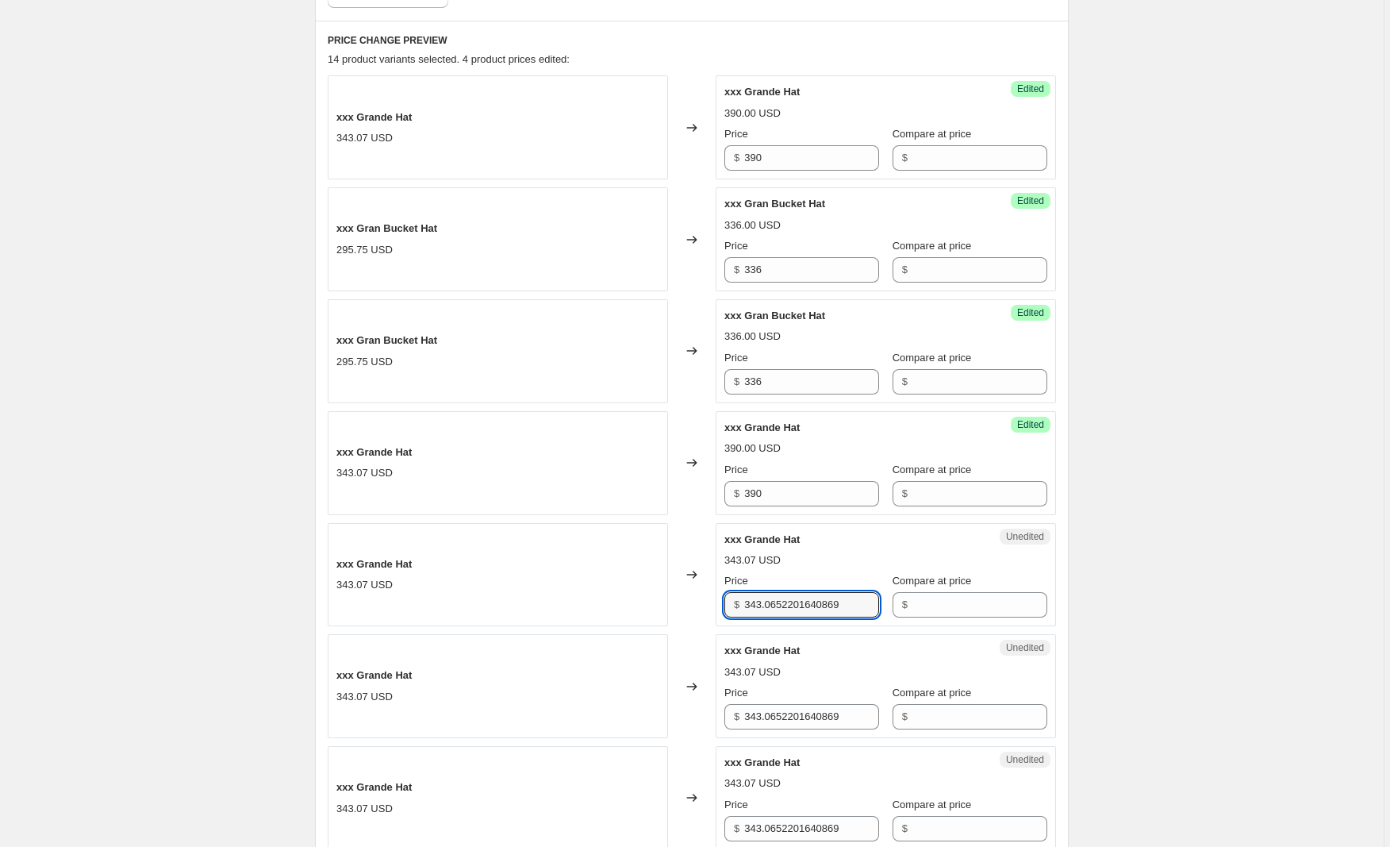
drag, startPoint x: 870, startPoint y: 602, endPoint x: 659, endPoint y: 601, distance: 211.1
click at [659, 601] on div "xxx Grande Hat 343.07 USD Changed to Unedited xxx Grande Hat 343.07 USD Price $…" at bounding box center [692, 575] width 728 height 104
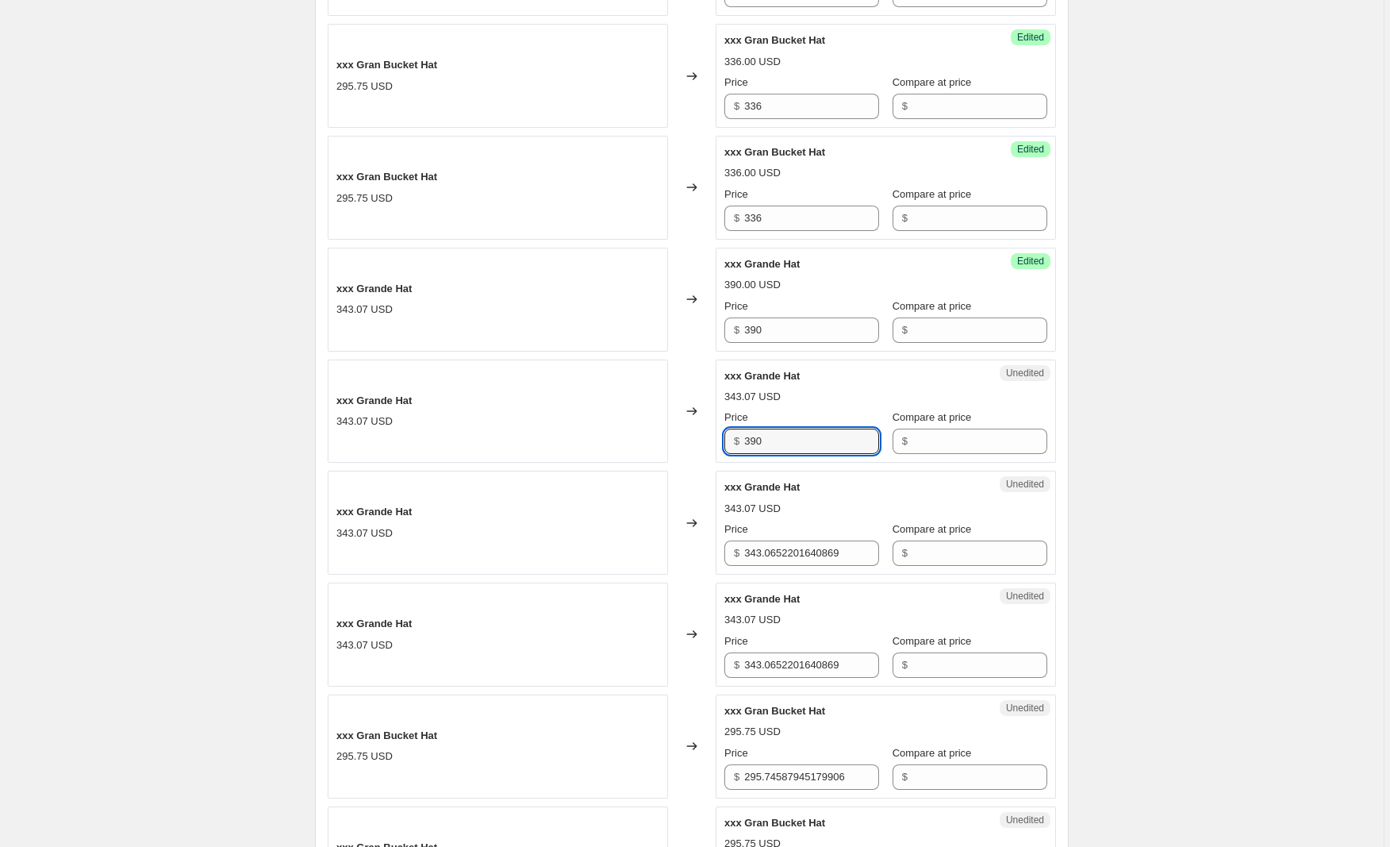
scroll to position [820, 0]
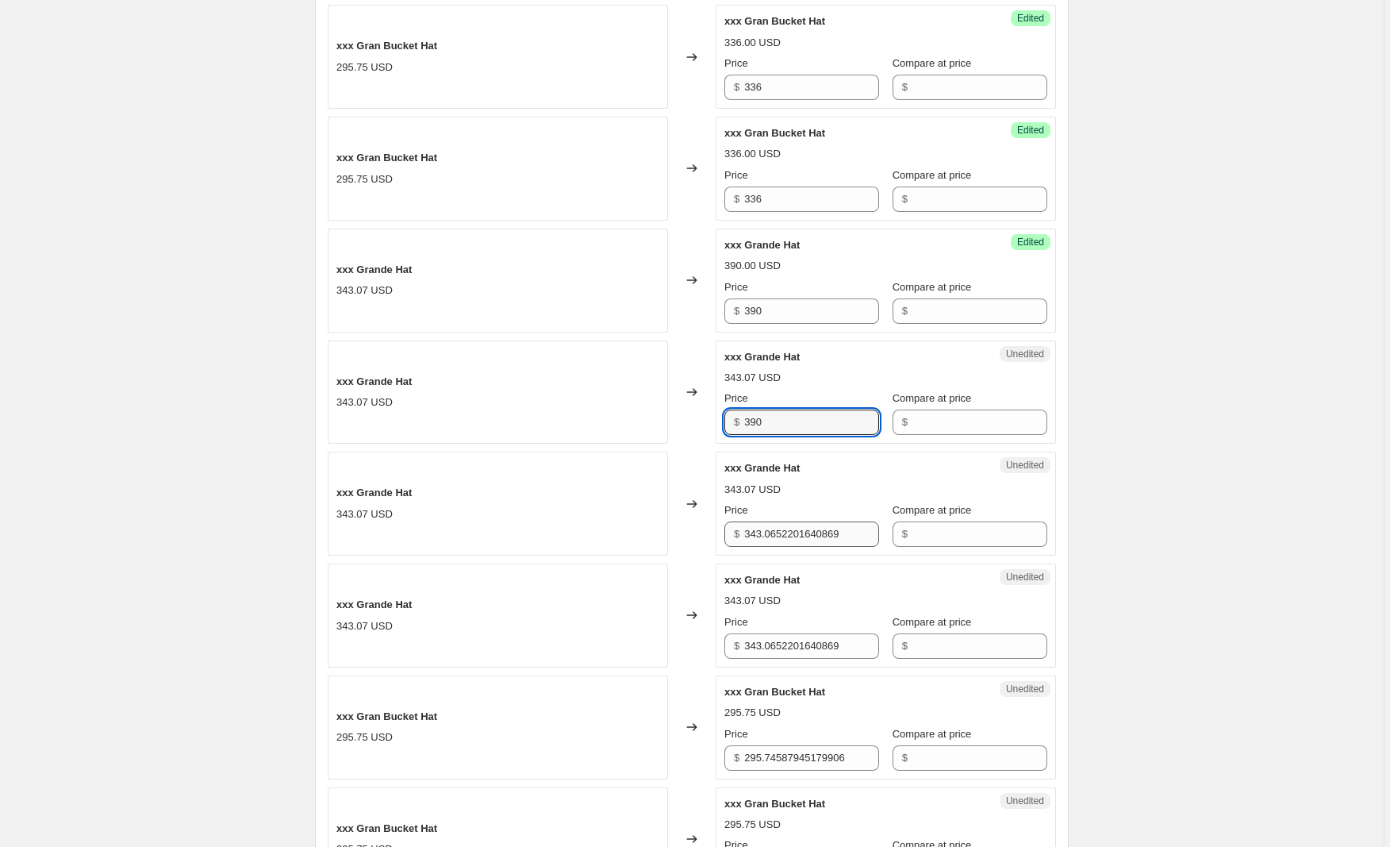
type input "390"
drag, startPoint x: 866, startPoint y: 532, endPoint x: 684, endPoint y: 532, distance: 181.7
click at [684, 532] on div "xxx Grande Hat 343.07 USD Changed to Unedited xxx Grande Hat 343.07 USD Price $…" at bounding box center [692, 503] width 728 height 104
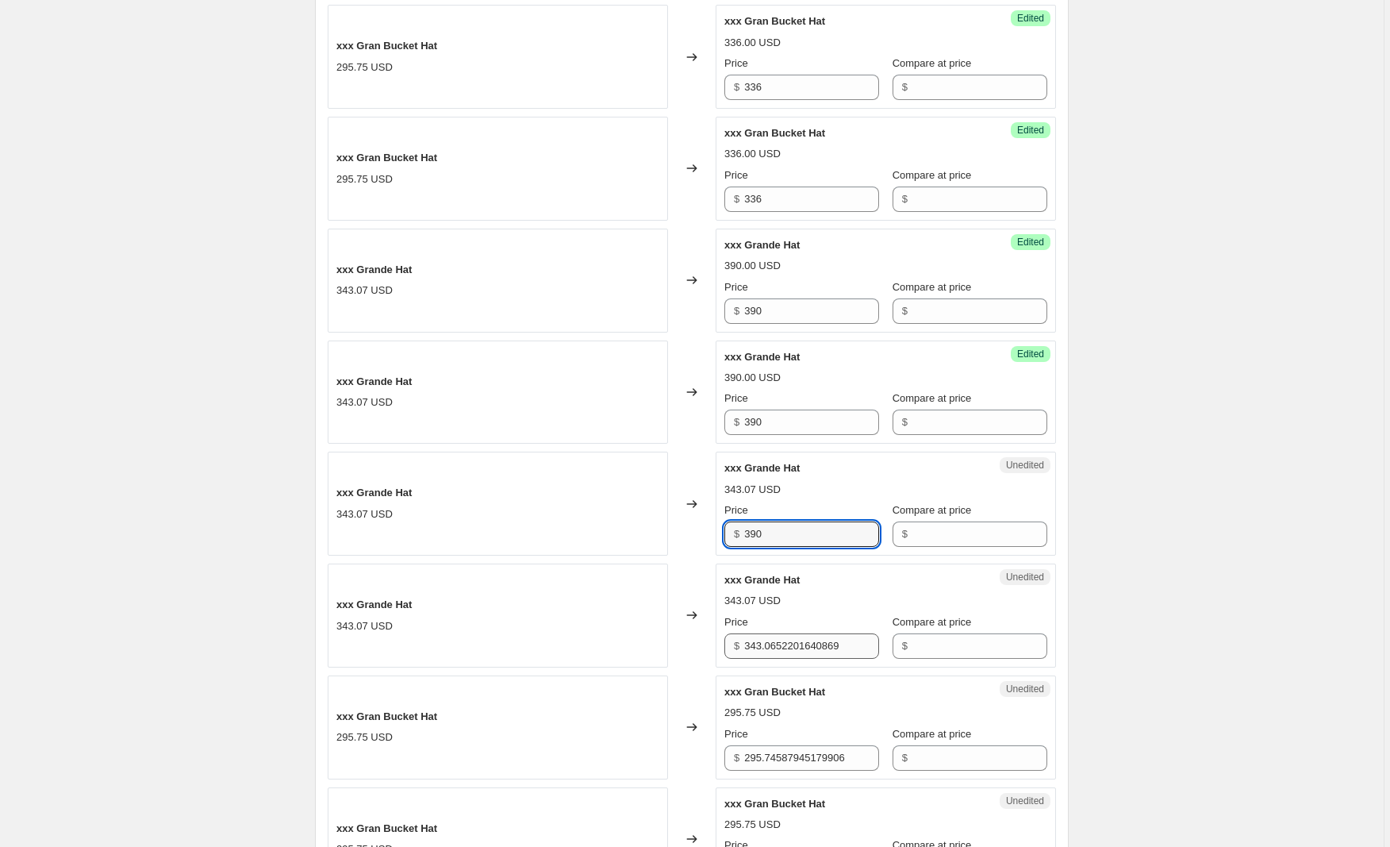
type input "390"
drag, startPoint x: 866, startPoint y: 645, endPoint x: 655, endPoint y: 639, distance: 211.2
click at [655, 639] on div "xxx Grande Hat 343.07 USD Changed to Unedited xxx Grande Hat 343.07 USD Price $…" at bounding box center [692, 615] width 728 height 104
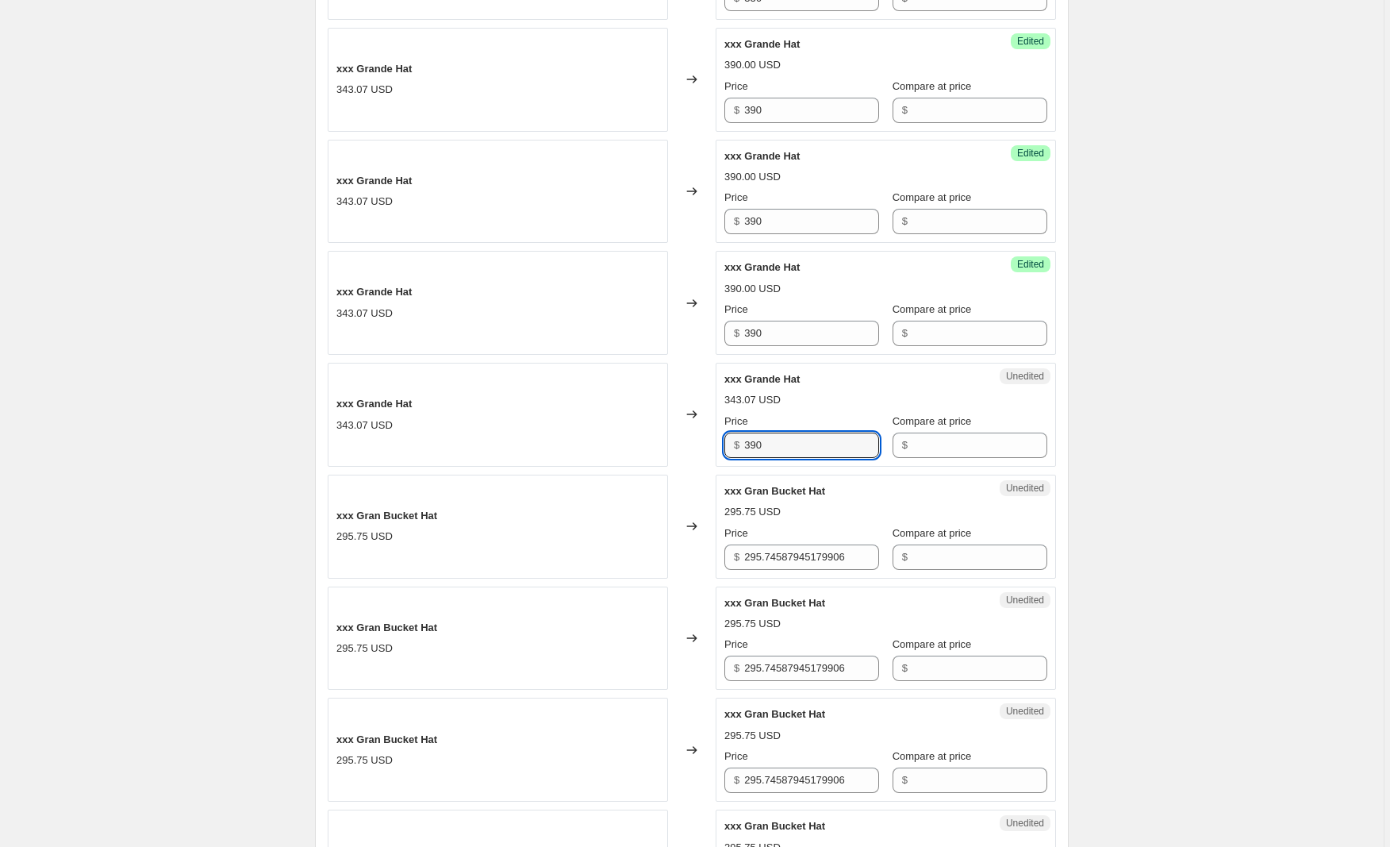
scroll to position [1027, 0]
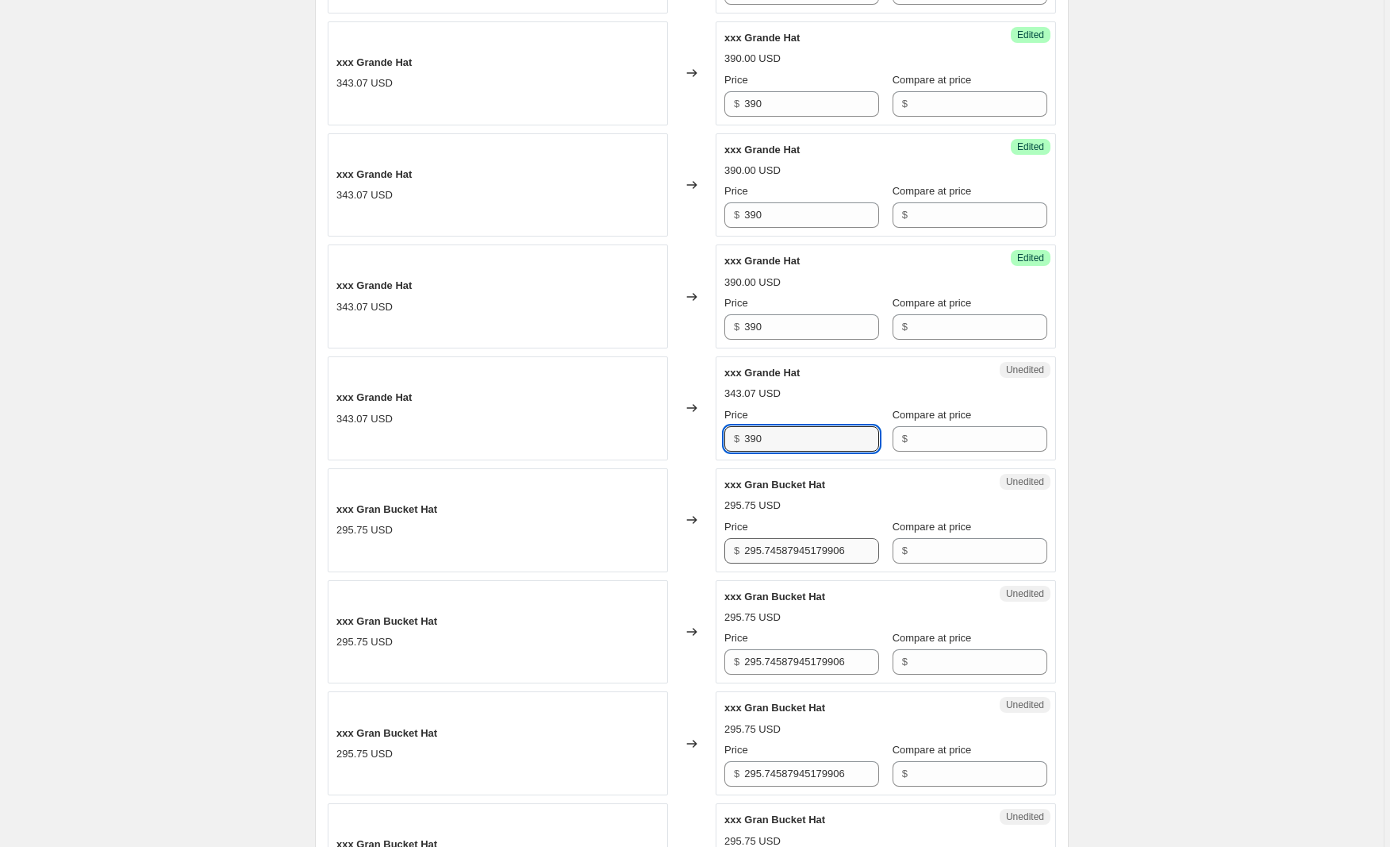
type input "390"
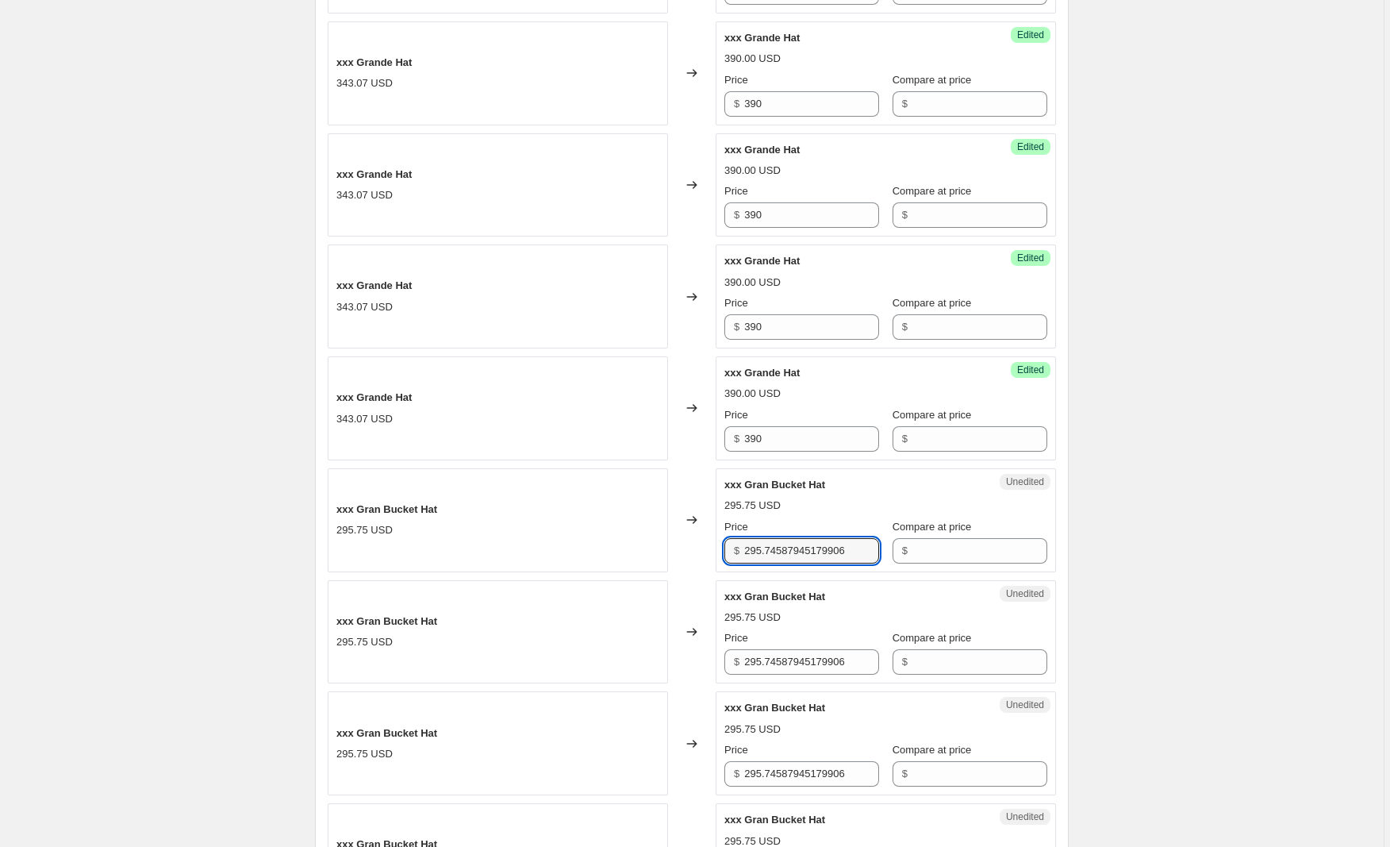
drag, startPoint x: 869, startPoint y: 549, endPoint x: 708, endPoint y: 551, distance: 161.1
click at [708, 551] on div "xxx Gran Bucket Hat 295.75 USD Changed to Unedited xxx Gran Bucket Hat 295.75 U…" at bounding box center [692, 520] width 728 height 104
type input "336"
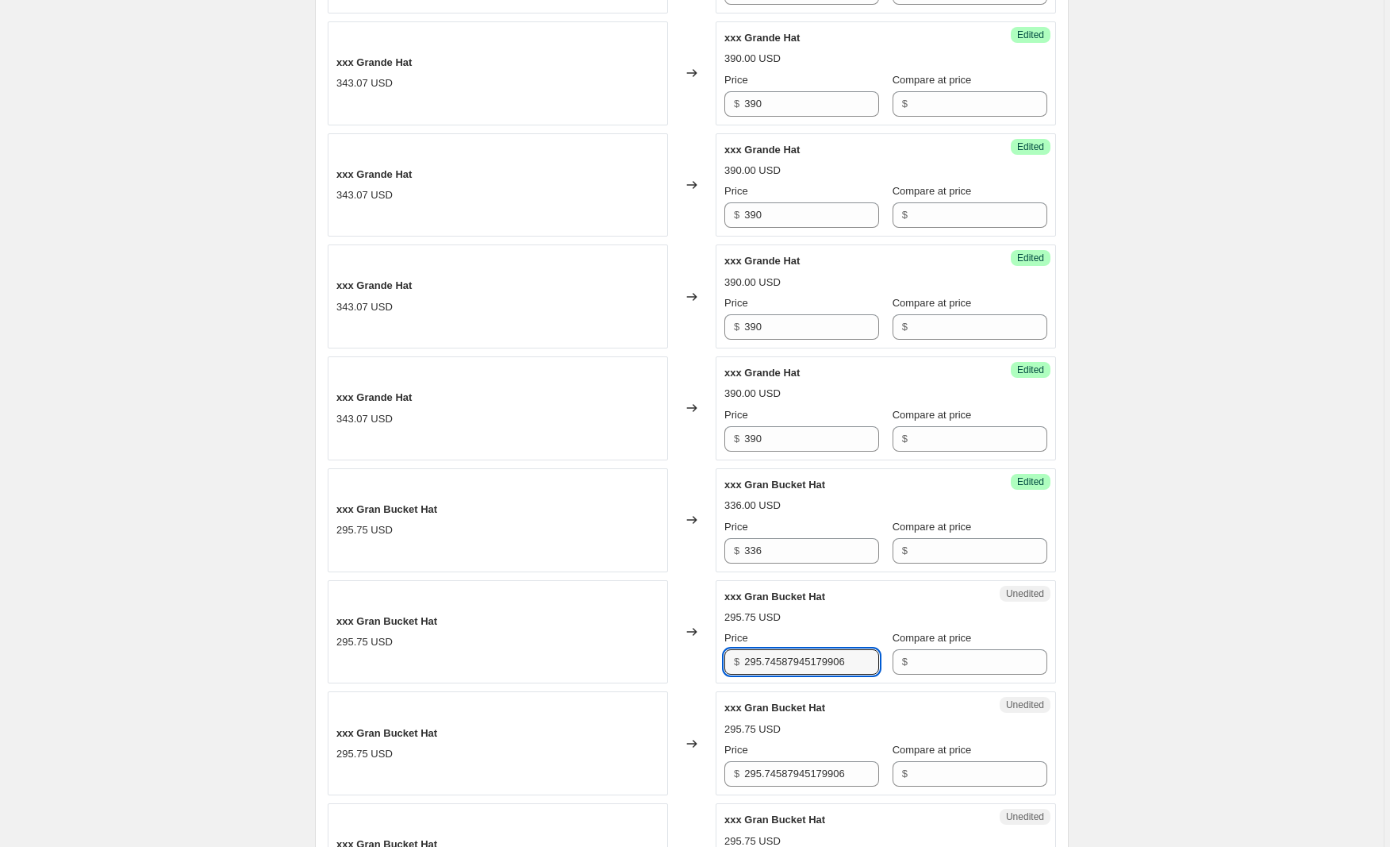
drag, startPoint x: 875, startPoint y: 661, endPoint x: 640, endPoint y: 662, distance: 235.7
click at [640, 662] on div "xxx Gran Bucket Hat 295.75 USD Changed to Unedited xxx Gran Bucket Hat 295.75 U…" at bounding box center [692, 632] width 728 height 104
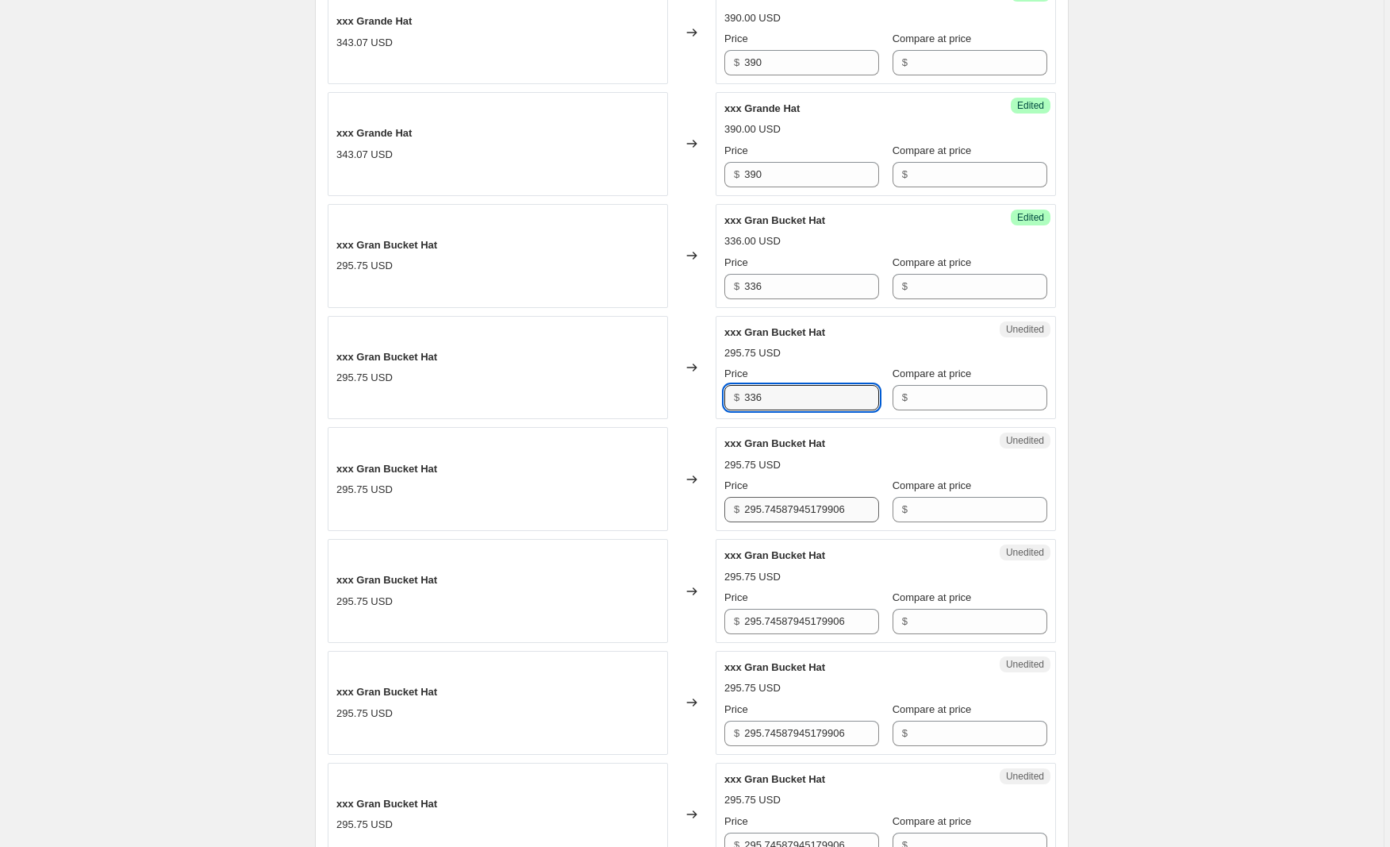
type input "336"
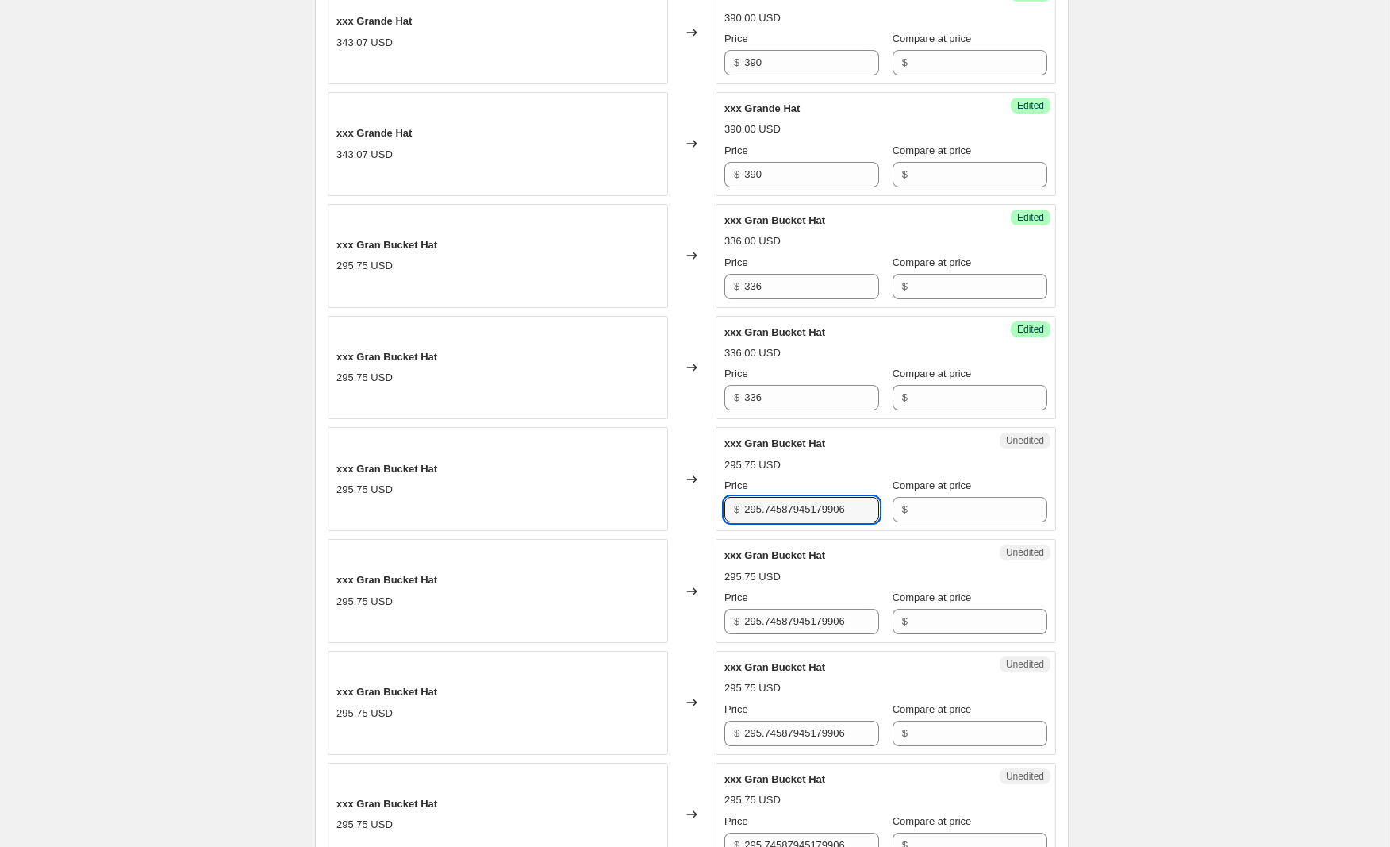
drag, startPoint x: 833, startPoint y: 512, endPoint x: 668, endPoint y: 503, distance: 165.3
click at [668, 503] on div "xxx Gran Bucket Hat 295.75 USD Changed to Unedited xxx Gran Bucket Hat 295.75 U…" at bounding box center [692, 479] width 728 height 104
type input "336"
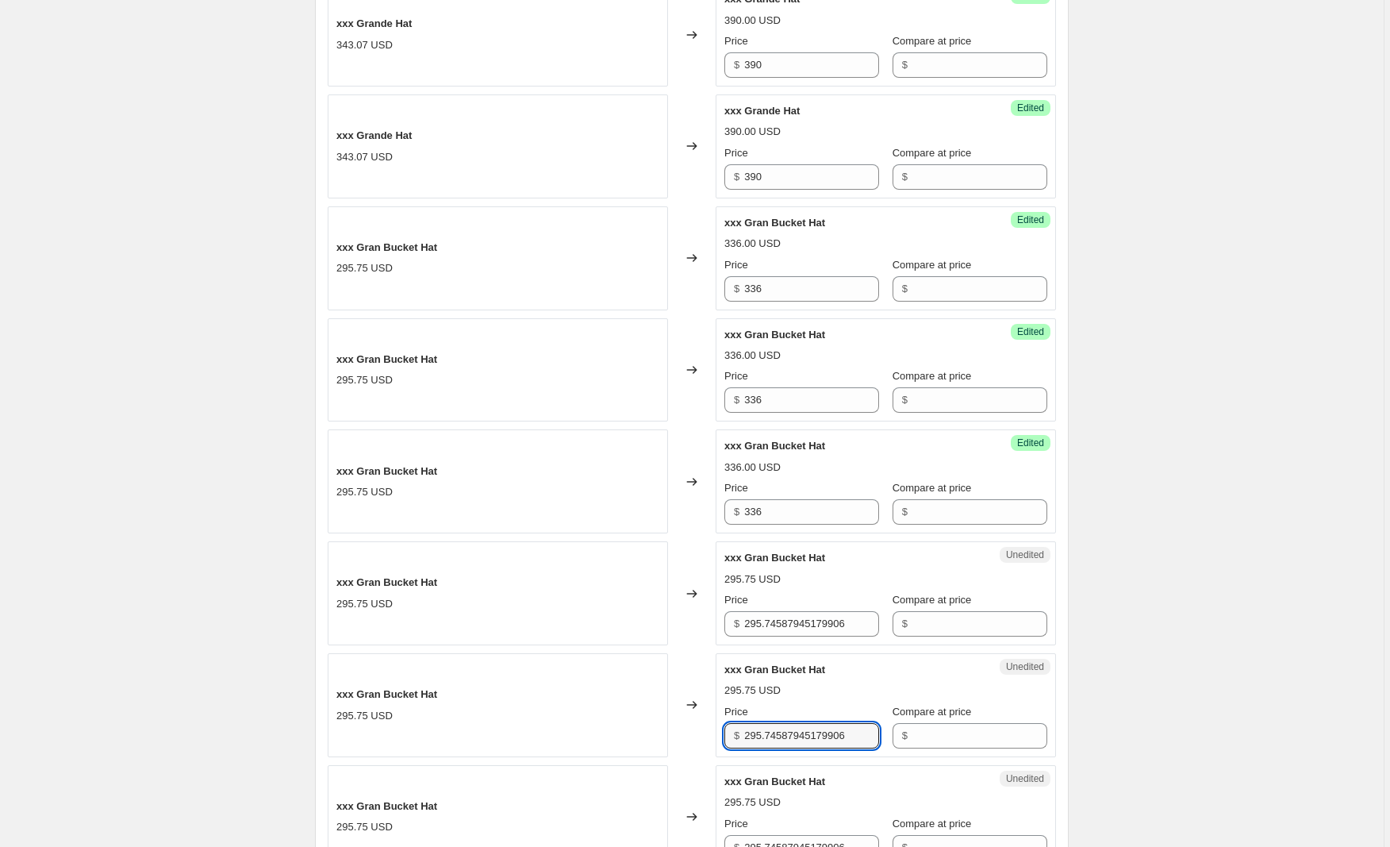
drag, startPoint x: 864, startPoint y: 732, endPoint x: 679, endPoint y: 730, distance: 184.9
click at [679, 730] on div "xxx Gran Bucket Hat 295.75 USD Changed to Unedited xxx Gran Bucket Hat 295.75 U…" at bounding box center [692, 705] width 728 height 104
type input "336"
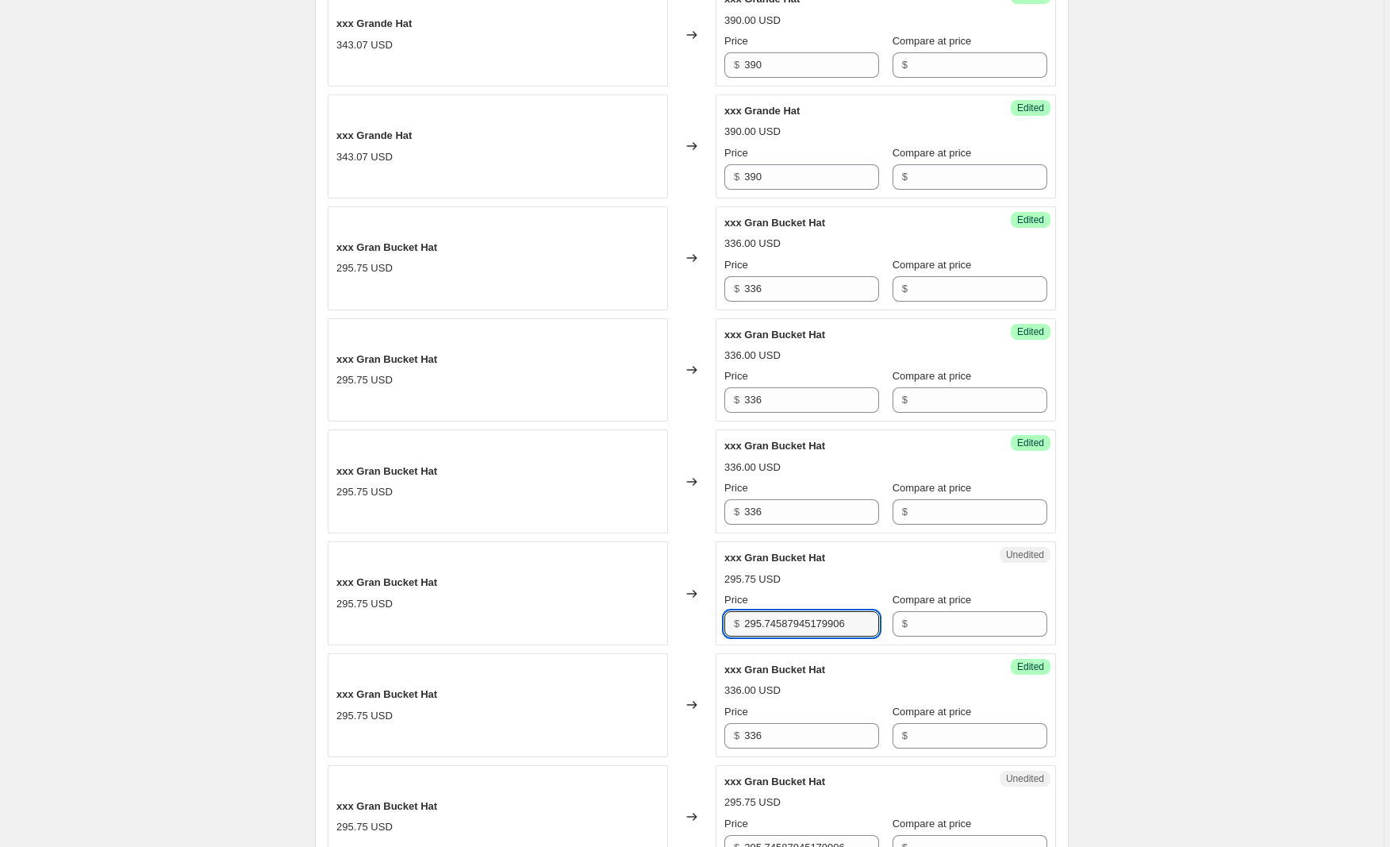
drag, startPoint x: 872, startPoint y: 622, endPoint x: 689, endPoint y: 616, distance: 183.4
click at [689, 616] on div "xxx Gran Bucket Hat 295.75 USD Changed to Unedited xxx Gran Bucket Hat 295.75 U…" at bounding box center [692, 593] width 728 height 104
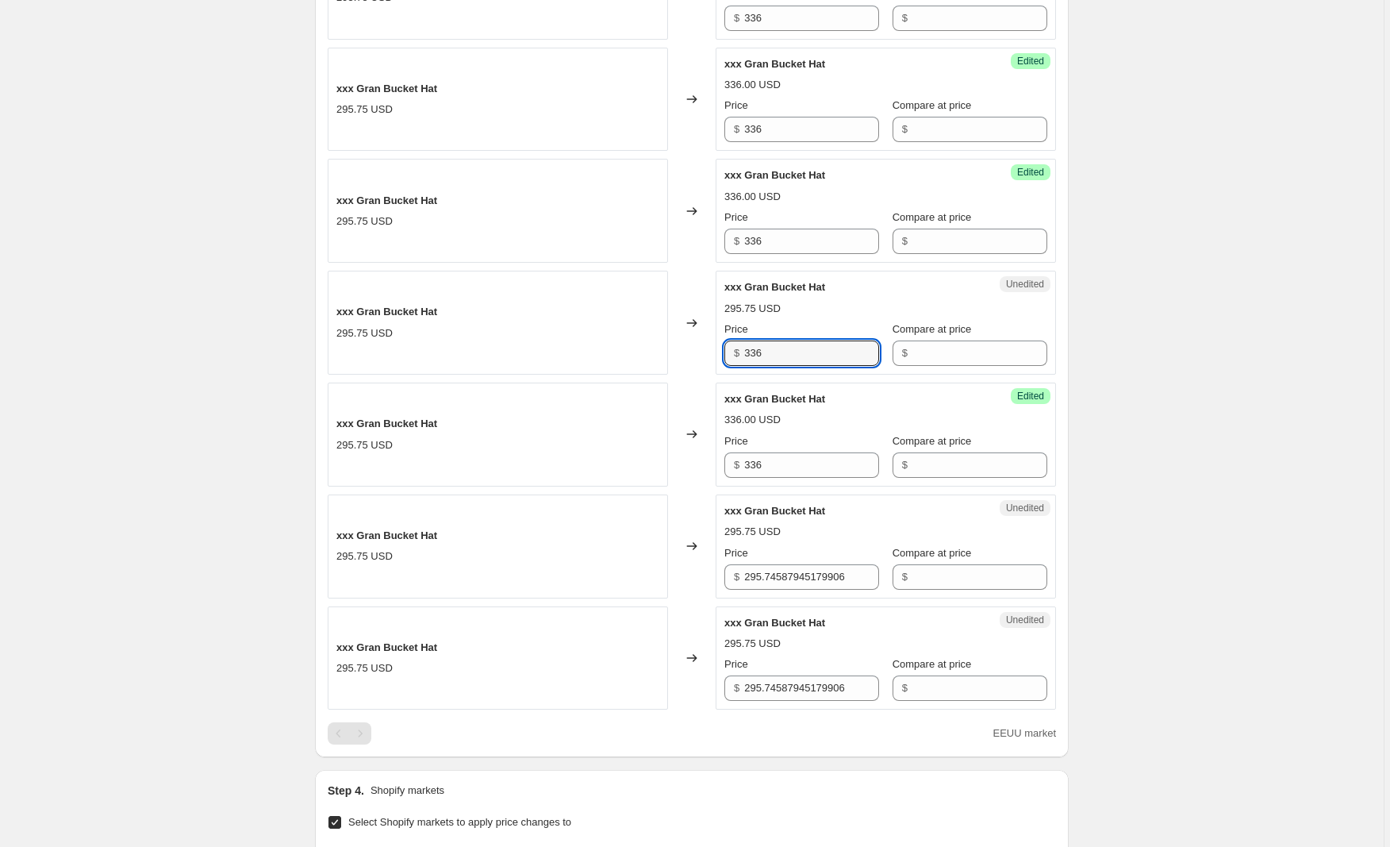
scroll to position [1558, 0]
type input "336"
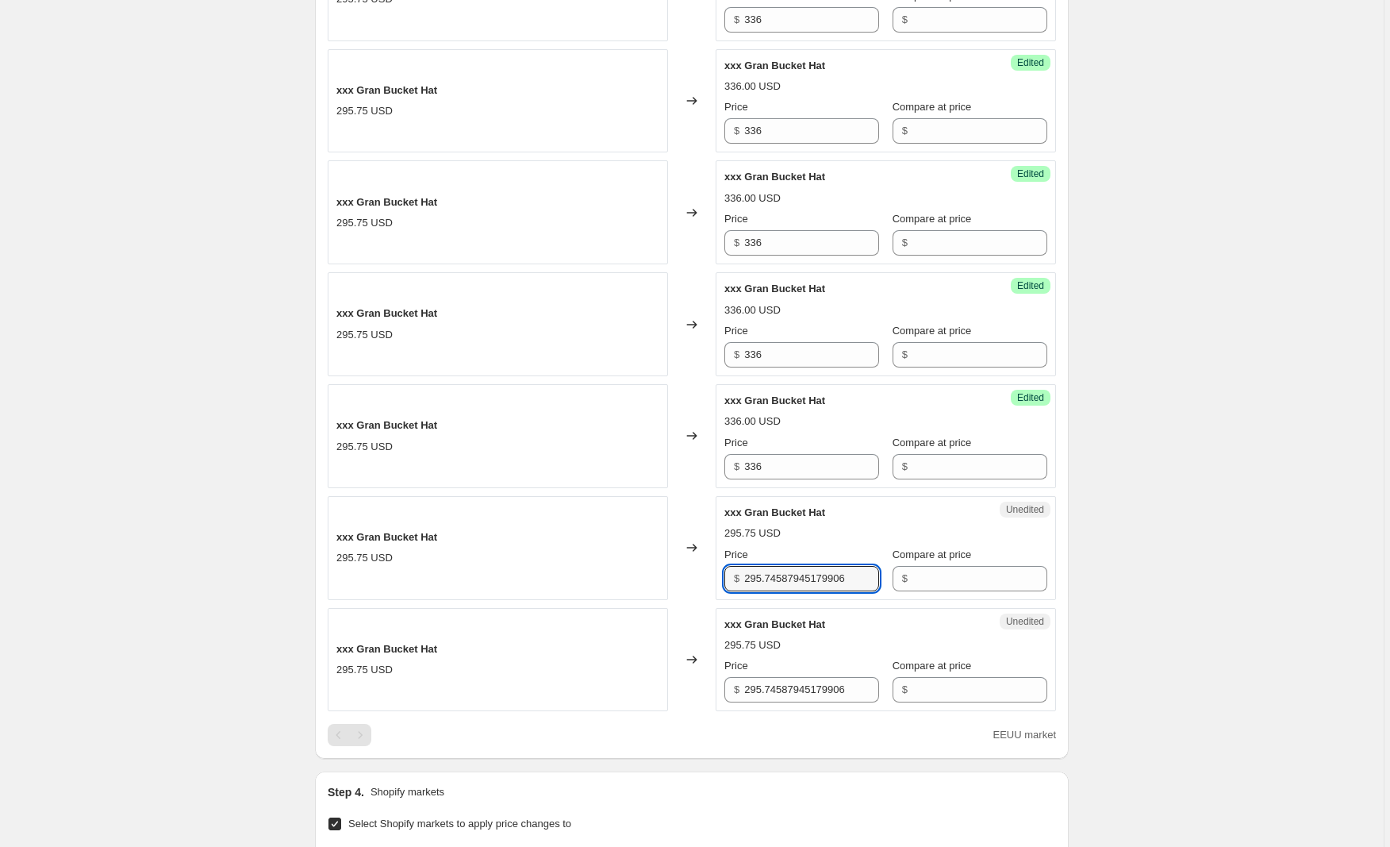
drag, startPoint x: 875, startPoint y: 578, endPoint x: 686, endPoint y: 573, distance: 189.7
click at [686, 573] on div "xxx Gran Bucket Hat 295.75 USD Changed to Unedited xxx Gran Bucket Hat 295.75 U…" at bounding box center [692, 548] width 728 height 104
type input "336"
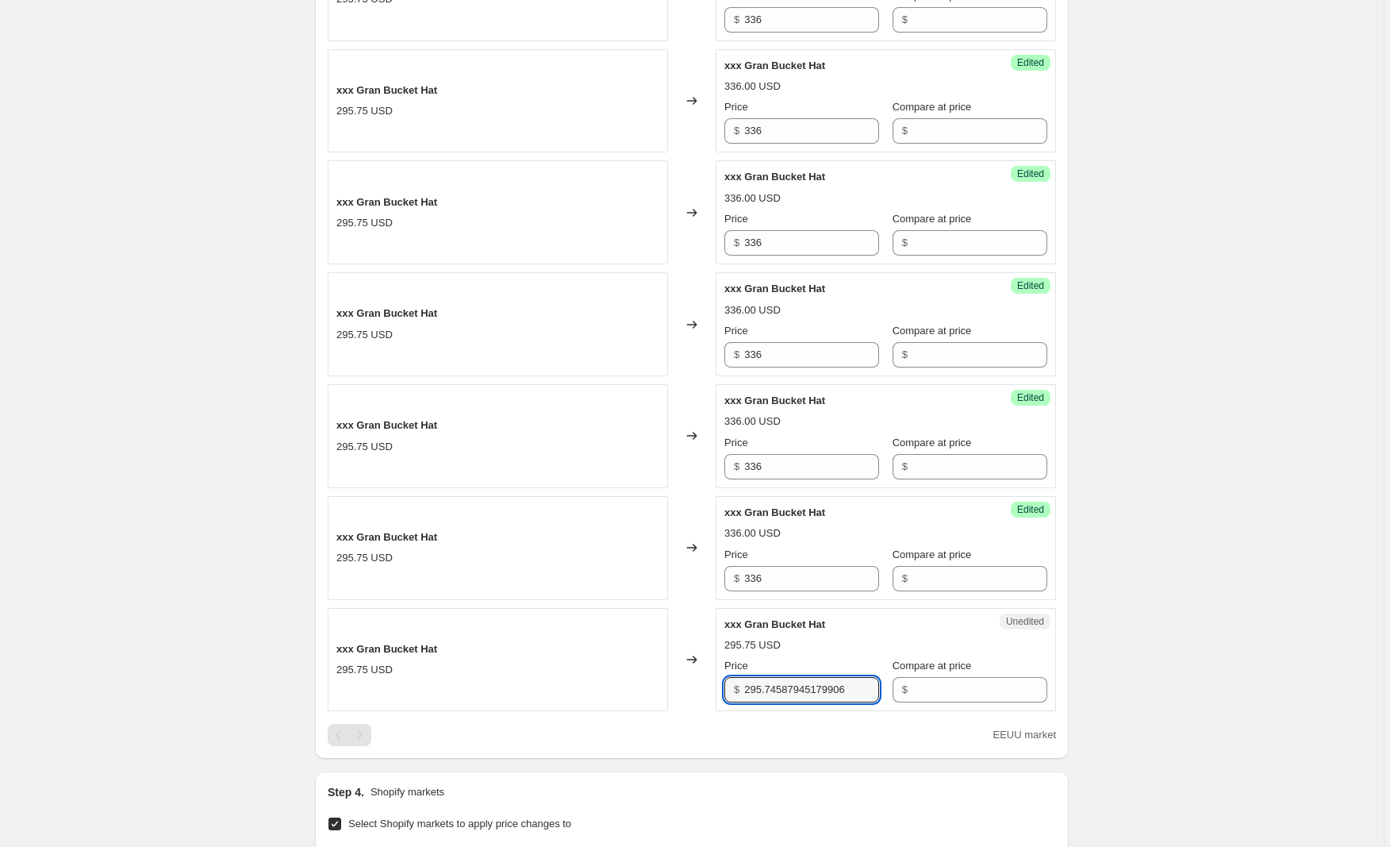
drag, startPoint x: 830, startPoint y: 688, endPoint x: 643, endPoint y: 682, distance: 187.3
click at [643, 682] on div "xxx Gran Bucket Hat 295.75 USD Changed to Unedited xxx Gran Bucket Hat 295.75 U…" at bounding box center [692, 660] width 728 height 104
type input "336"
click at [535, 698] on div "xxx Gran Bucket Hat 295.75 USD" at bounding box center [498, 660] width 340 height 104
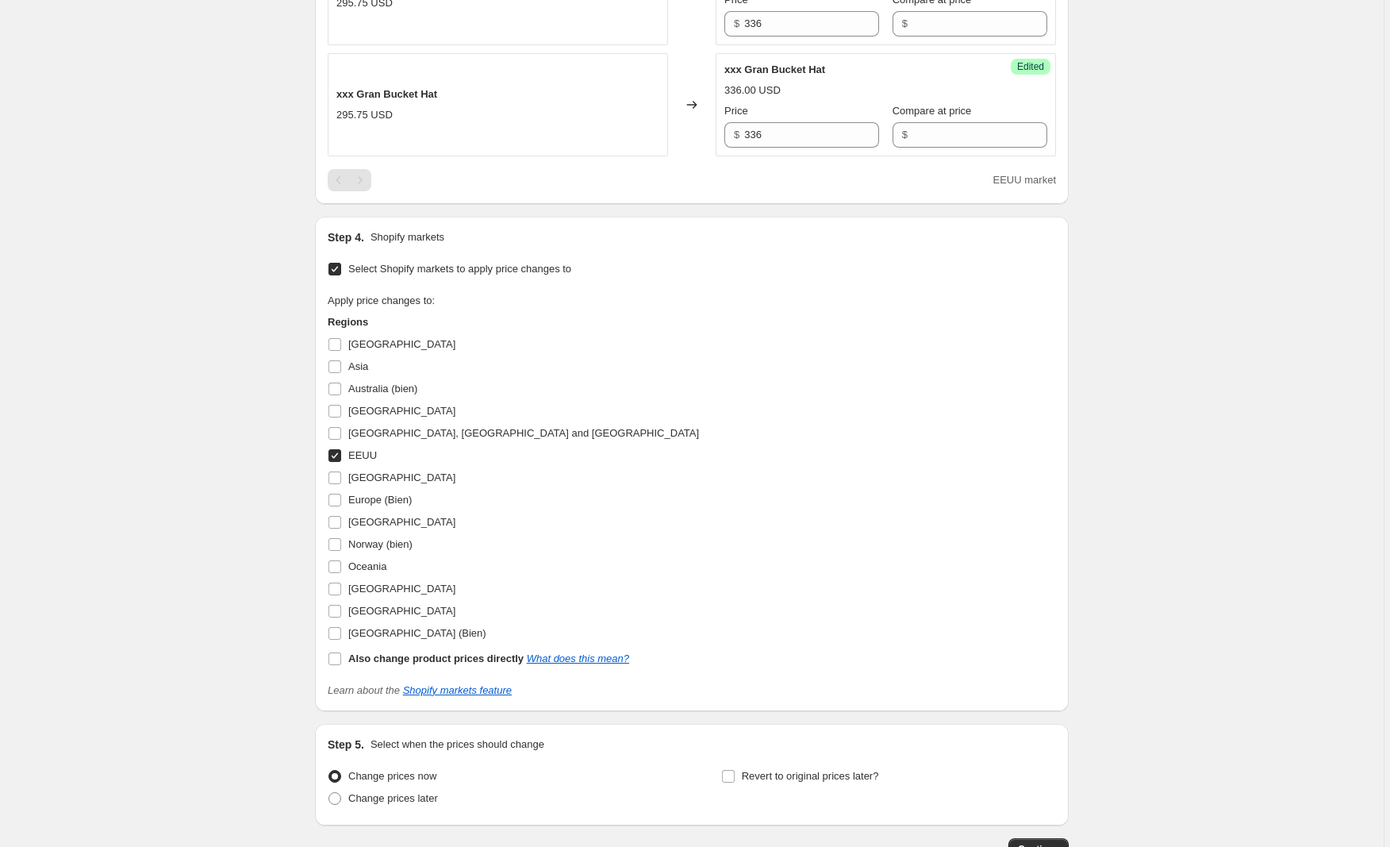
scroll to position [2223, 0]
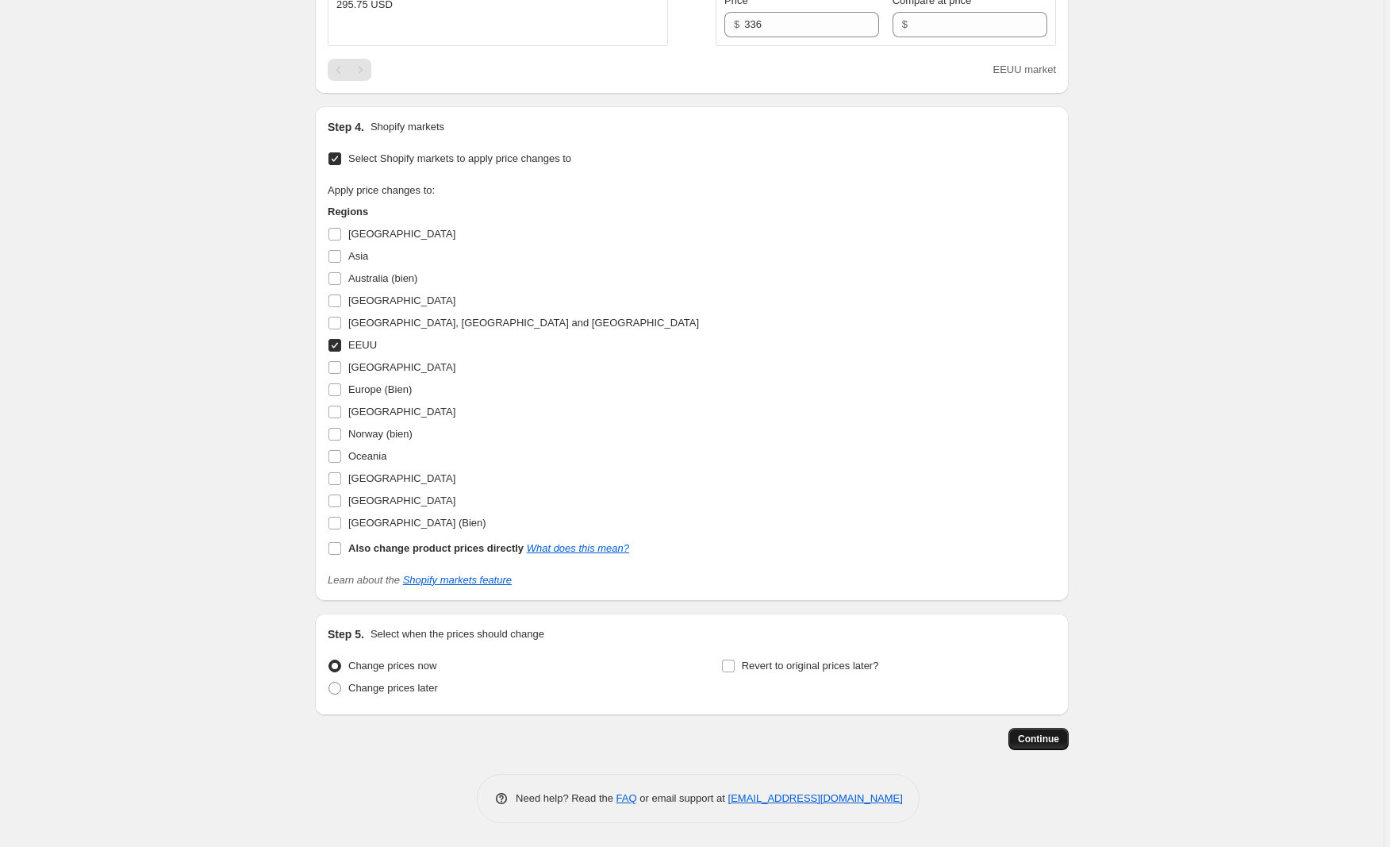
click at [1039, 741] on span "Continue" at bounding box center [1038, 738] width 41 height 13
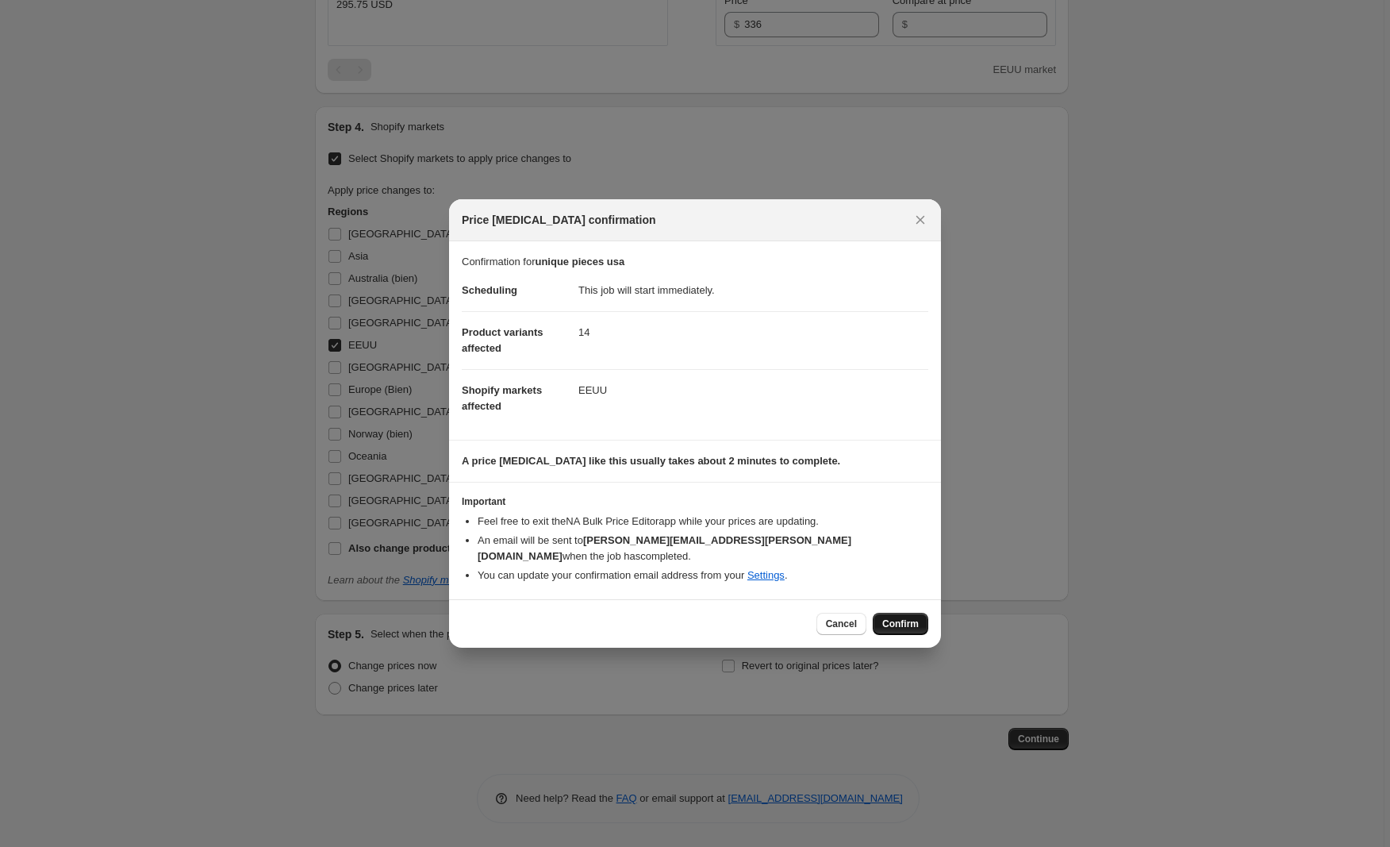
click at [903, 617] on span "Confirm" at bounding box center [900, 623] width 36 height 13
type input "unique pieces usa"
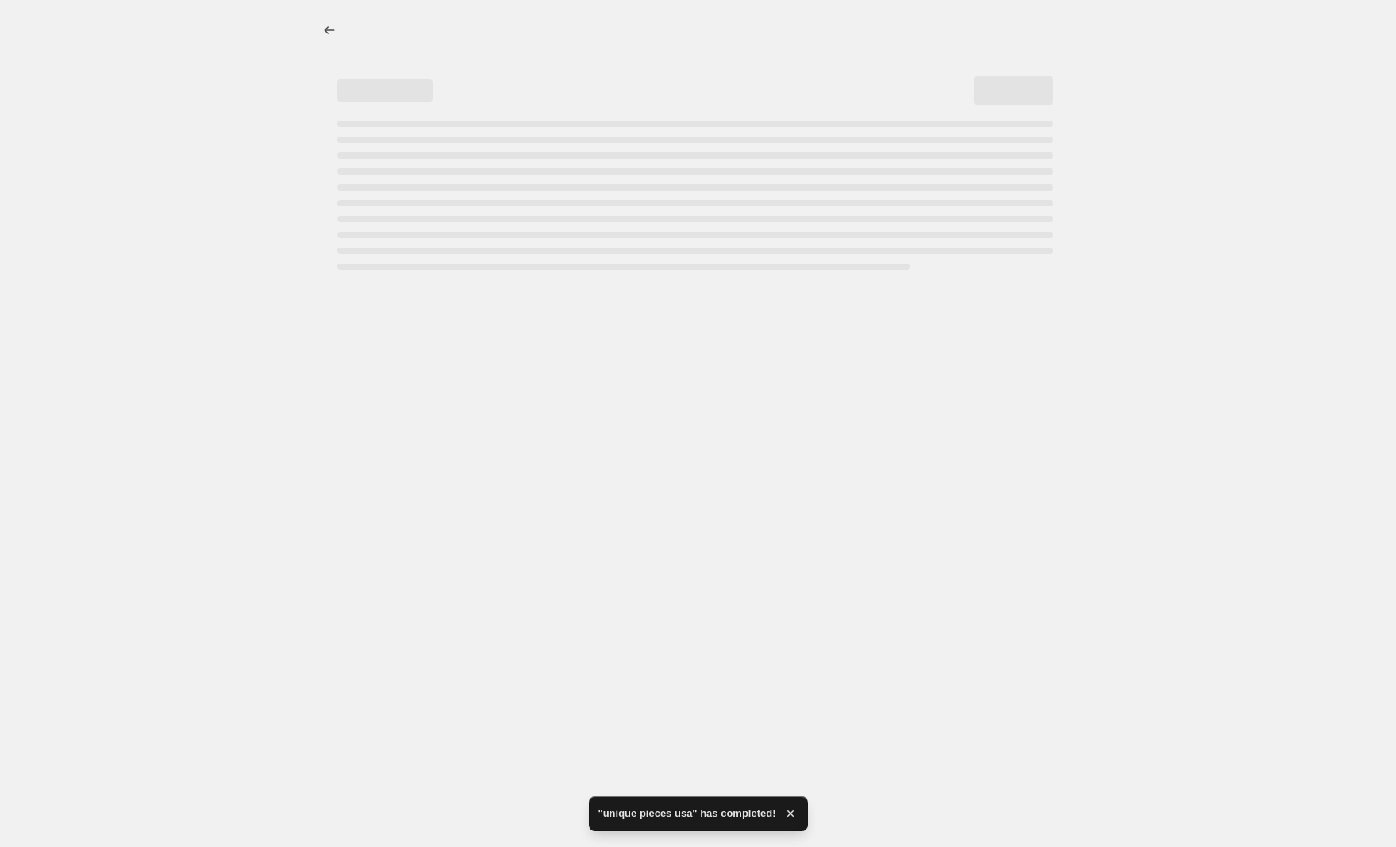
select select "collection"
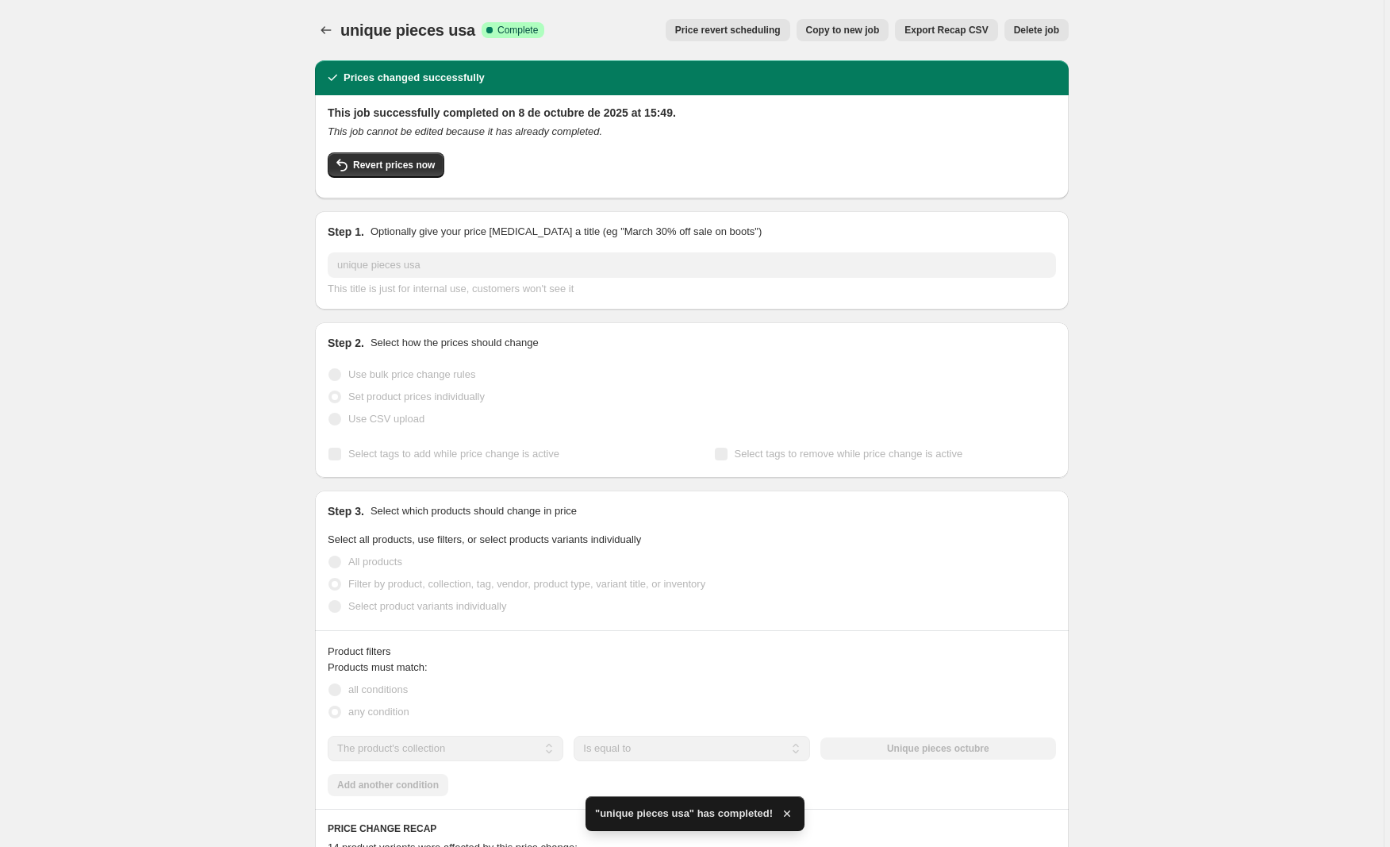
click at [856, 25] on span "Copy to new job" at bounding box center [843, 30] width 74 height 13
select select "collection"
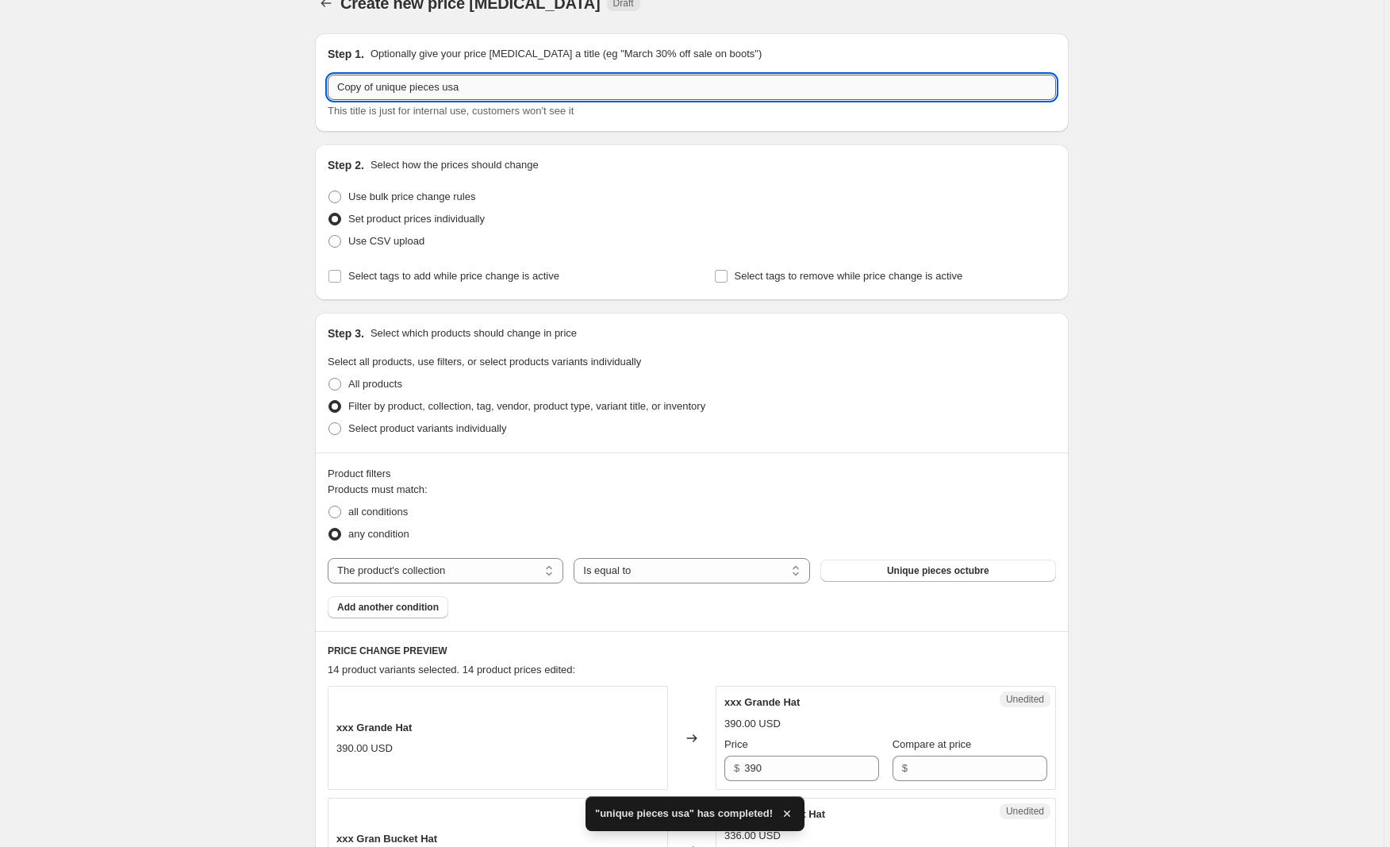
scroll to position [35, 0]
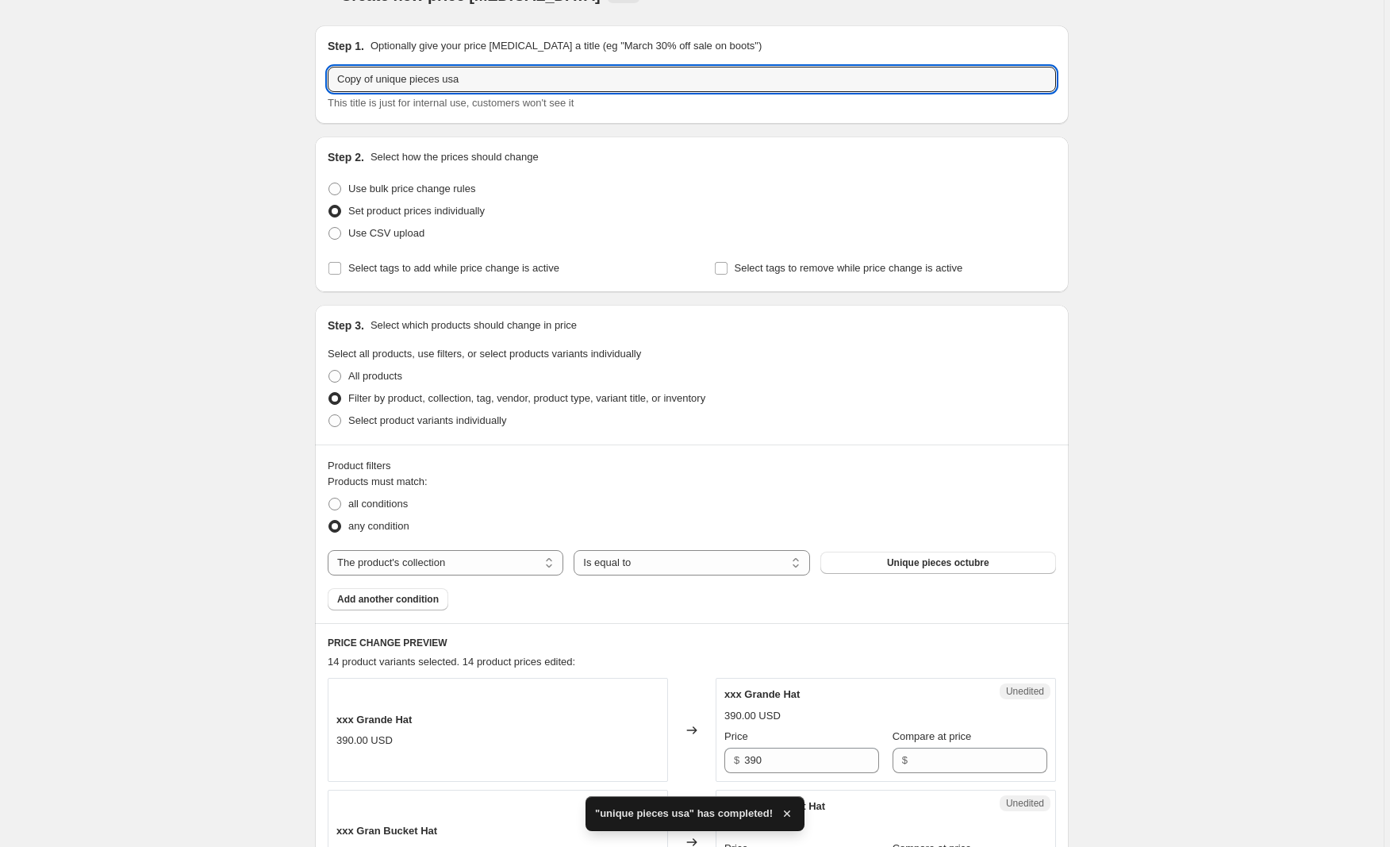
drag, startPoint x: 380, startPoint y: 85, endPoint x: 277, endPoint y: 86, distance: 103.2
click at [363, 80] on input "Copy of unique pieces usa" at bounding box center [692, 79] width 728 height 25
drag, startPoint x: 382, startPoint y: 79, endPoint x: 319, endPoint y: 79, distance: 62.7
click at [319, 79] on div "Step 1. Optionally give your price [MEDICAL_DATA] a title (eg "March 30% off sa…" at bounding box center [692, 74] width 754 height 98
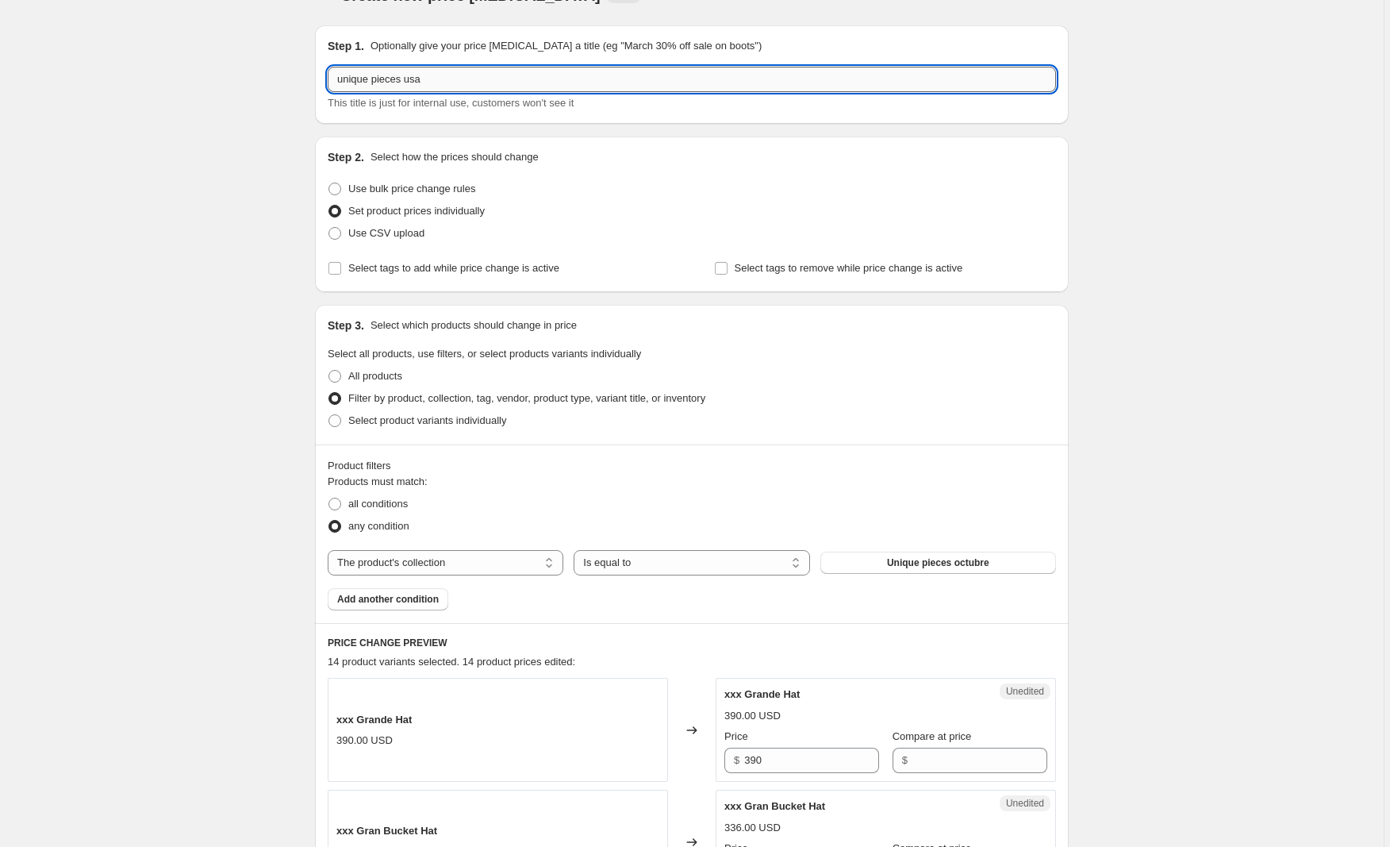
drag, startPoint x: 462, startPoint y: 81, endPoint x: 411, endPoint y: 78, distance: 50.9
click at [411, 78] on input "unique pieces usa" at bounding box center [692, 79] width 728 height 25
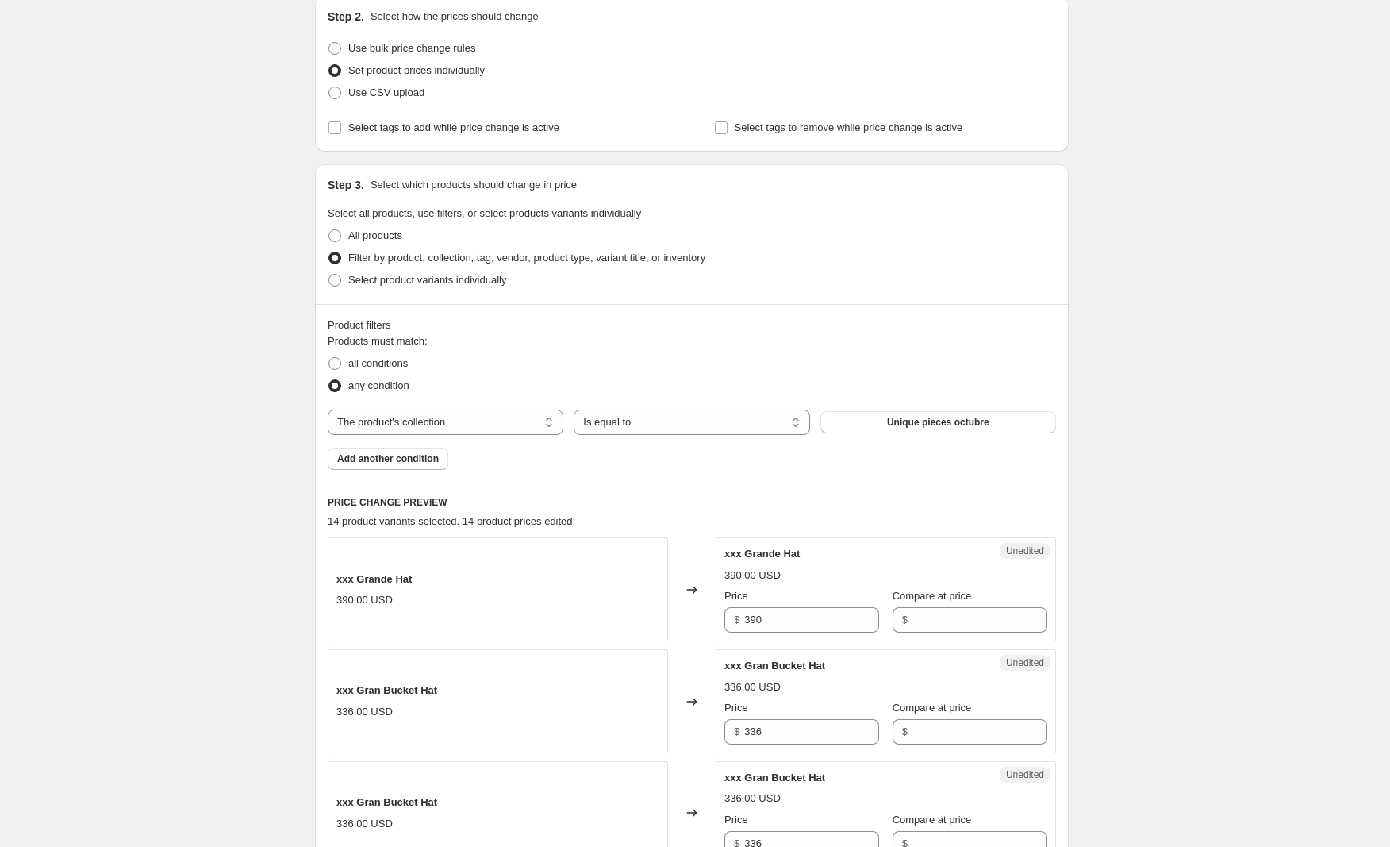
scroll to position [116, 0]
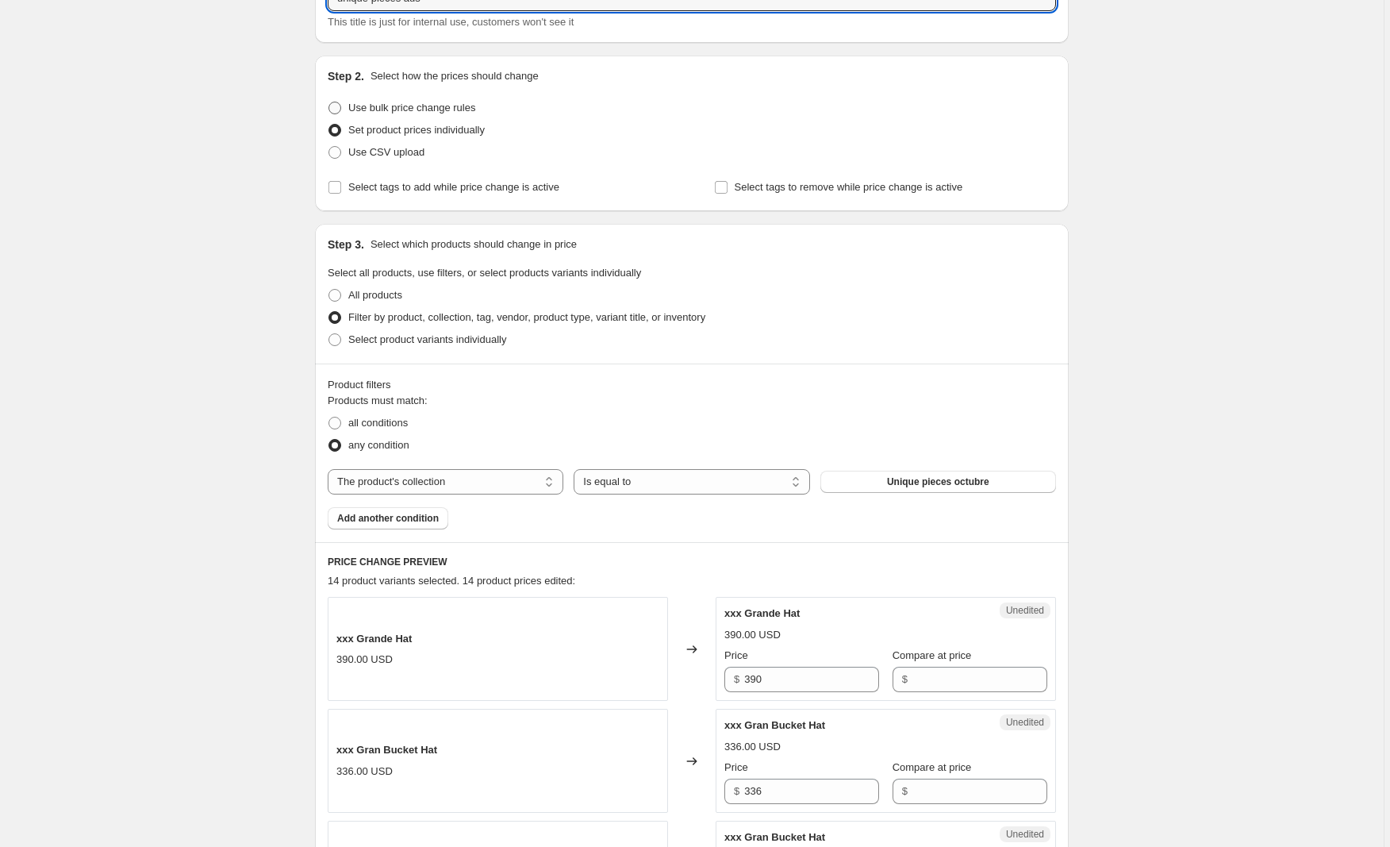
type input "unique pieces aus"
click at [340, 109] on span at bounding box center [334, 108] width 13 height 13
click at [329, 102] on input "Use bulk price change rules" at bounding box center [328, 102] width 1 height 1
radio input "true"
select select "by"
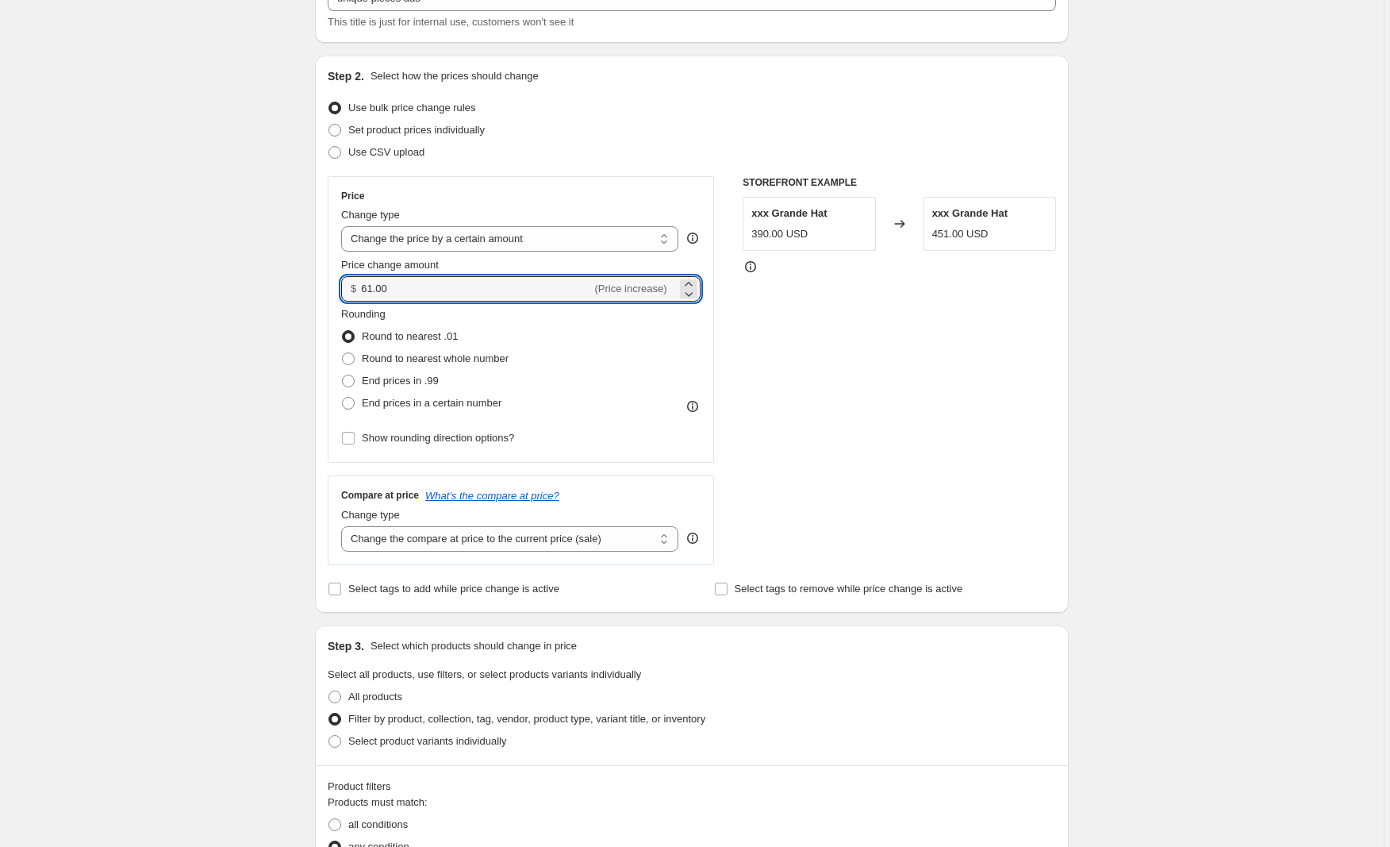
drag, startPoint x: 428, startPoint y: 289, endPoint x: 318, endPoint y: 284, distance: 110.4
click at [318, 284] on div "Step 2. Select how the prices should change Use bulk price change rules Set pro…" at bounding box center [692, 334] width 754 height 557
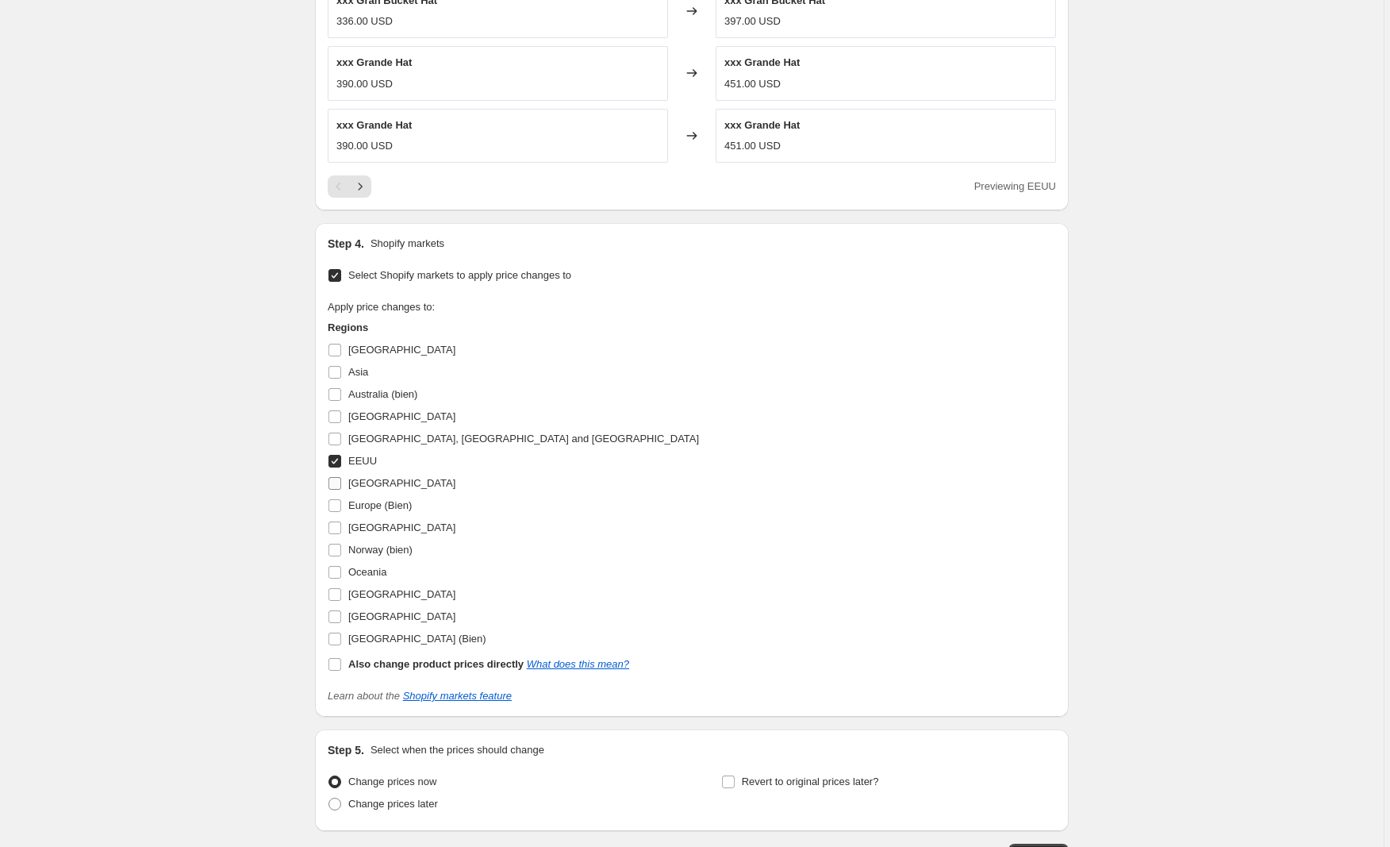
scroll to position [1259, 0]
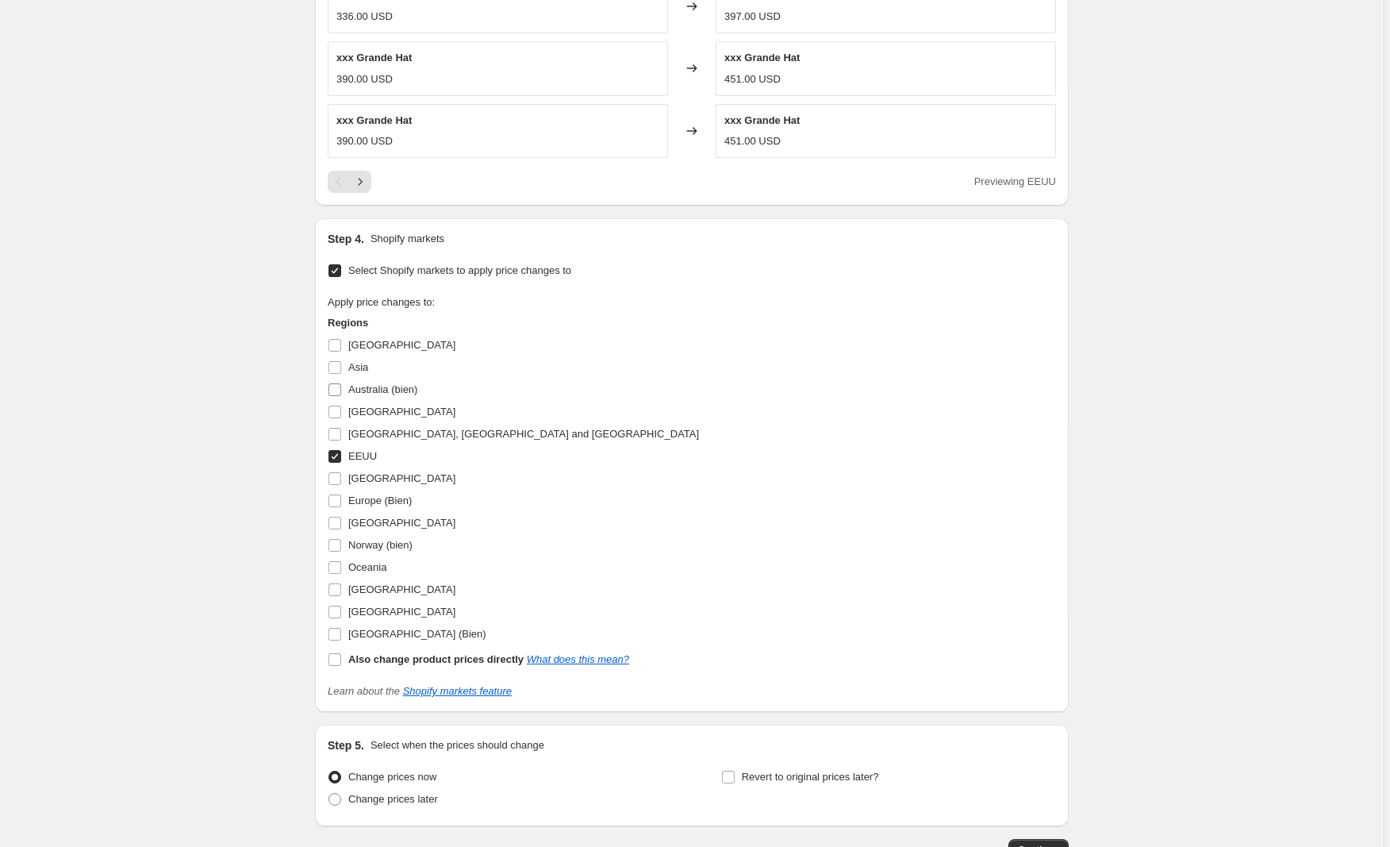
type input "18.00"
click at [335, 390] on input "Australia (bien)" at bounding box center [334, 389] width 13 height 13
checkbox input "true"
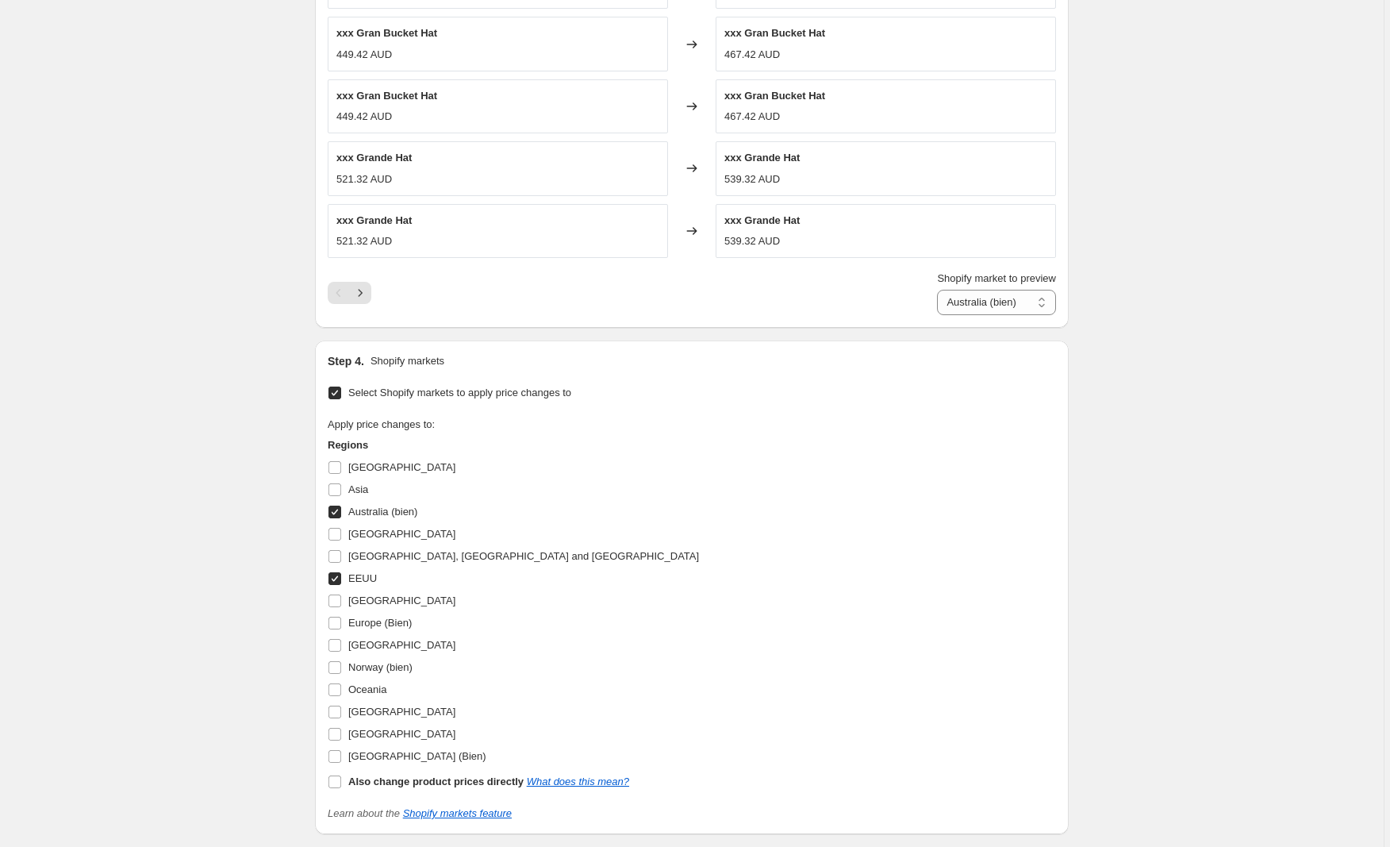
scroll to position [1171, 0]
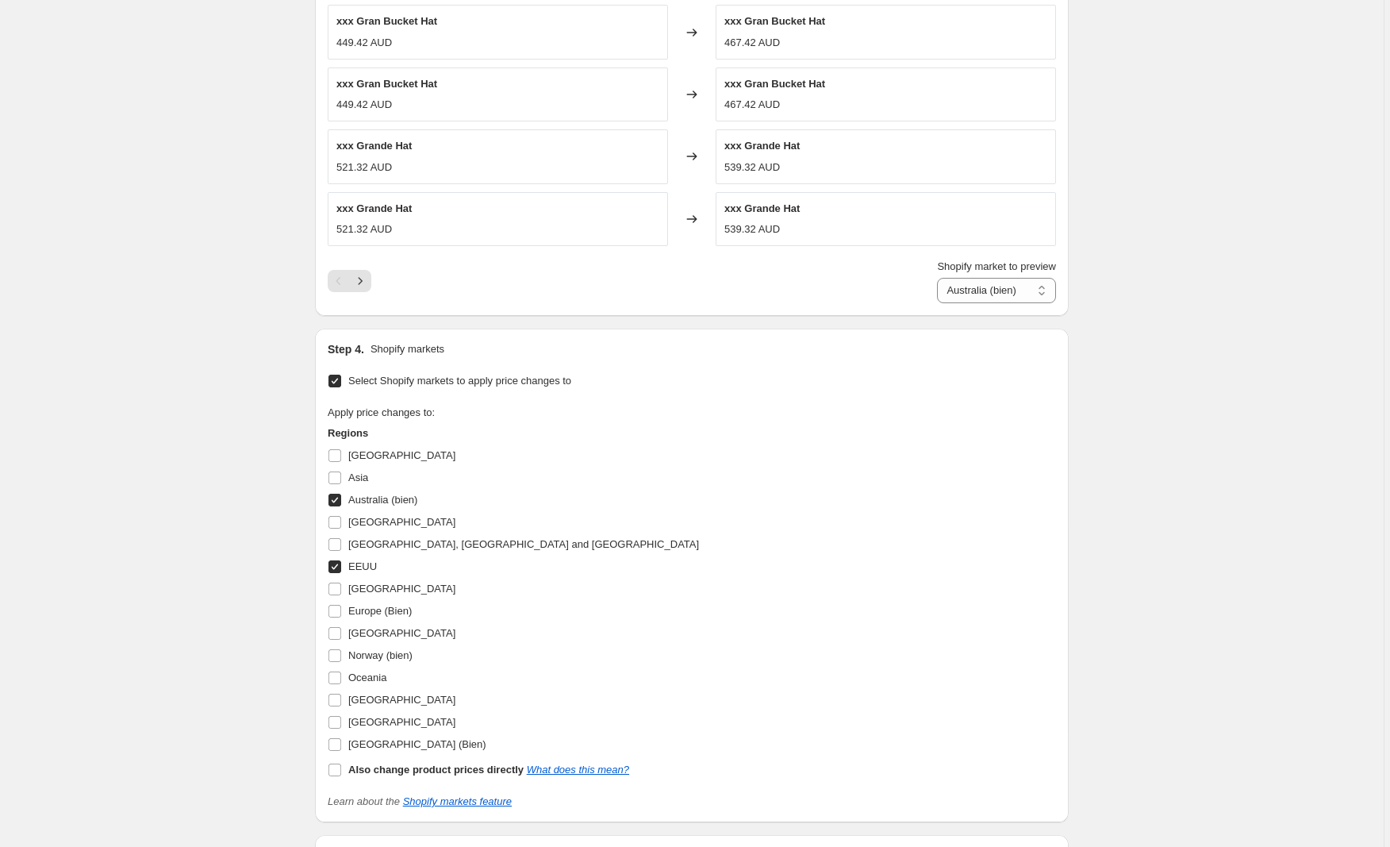
click at [340, 563] on input "EEUU" at bounding box center [334, 566] width 13 height 13
checkbox input "false"
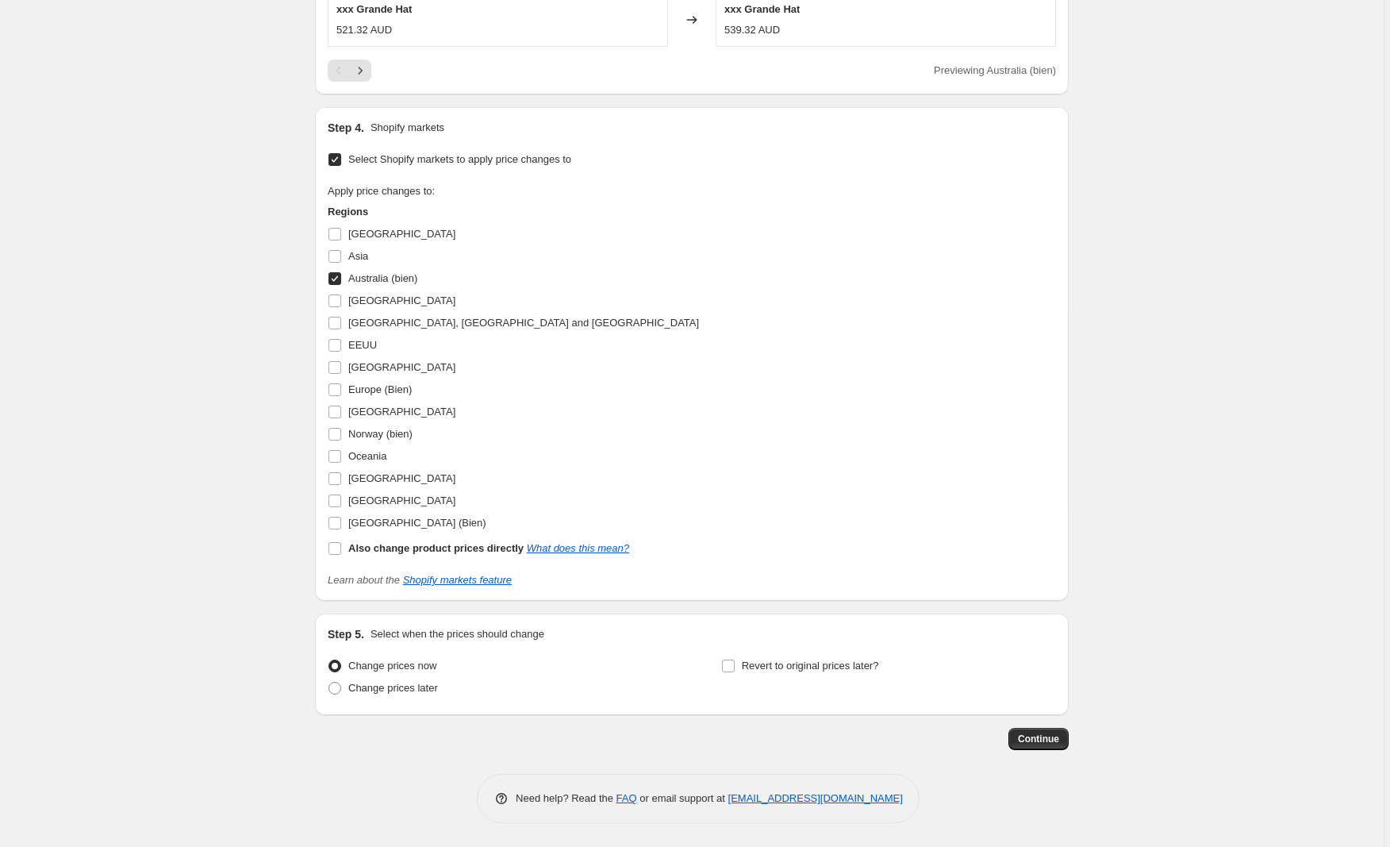
scroll to position [1370, 0]
click at [1048, 738] on span "Continue" at bounding box center [1038, 738] width 41 height 13
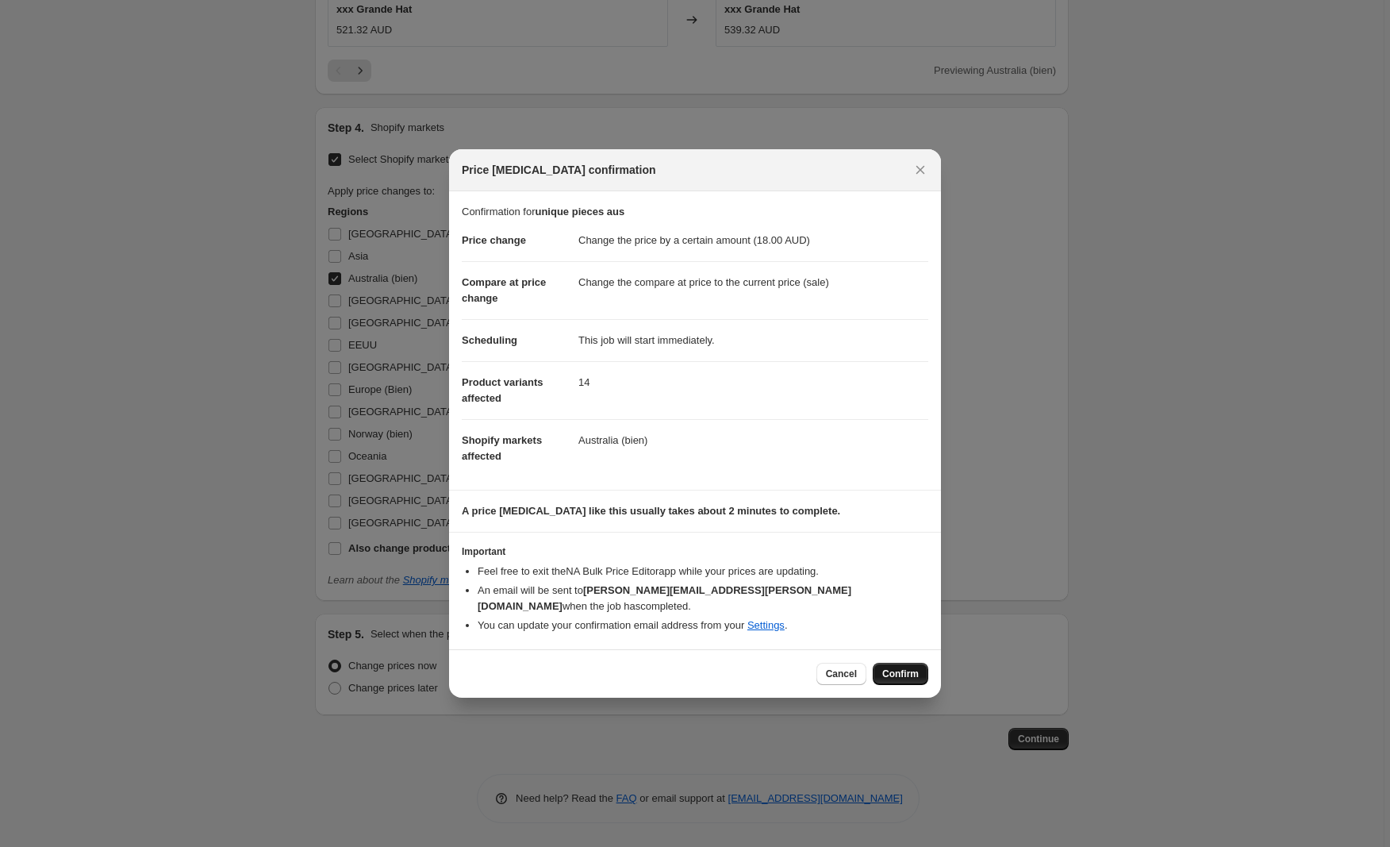
click at [906, 667] on span "Confirm" at bounding box center [900, 673] width 36 height 13
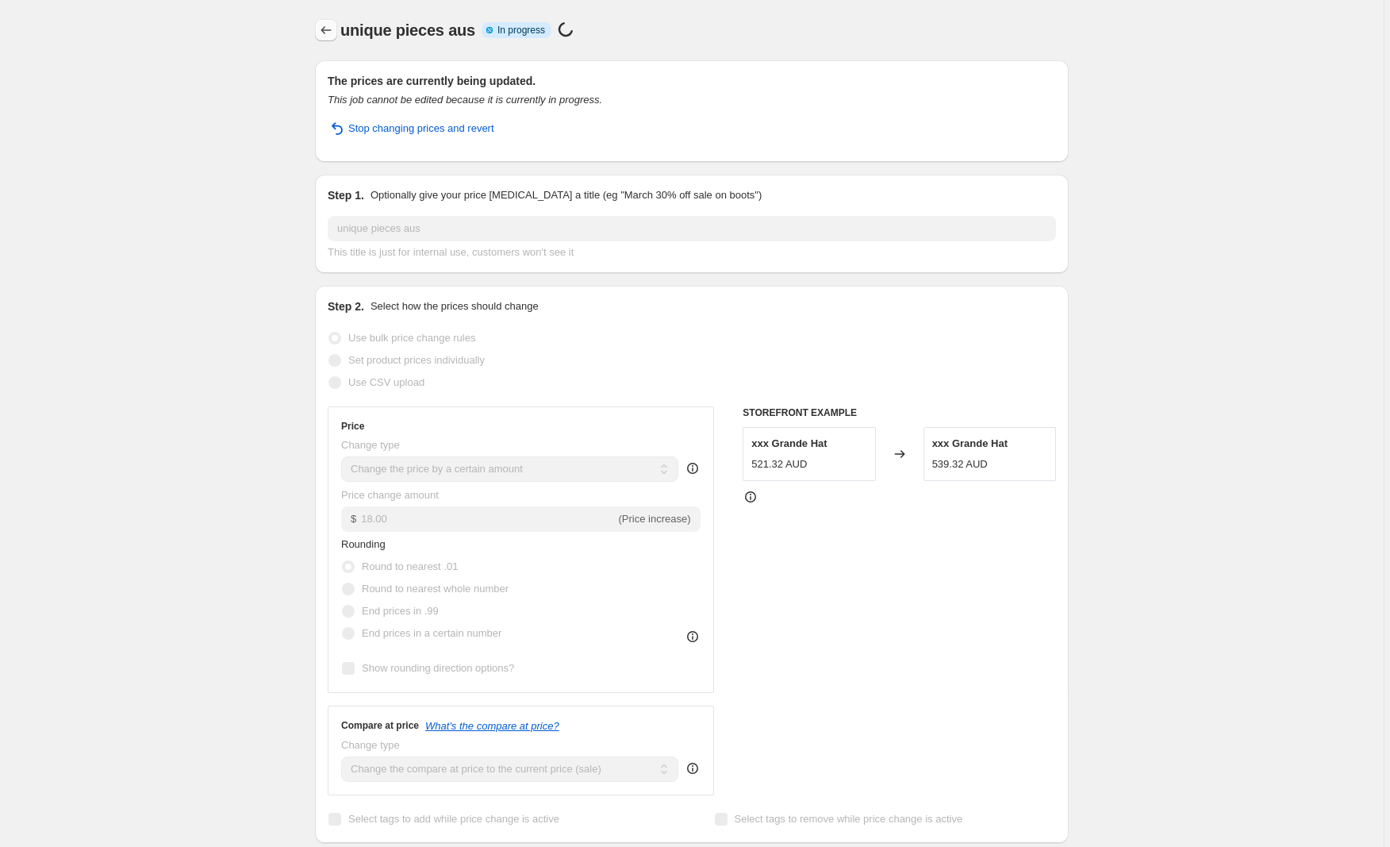
click at [331, 33] on icon "Price change jobs" at bounding box center [326, 30] width 16 height 16
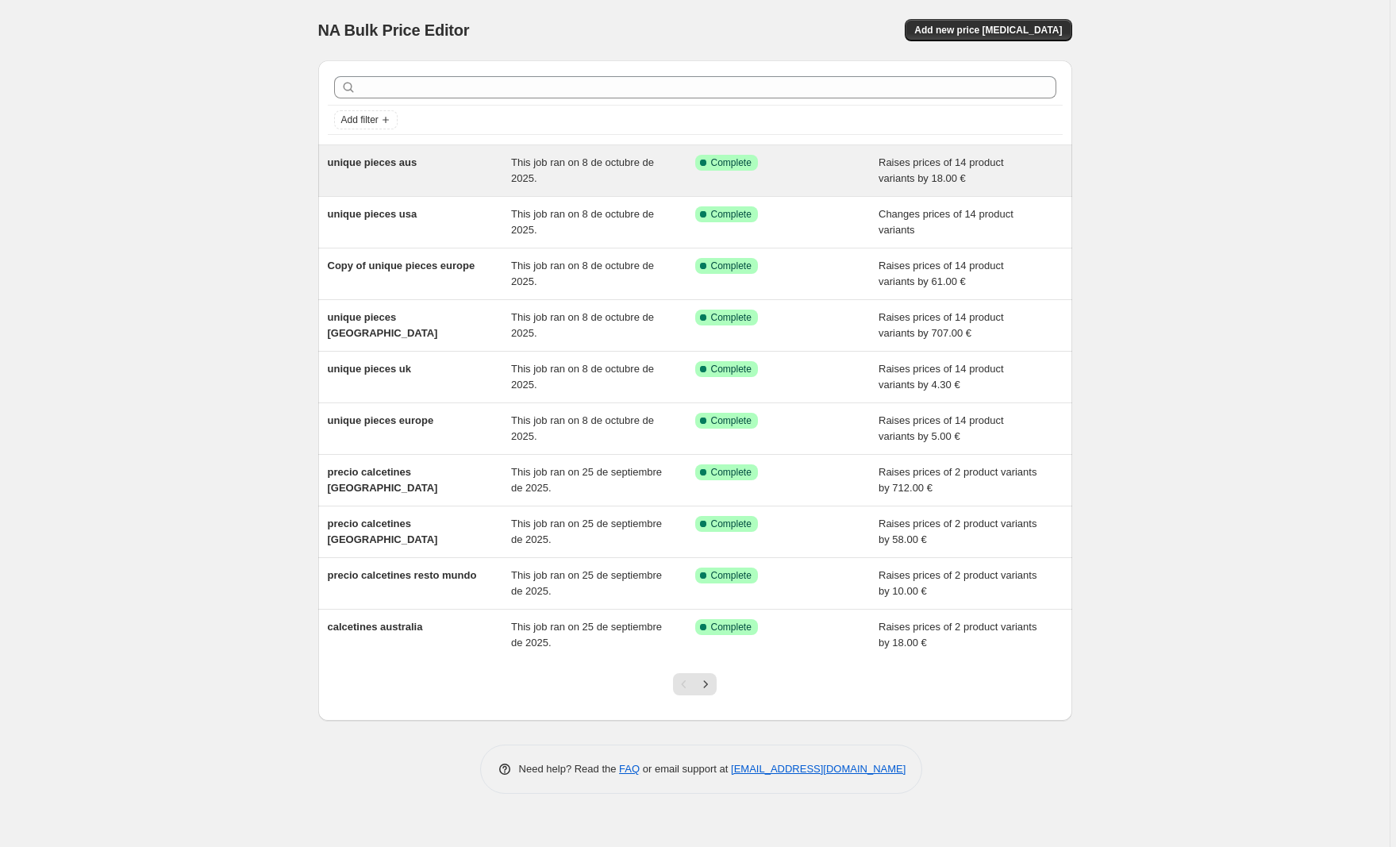
click at [401, 161] on span "unique pieces aus" at bounding box center [373, 162] width 90 height 12
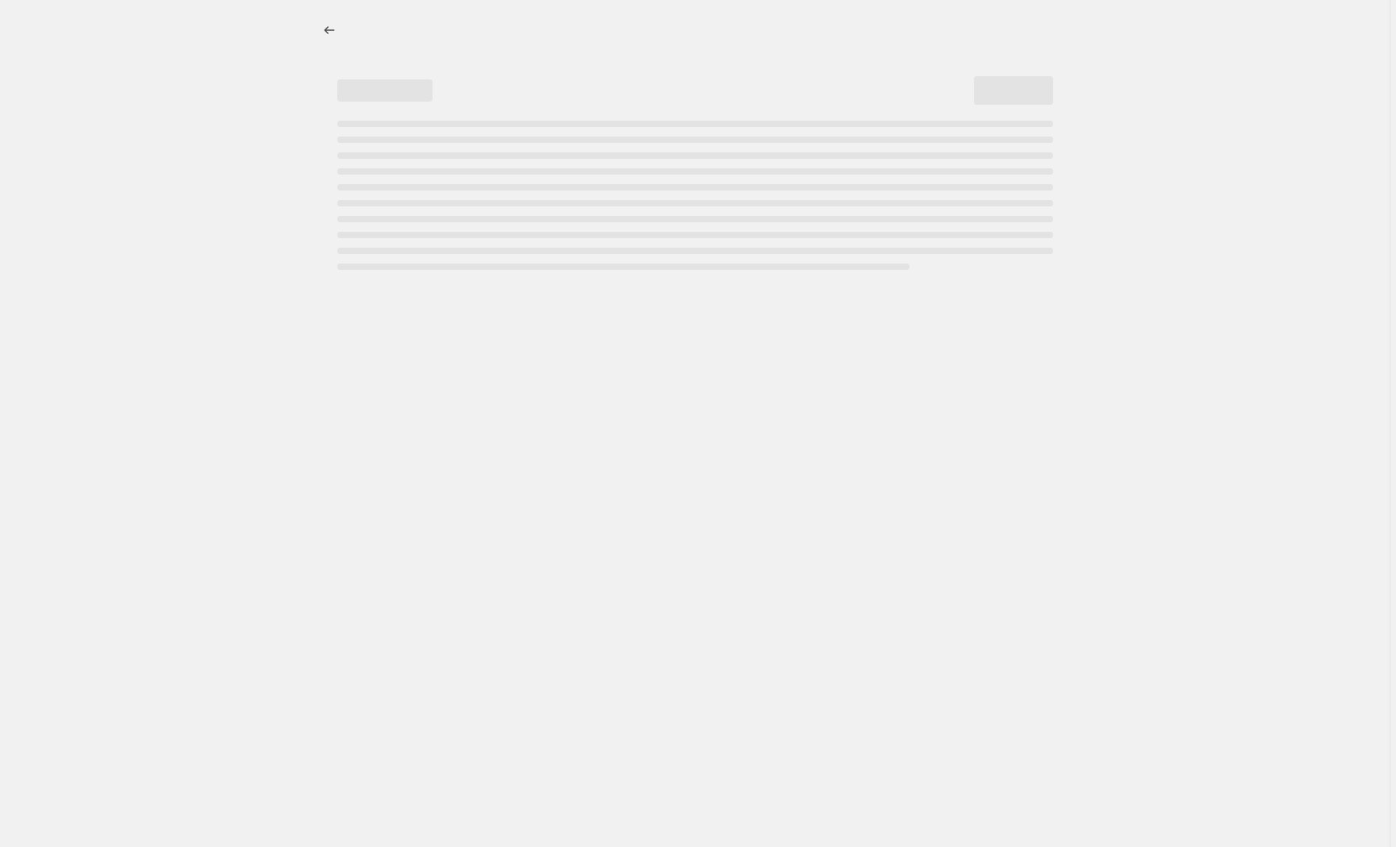
select select "by"
select select "collection"
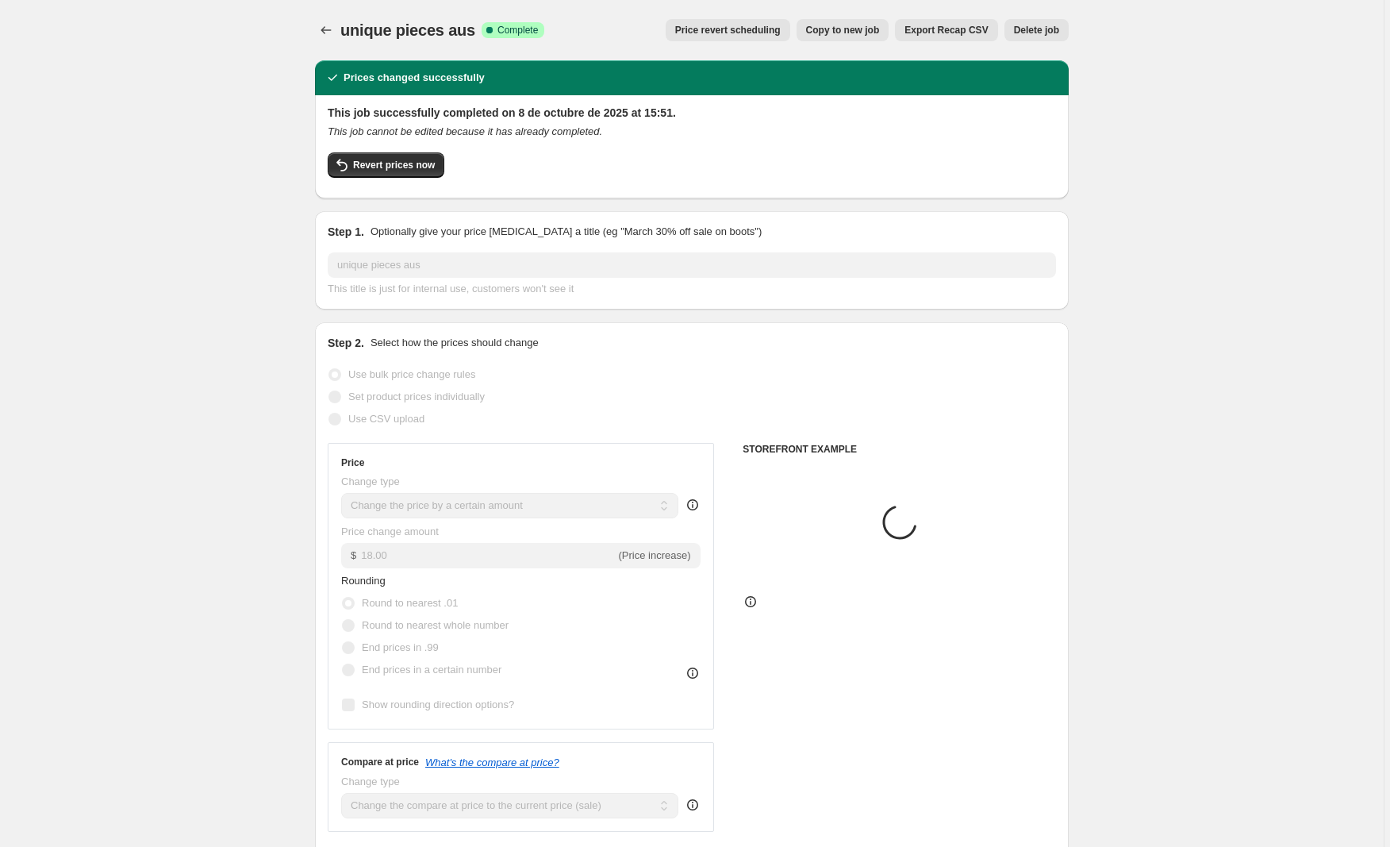
click at [755, 36] on span "Price revert scheduling" at bounding box center [728, 30] width 106 height 13
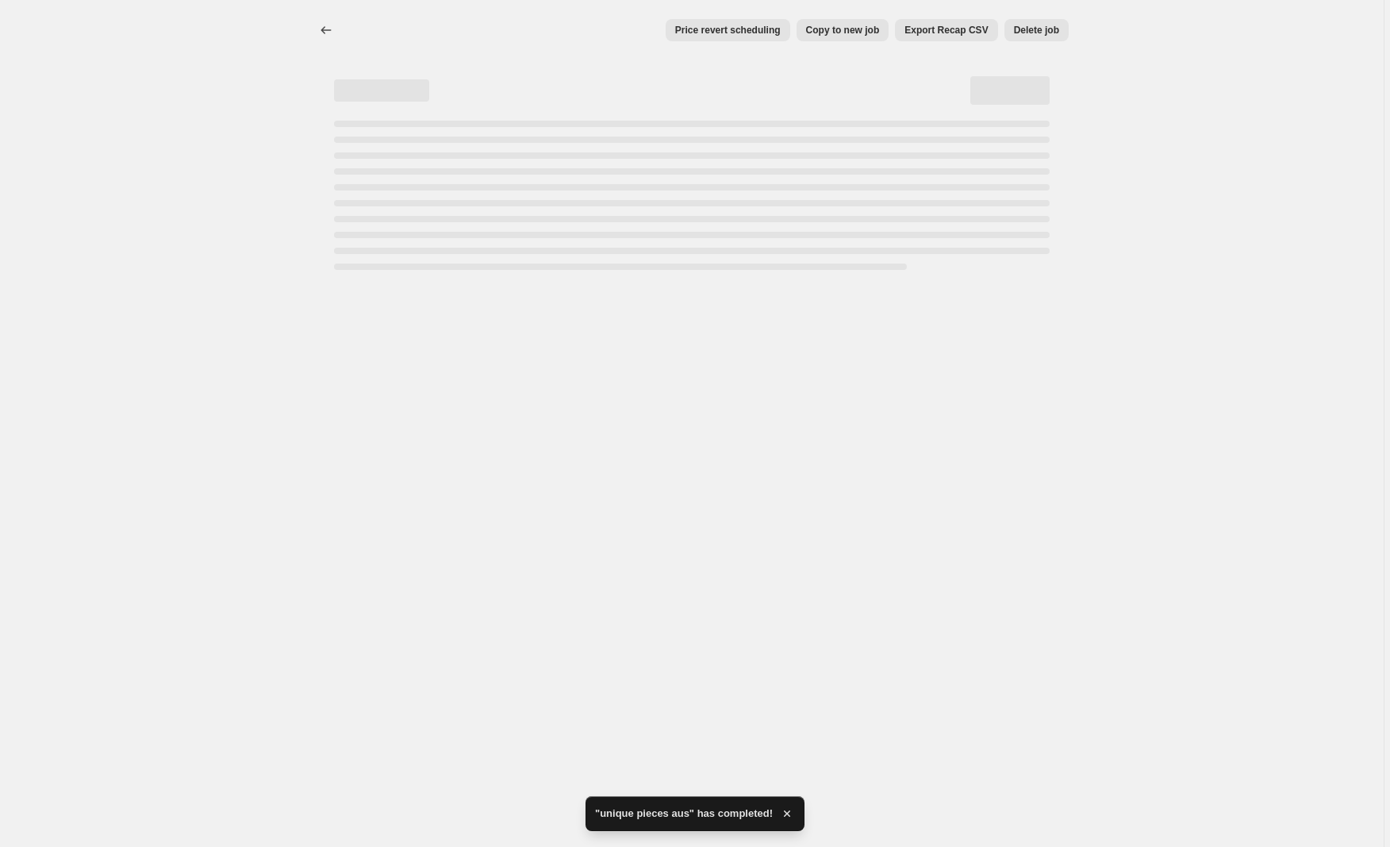
select select "by"
select select "collection"
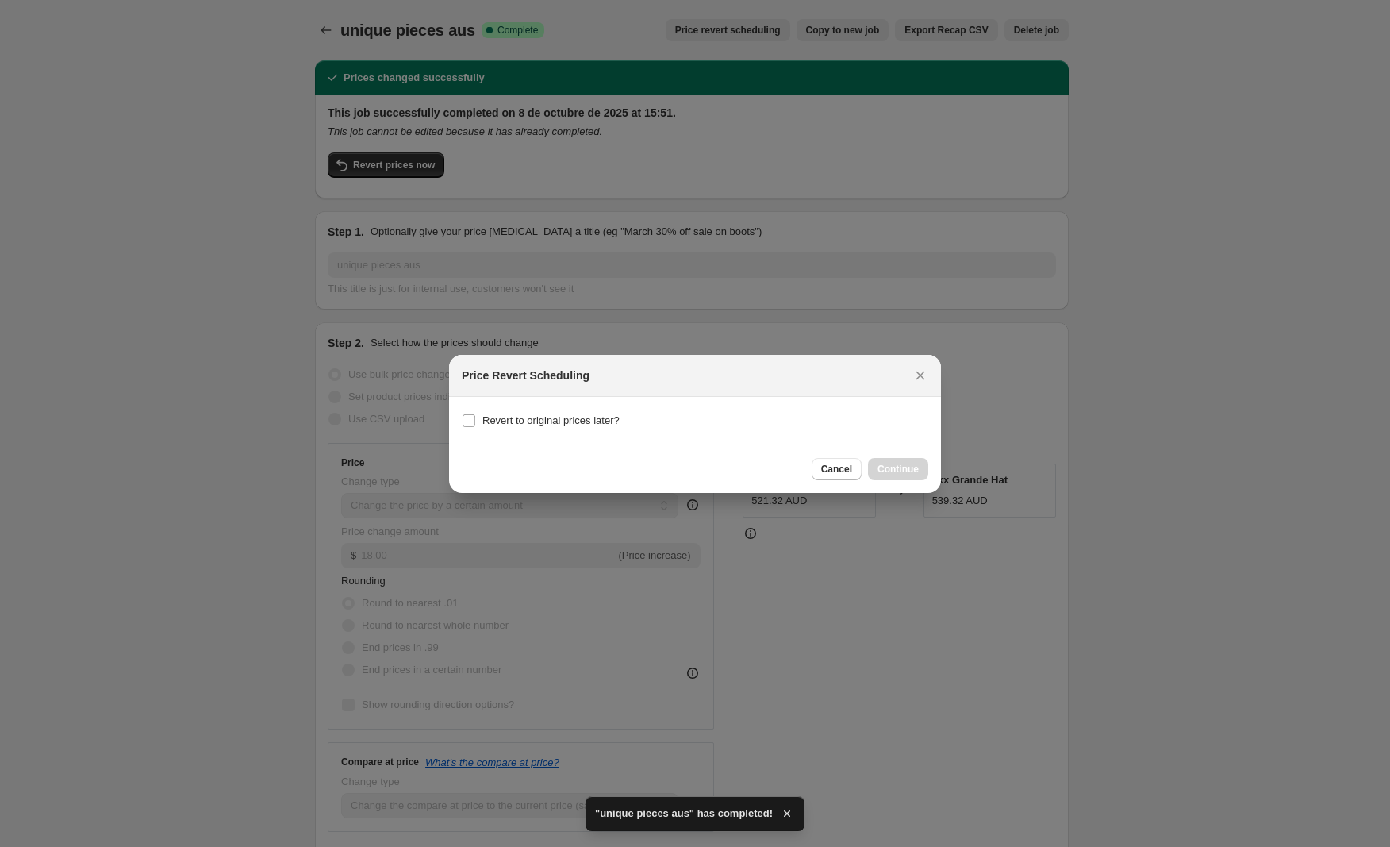
click at [838, 474] on span "Cancel" at bounding box center [836, 469] width 31 height 13
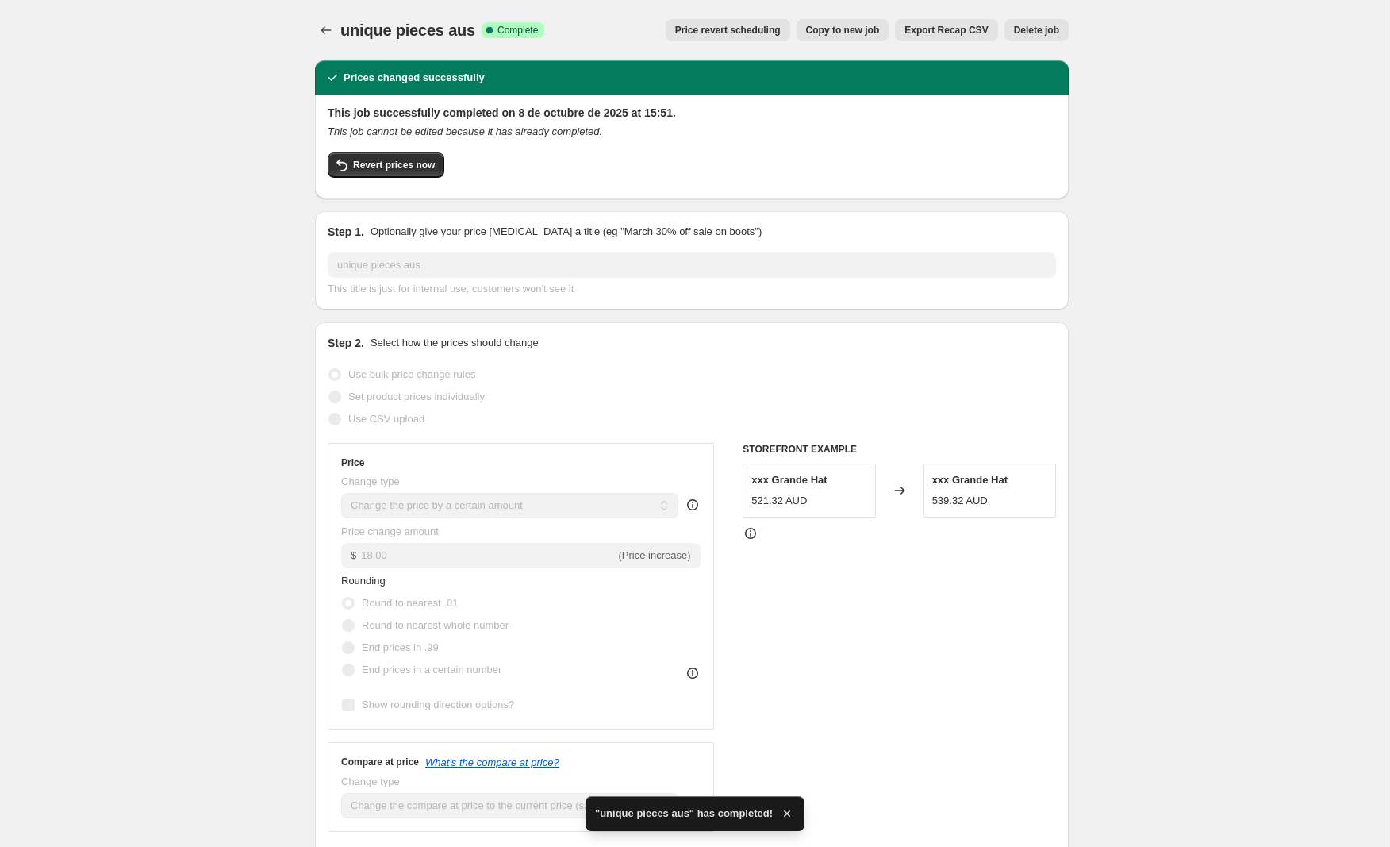
click at [843, 26] on span "Copy to new job" at bounding box center [843, 30] width 74 height 13
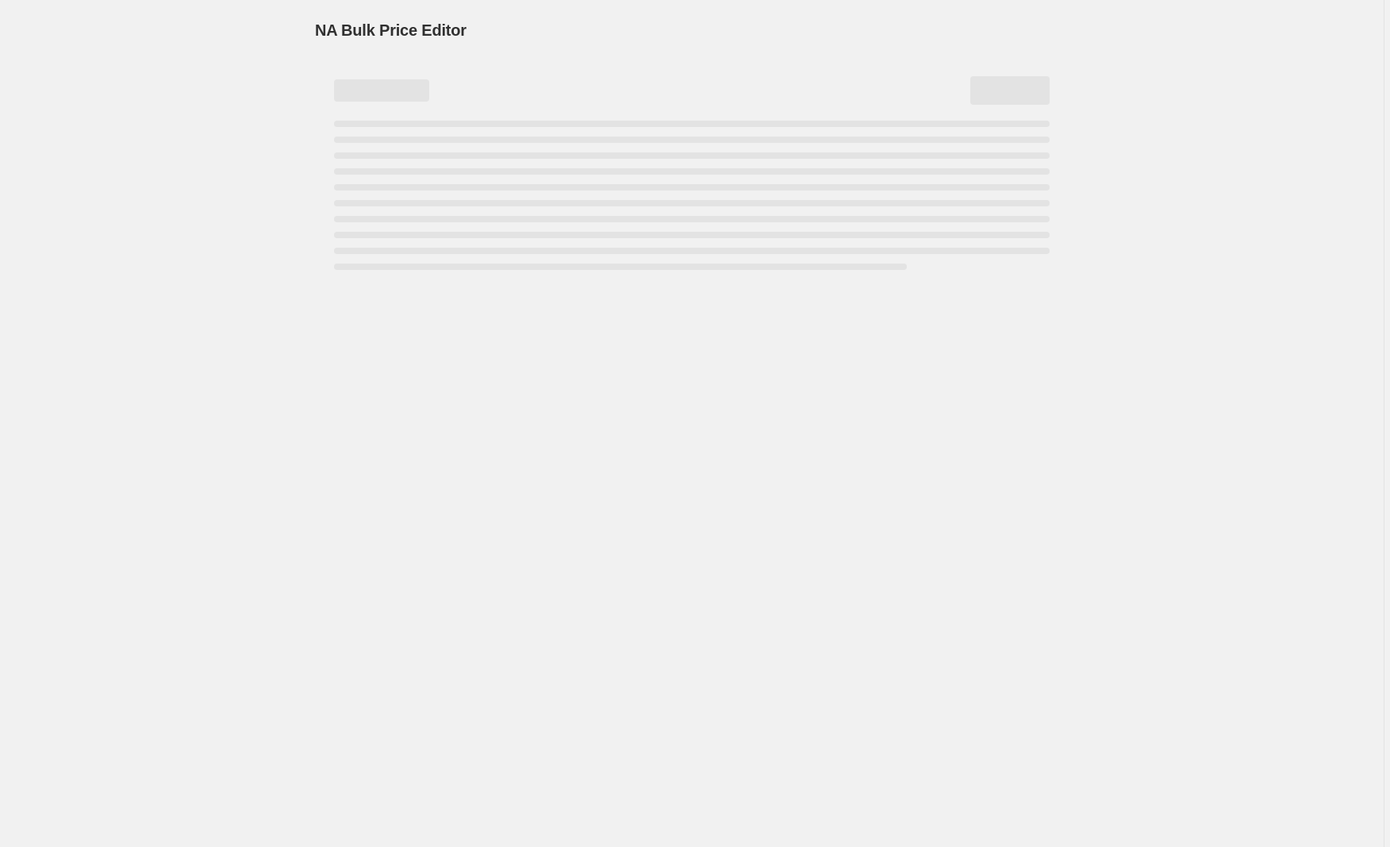
select select "by"
select select "collection"
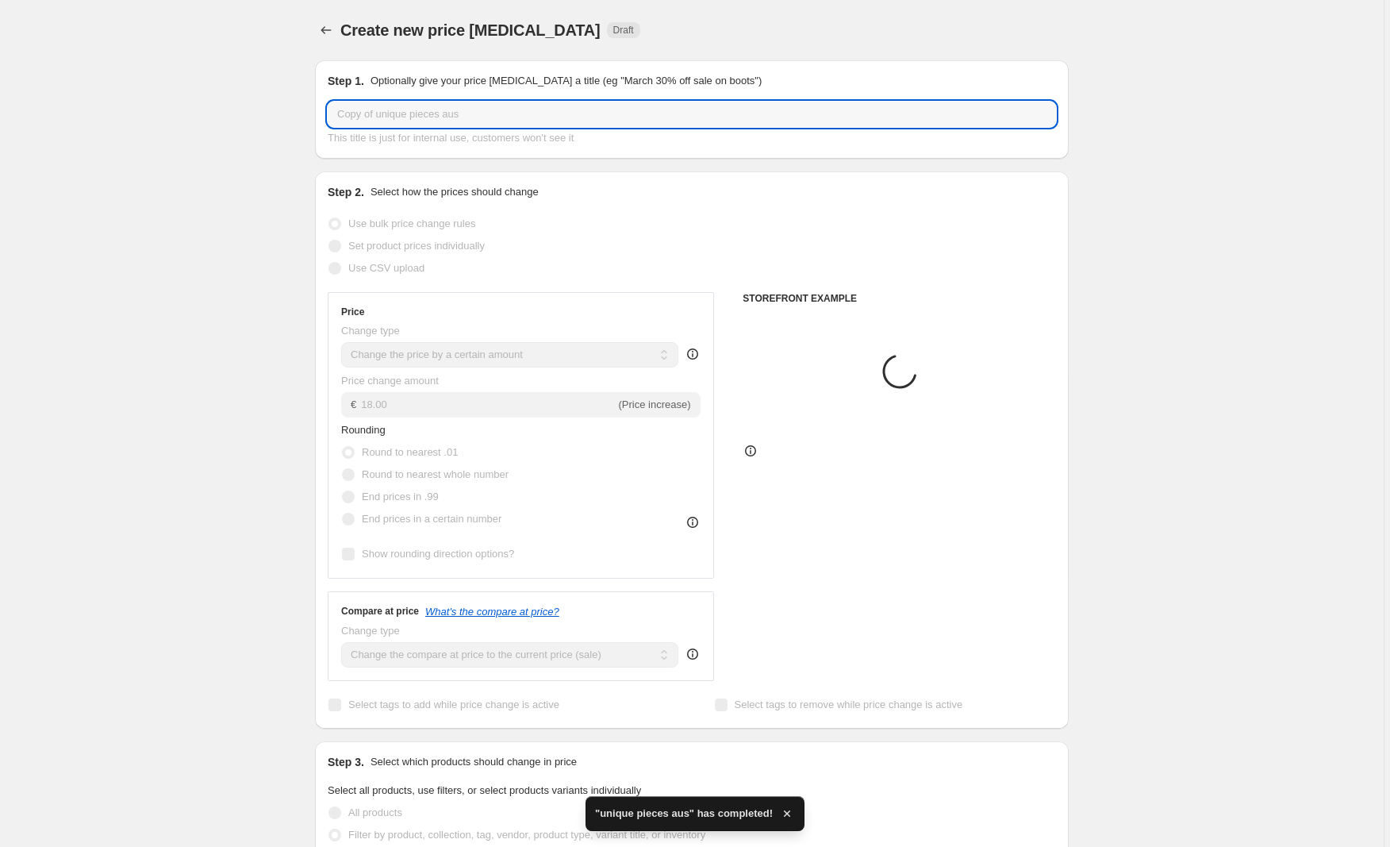
click at [380, 113] on input "Copy of unique pieces aus" at bounding box center [692, 114] width 728 height 25
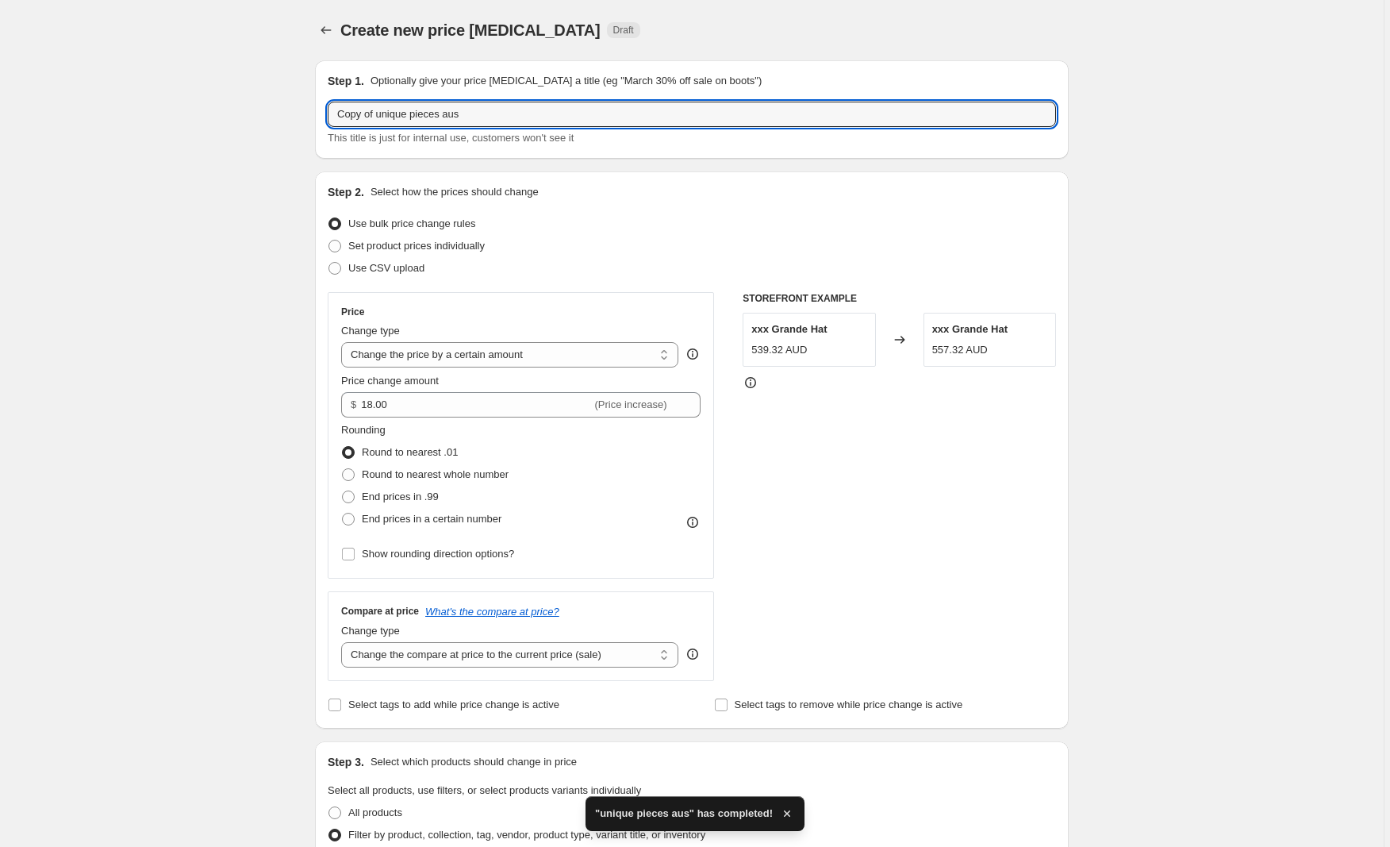
drag, startPoint x: 380, startPoint y: 113, endPoint x: 302, endPoint y: 112, distance: 78.6
drag, startPoint x: 459, startPoint y: 118, endPoint x: 412, endPoint y: 113, distance: 47.1
click at [412, 113] on input "unique pieces aus" at bounding box center [692, 114] width 728 height 25
type input "unique pieces resto mundo"
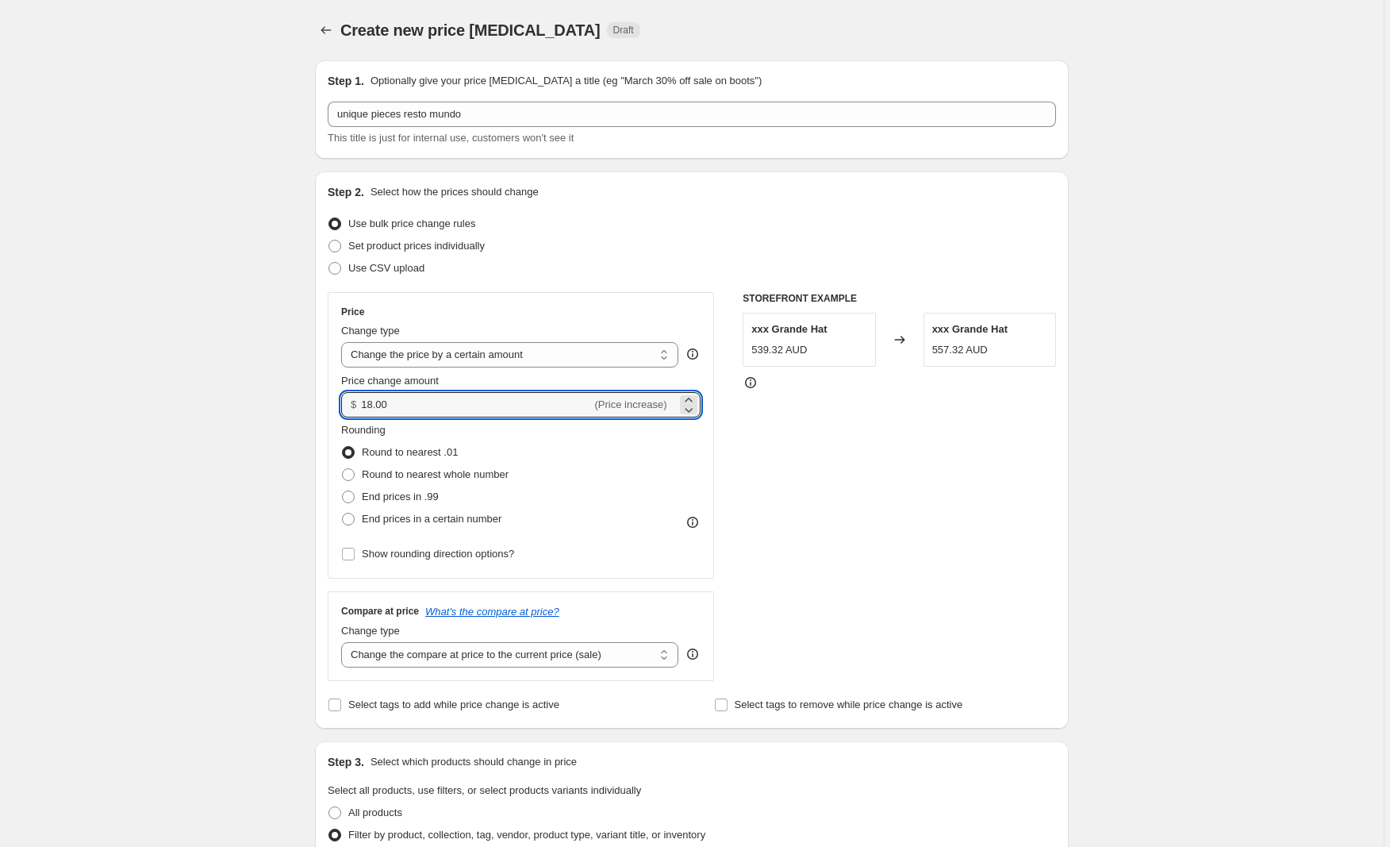
drag, startPoint x: 416, startPoint y: 404, endPoint x: 315, endPoint y: 399, distance: 100.9
type input "10.00"
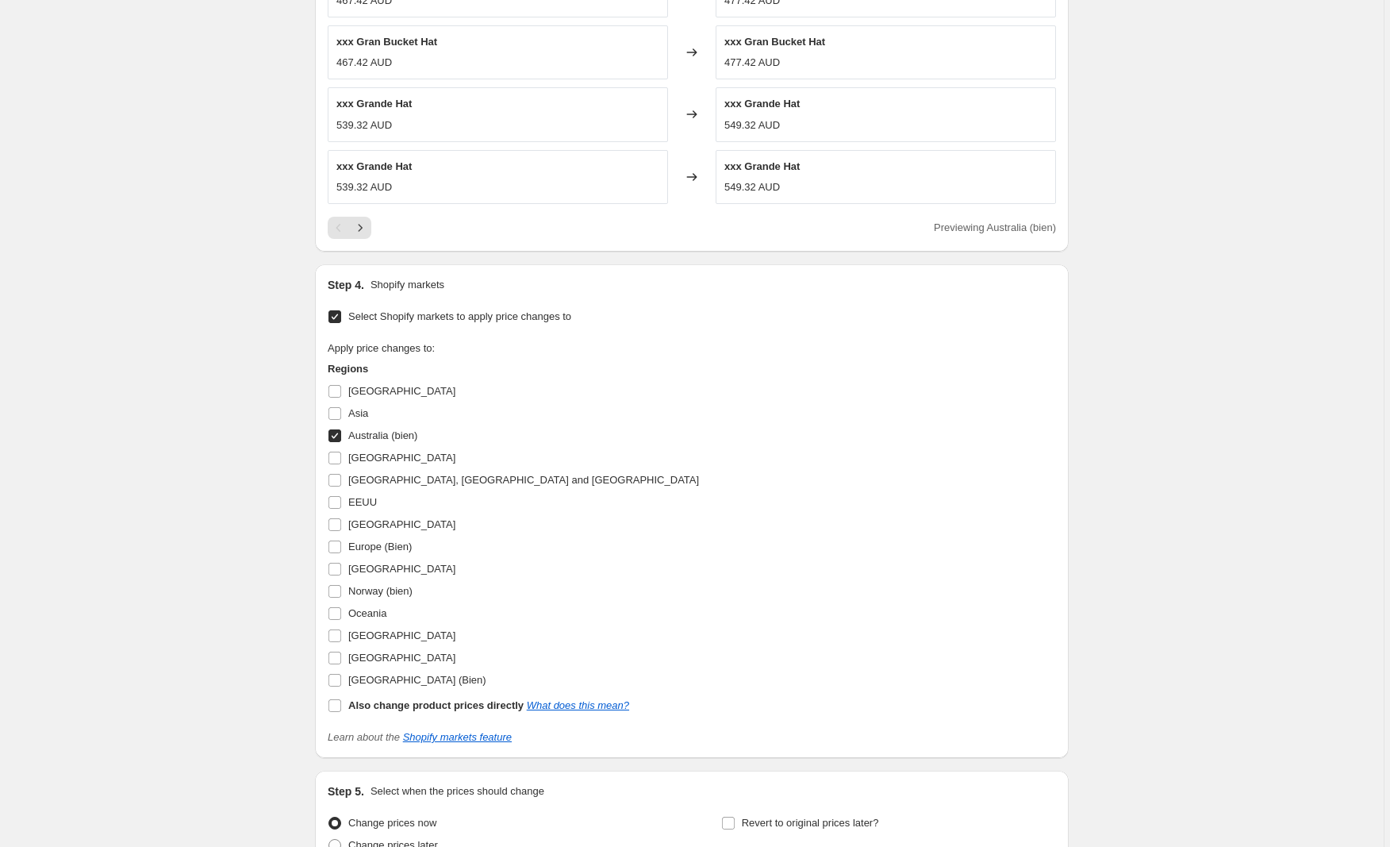
scroll to position [1286, 0]
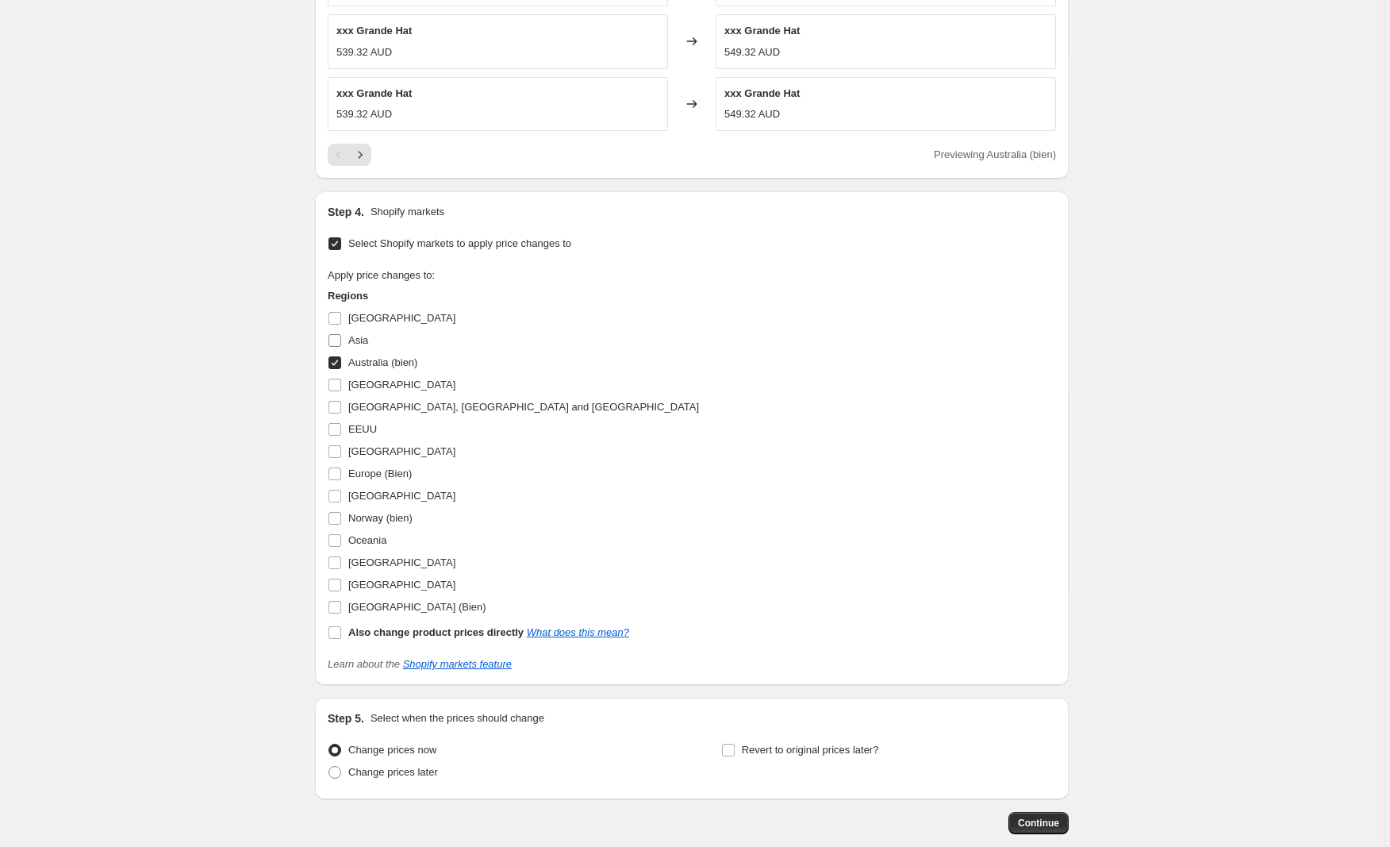
click at [341, 340] on input "Asia" at bounding box center [334, 340] width 13 height 13
checkbox input "true"
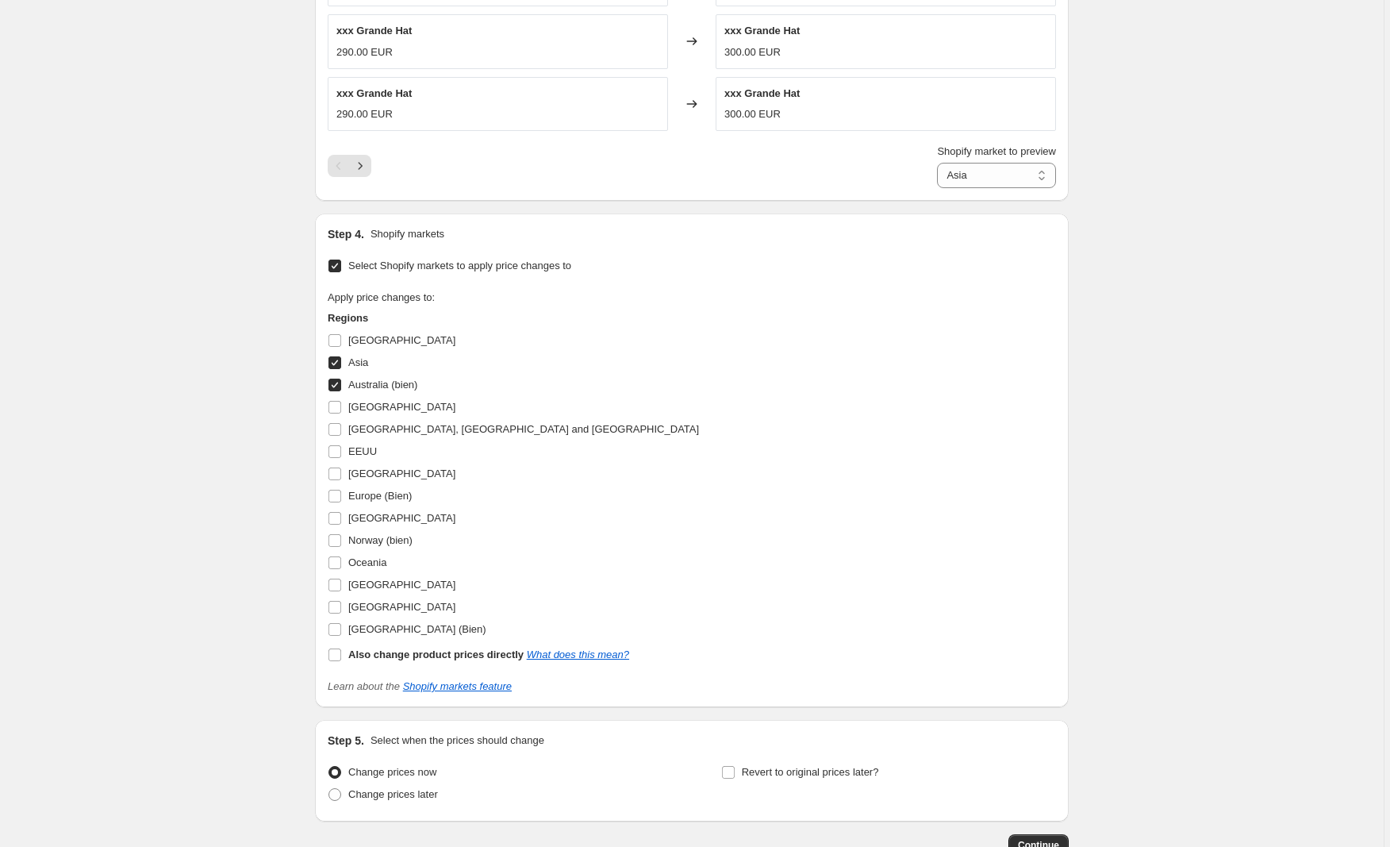
click at [338, 386] on input "Australia (bien)" at bounding box center [334, 384] width 13 height 13
checkbox input "false"
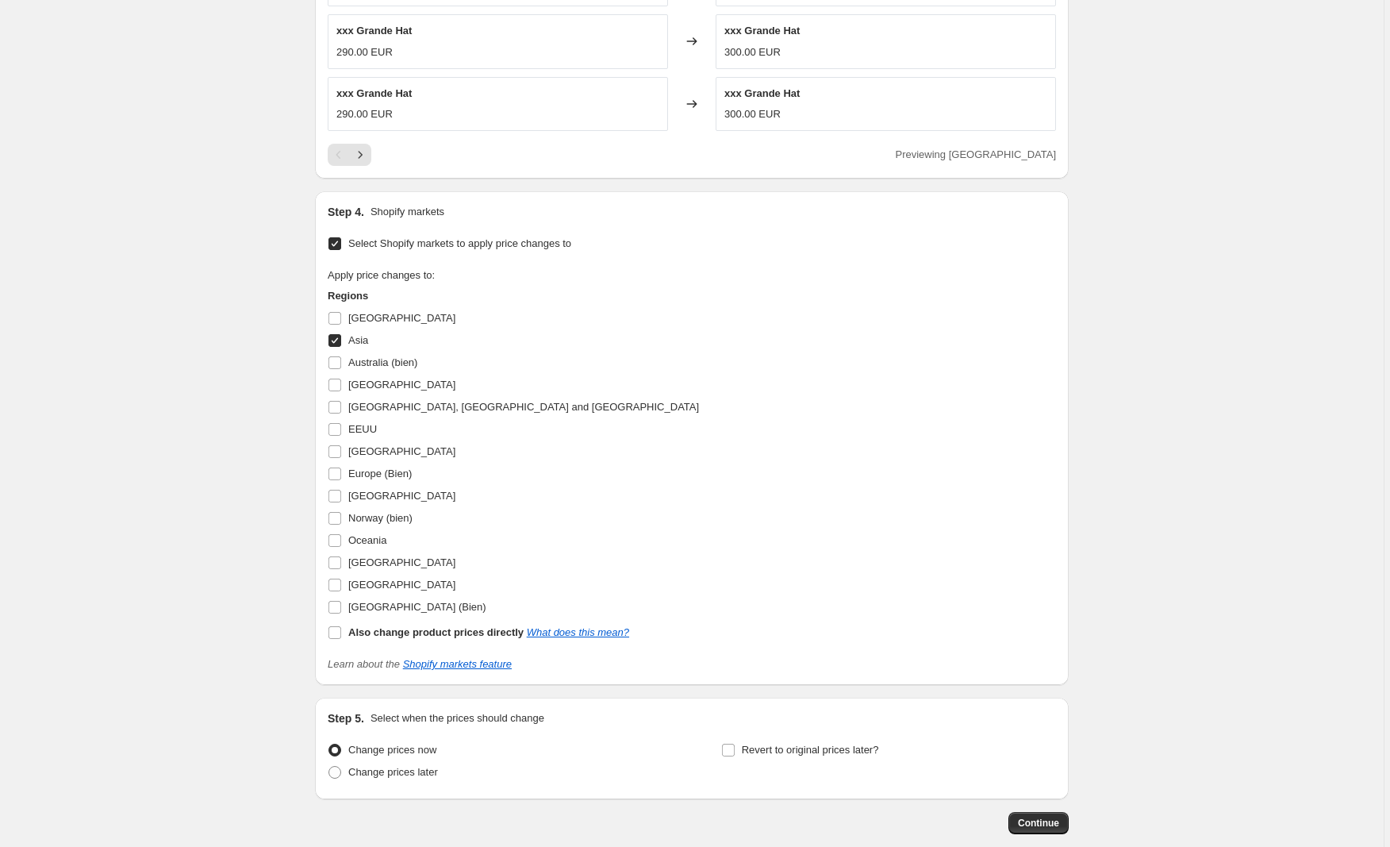
click at [336, 324] on input "[GEOGRAPHIC_DATA]" at bounding box center [334, 318] width 13 height 13
checkbox input "true"
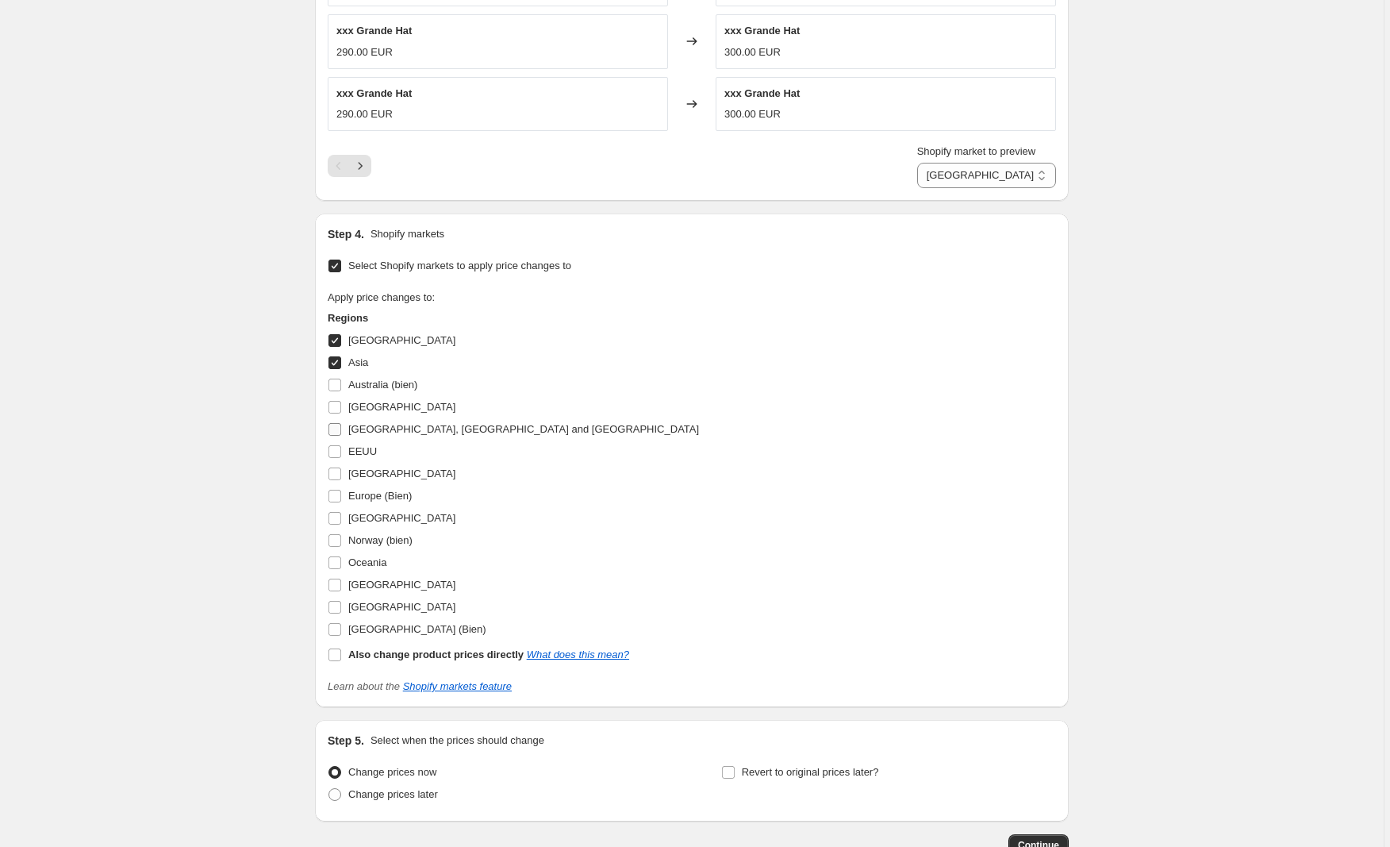
click at [336, 429] on input "[GEOGRAPHIC_DATA], [GEOGRAPHIC_DATA] and [GEOGRAPHIC_DATA]" at bounding box center [334, 429] width 13 height 13
checkbox input "true"
click at [335, 409] on input "[GEOGRAPHIC_DATA]" at bounding box center [334, 407] width 13 height 13
checkbox input "true"
click at [336, 562] on input "Oceania" at bounding box center [334, 562] width 13 height 13
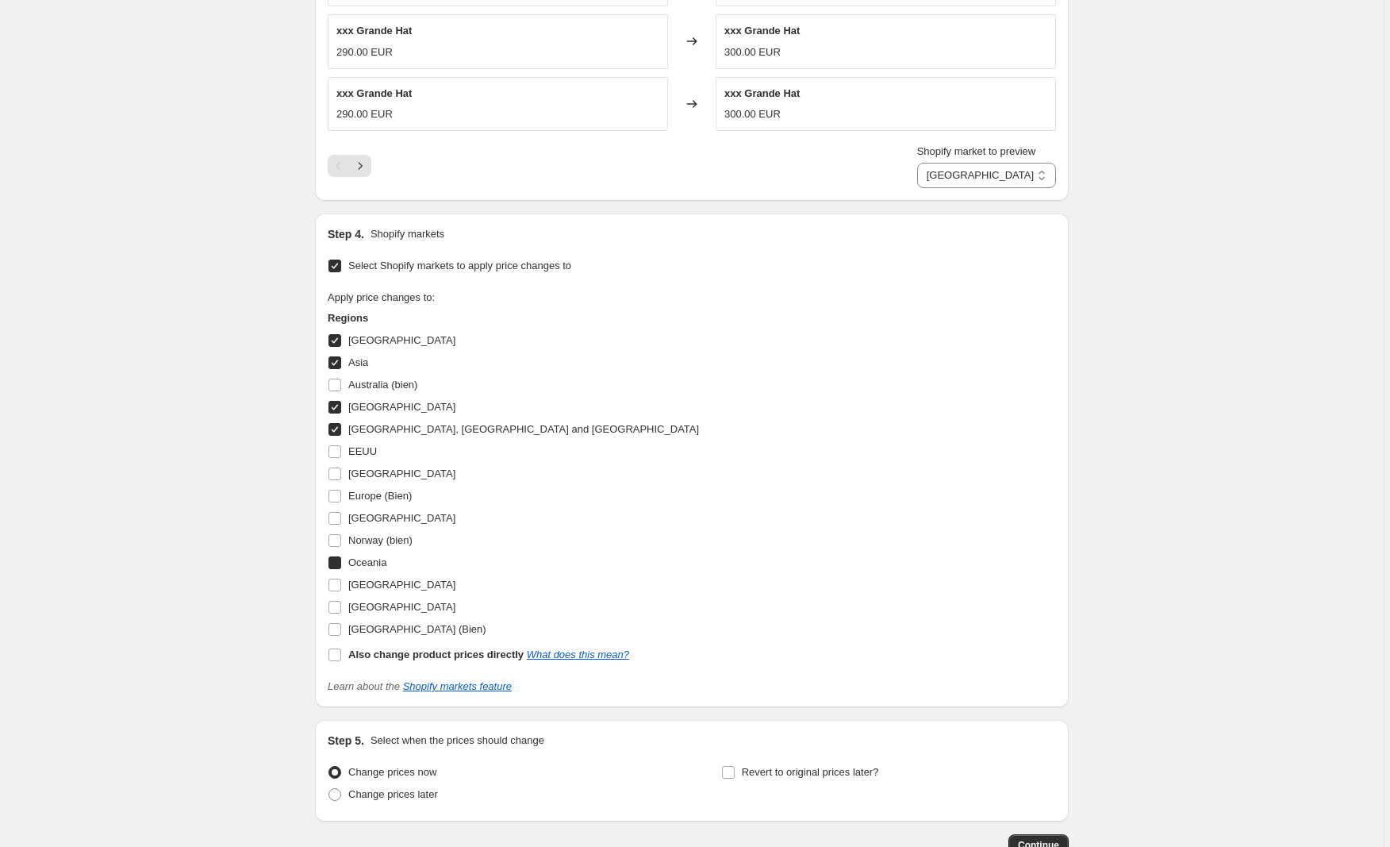
checkbox input "true"
click at [340, 609] on input "[GEOGRAPHIC_DATA]" at bounding box center [334, 607] width 13 height 13
checkbox input "true"
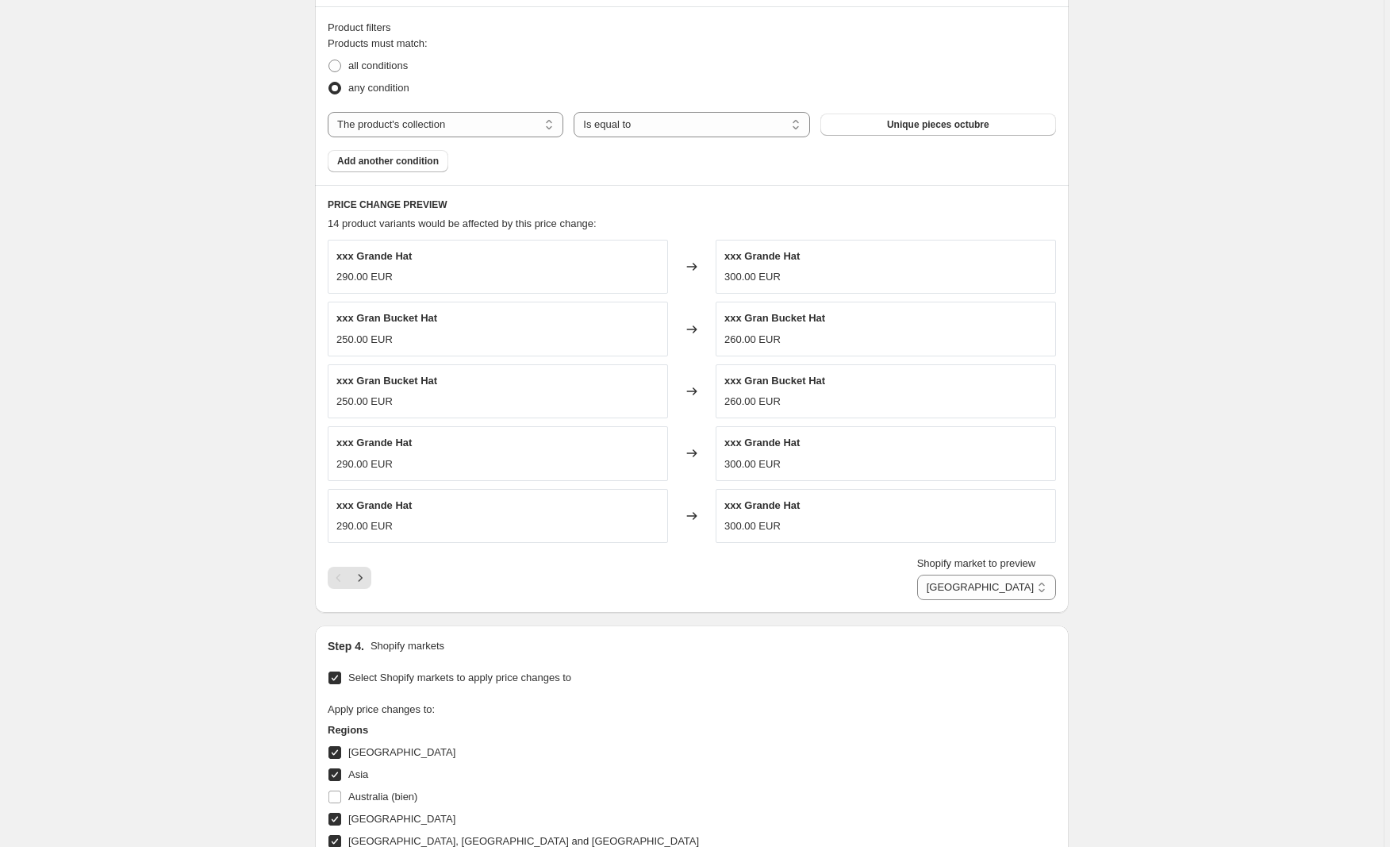
scroll to position [1393, 0]
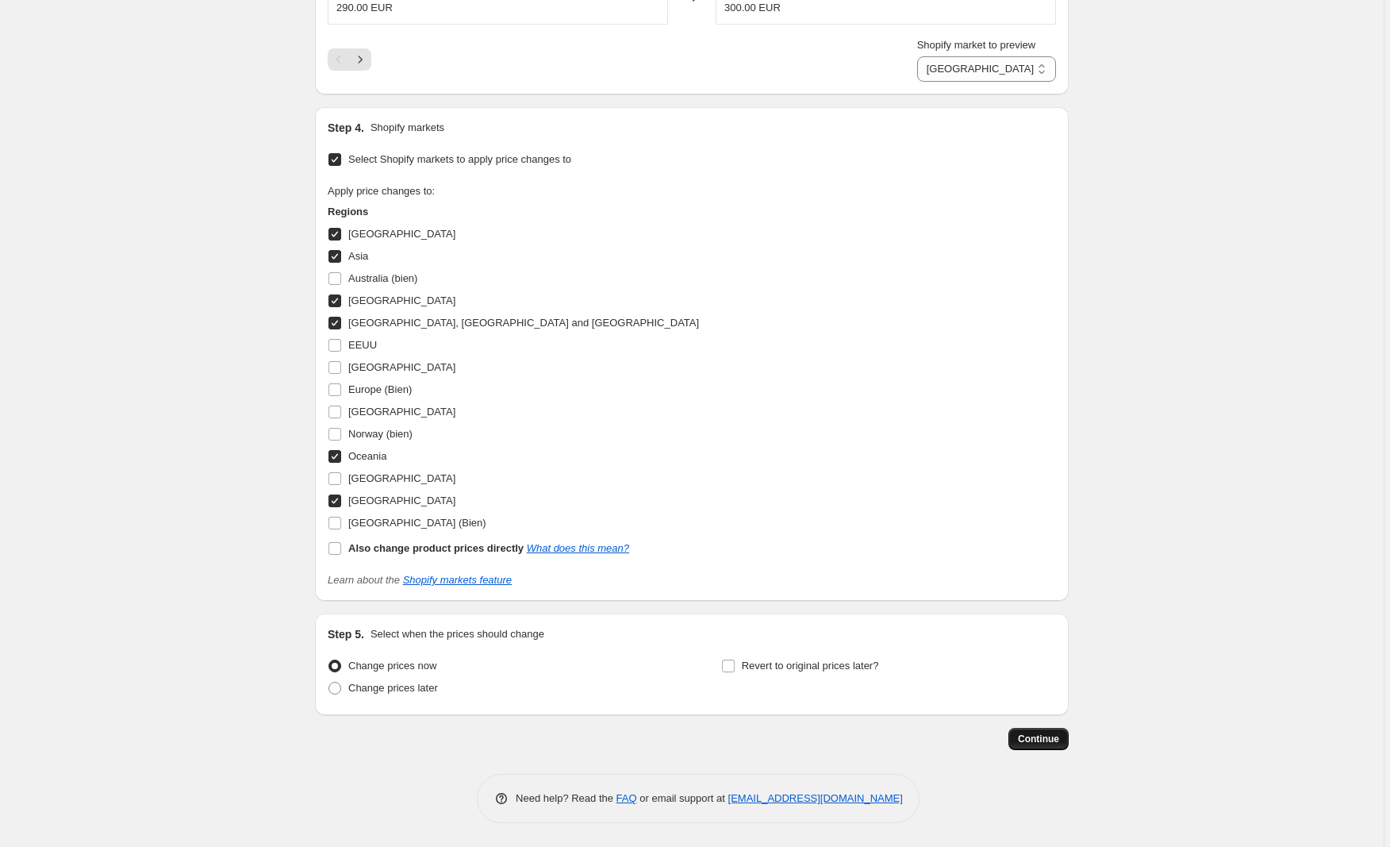
click at [1031, 732] on button "Continue" at bounding box center [1039, 739] width 60 height 22
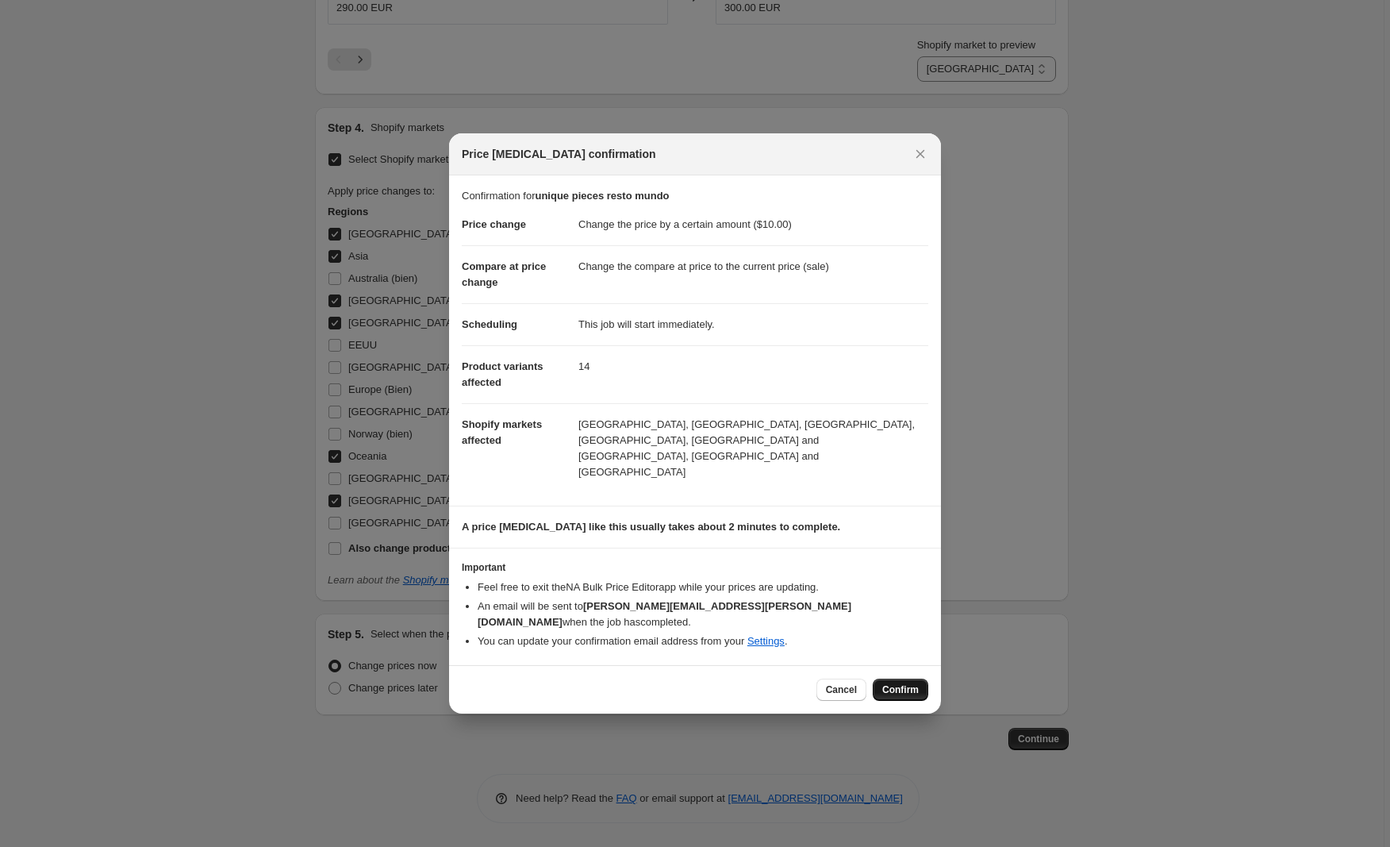
click at [906, 683] on span "Confirm" at bounding box center [900, 689] width 36 height 13
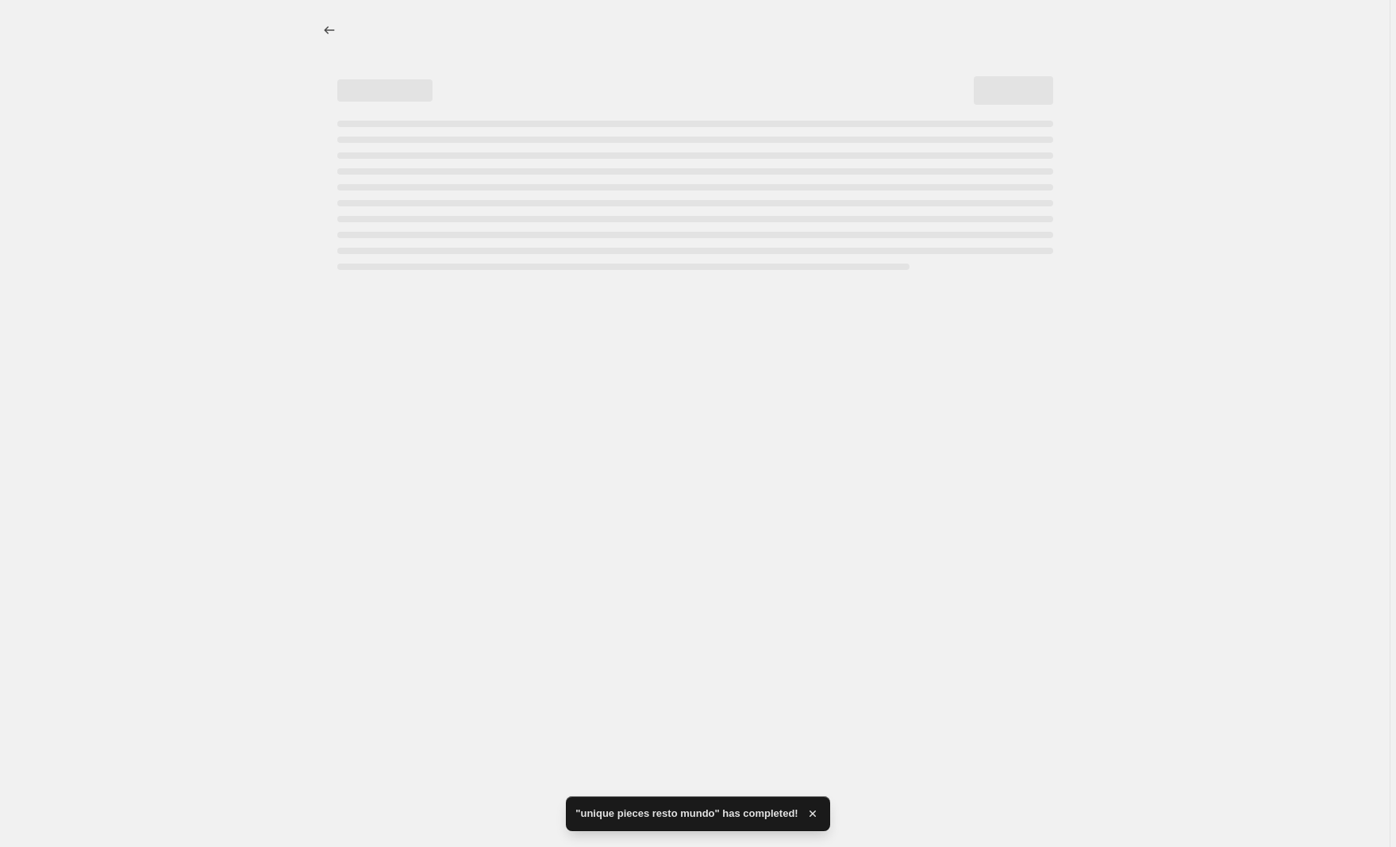
select select "by"
select select "collection"
